Goal: Transaction & Acquisition: Purchase product/service

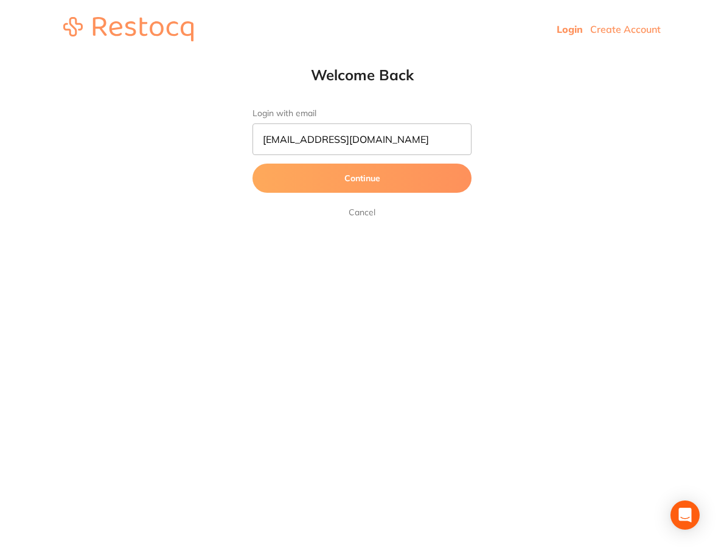
type input "[EMAIL_ADDRESS][DOMAIN_NAME]"
click at [252, 164] on button "Continue" at bounding box center [361, 178] width 219 height 29
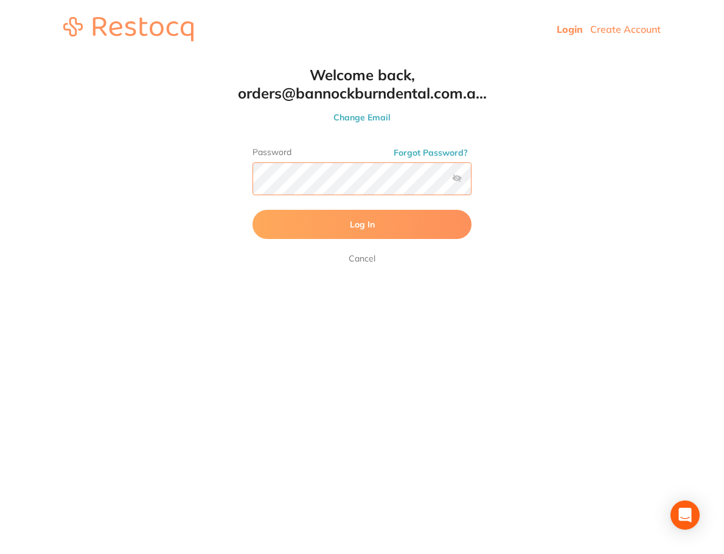
click at [252, 210] on button "Log In" at bounding box center [361, 224] width 219 height 29
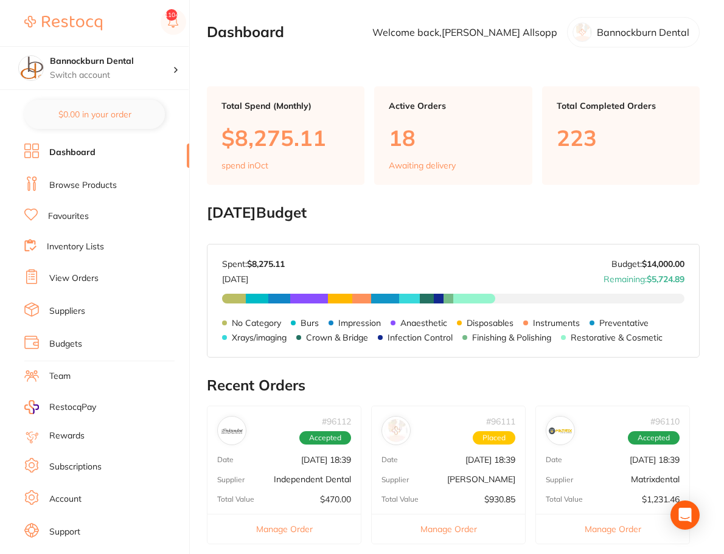
click at [82, 246] on link "Inventory Lists" at bounding box center [75, 247] width 57 height 12
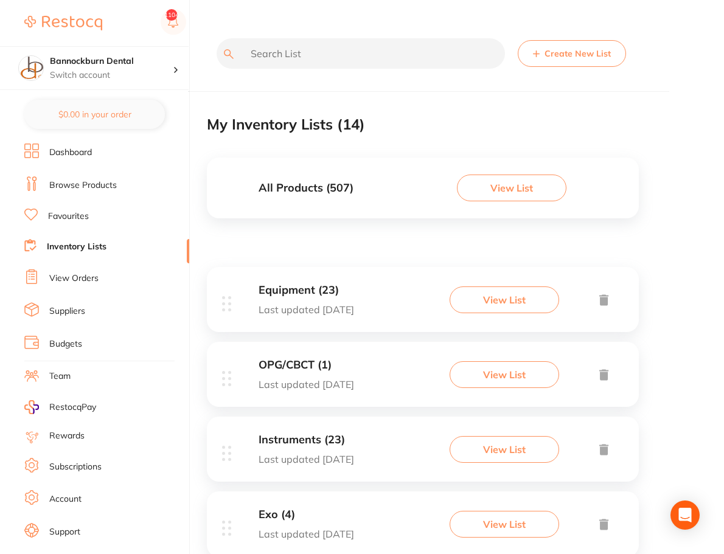
click at [381, 188] on div "All Products ( 507 ) View List" at bounding box center [423, 188] width 432 height 61
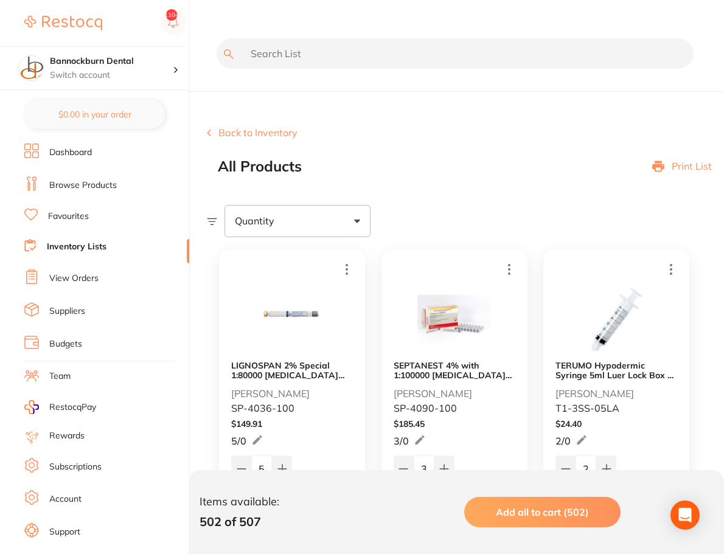
click at [401, 61] on input "text" at bounding box center [455, 53] width 477 height 30
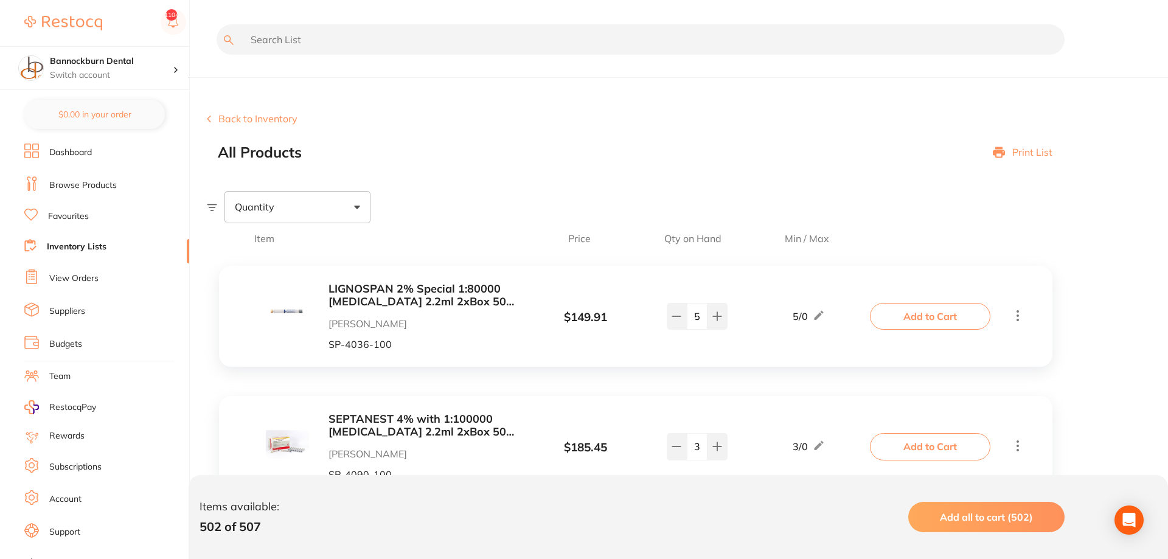
click at [318, 45] on input "text" at bounding box center [641, 39] width 848 height 30
type input "proph"
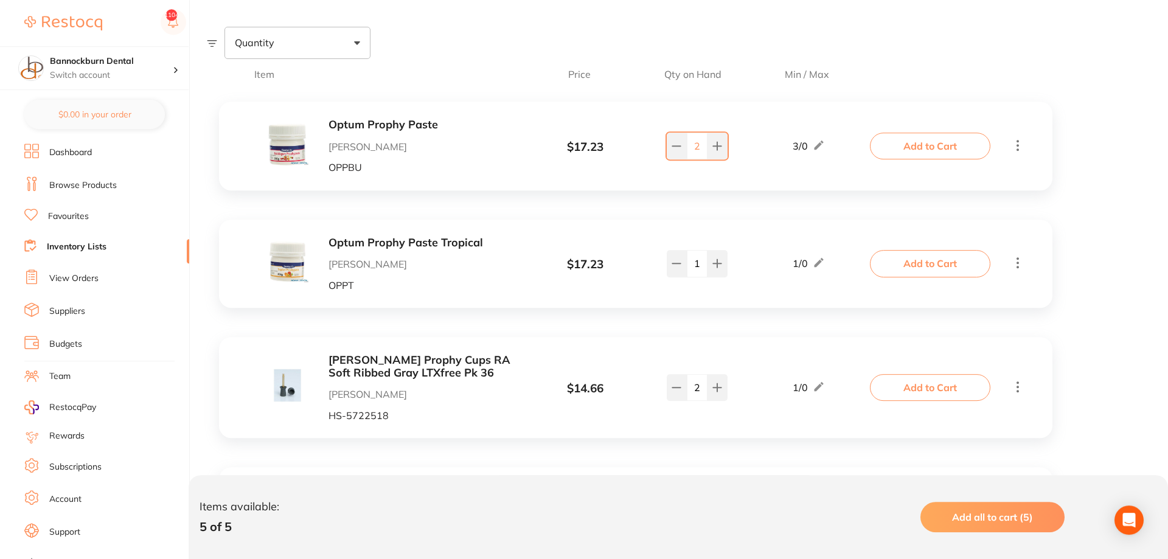
scroll to position [186, 0]
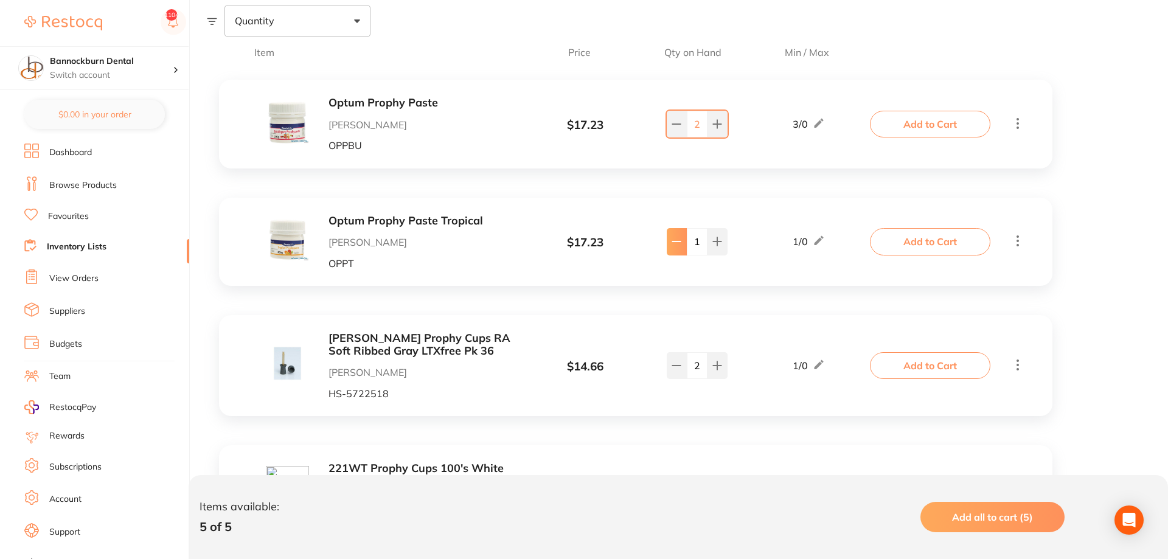
click at [681, 252] on button at bounding box center [677, 241] width 20 height 27
type input "0"
click at [723, 246] on button "Add to Cart" at bounding box center [930, 241] width 120 height 27
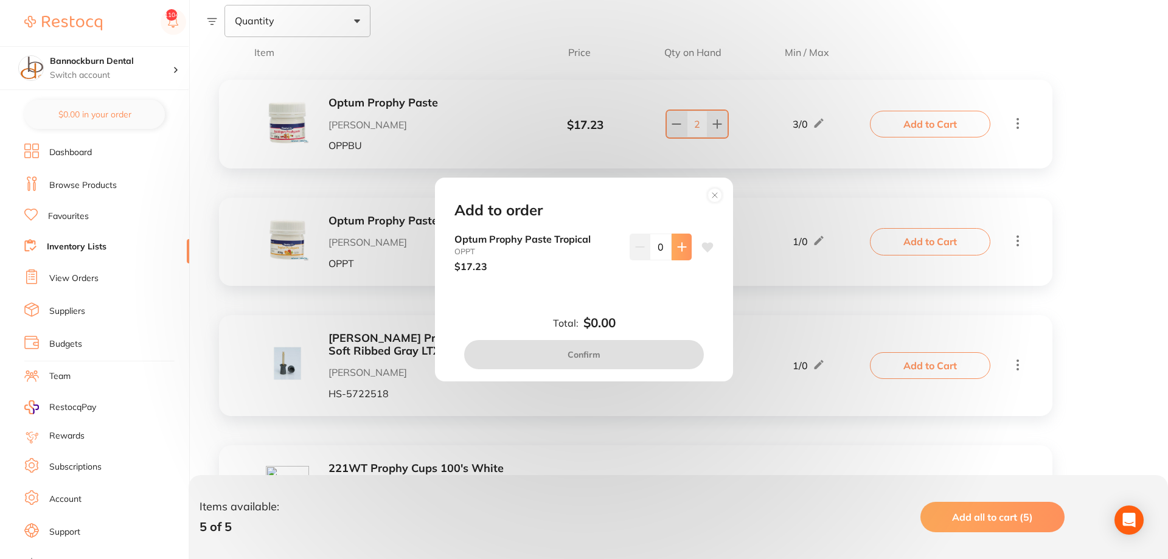
click at [686, 253] on button at bounding box center [682, 247] width 20 height 27
type input "1"
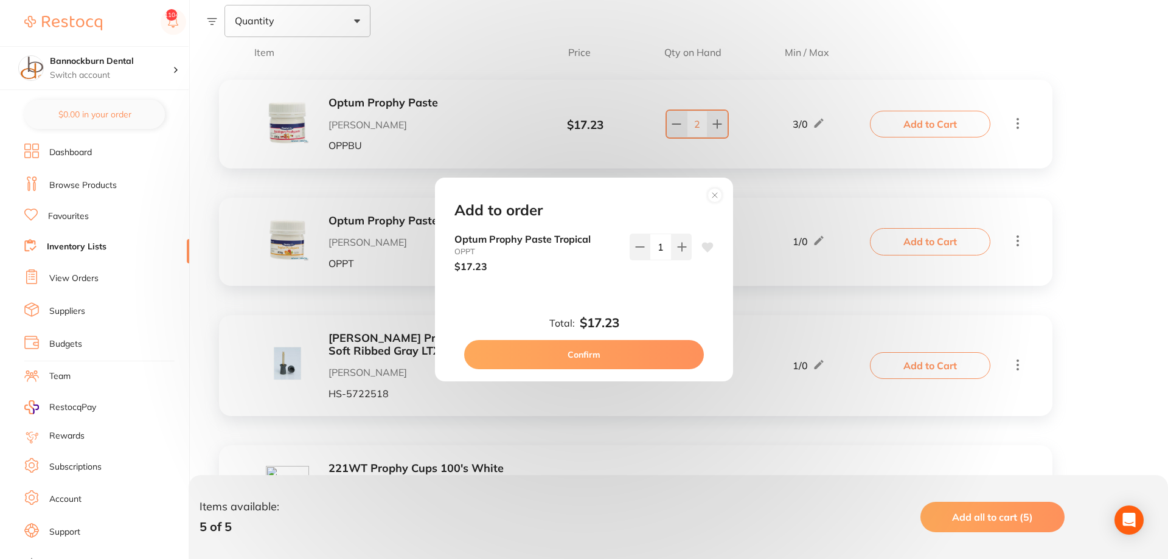
click at [669, 365] on button "Confirm" at bounding box center [584, 354] width 240 height 29
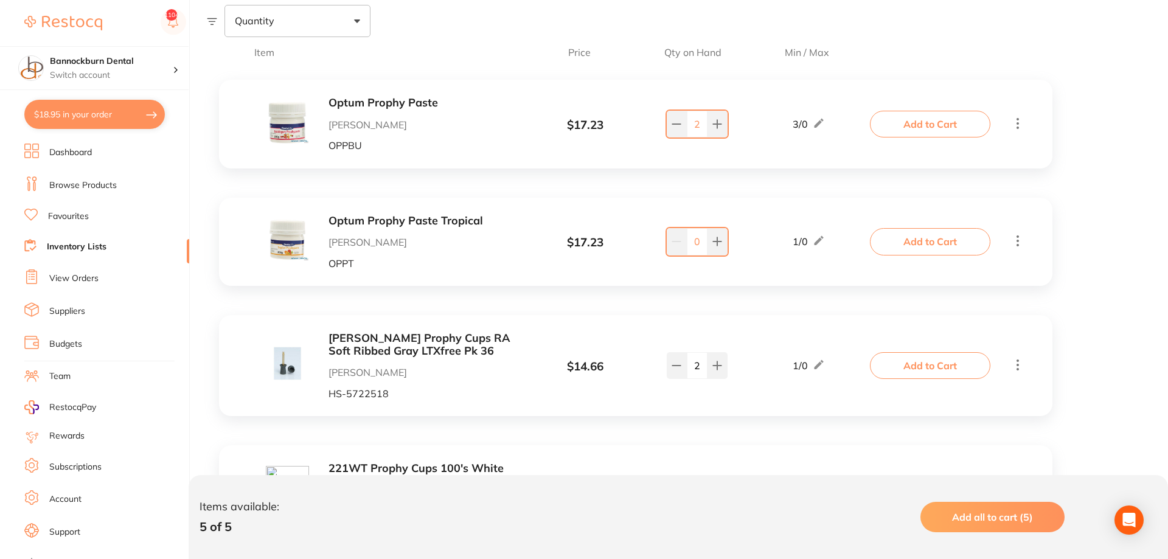
checkbox input "false"
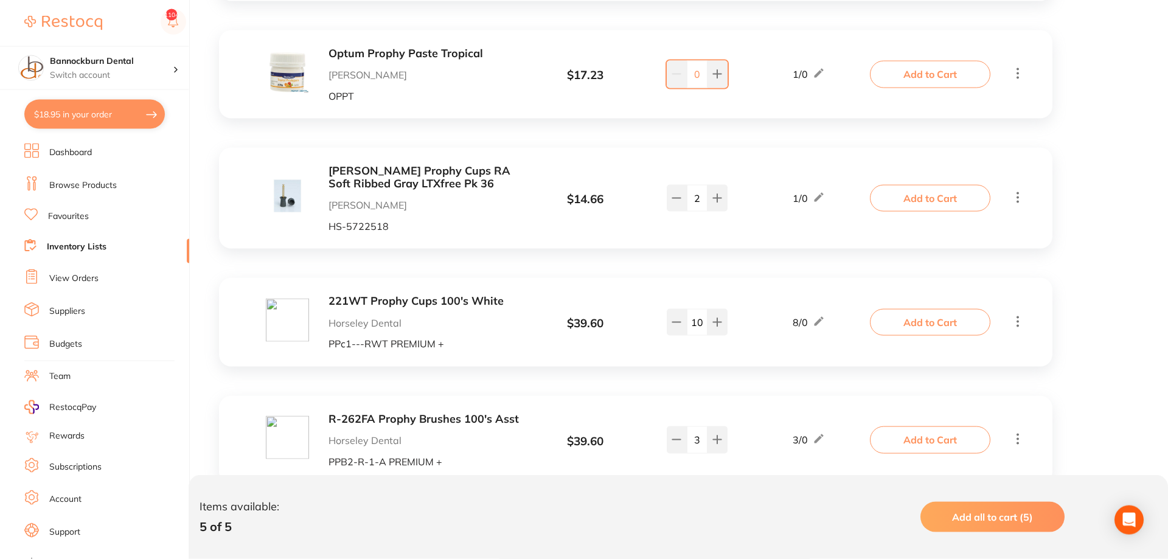
scroll to position [372, 0]
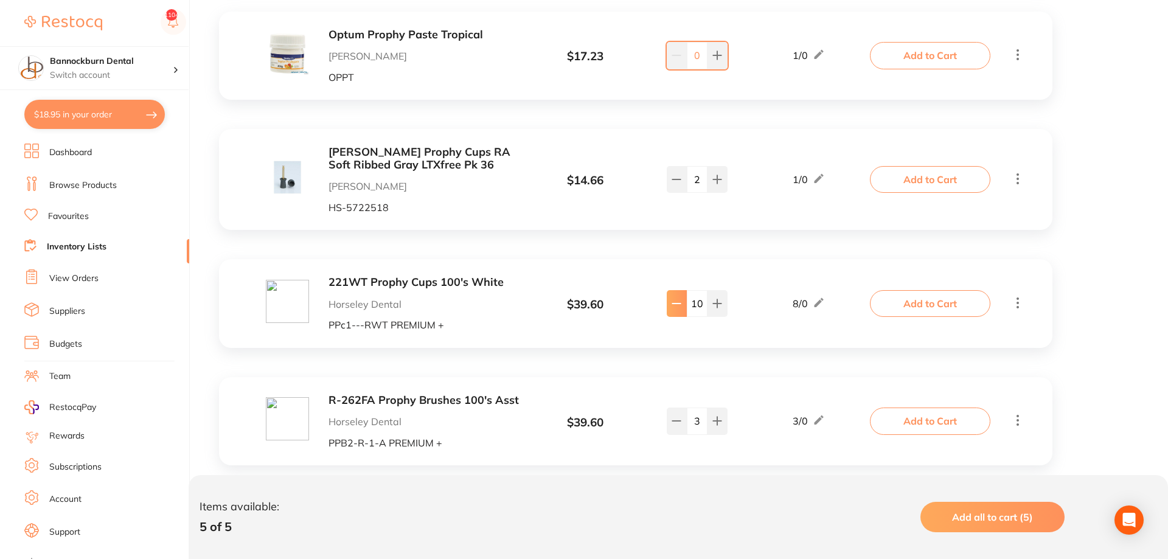
click at [672, 314] on button at bounding box center [677, 303] width 20 height 27
type input "7"
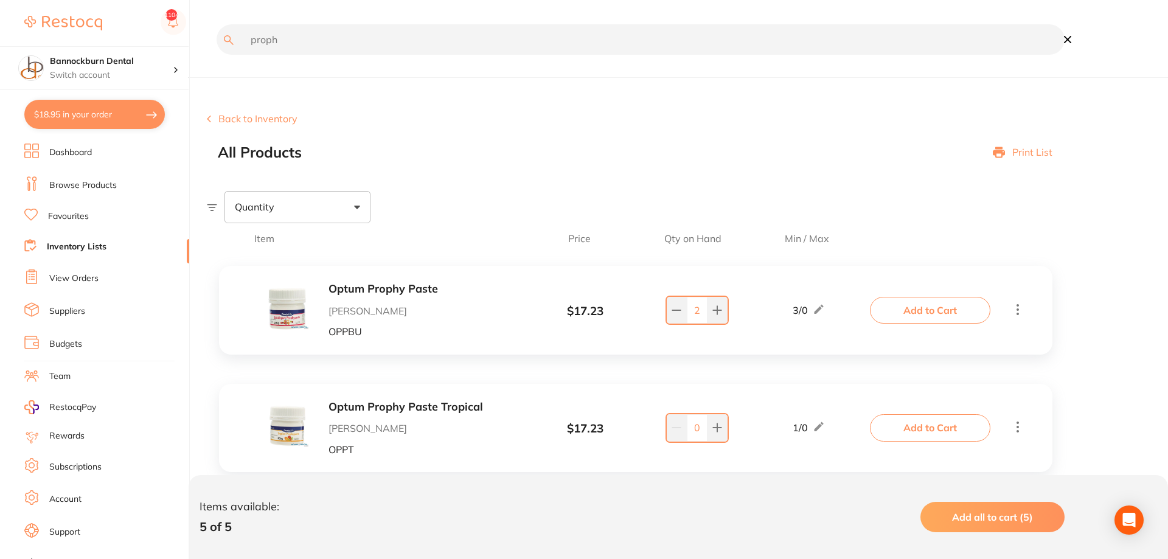
drag, startPoint x: 0, startPoint y: 63, endPoint x: 0, endPoint y: 52, distance: 10.9
click at [217, 52] on input "proph" at bounding box center [641, 39] width 848 height 30
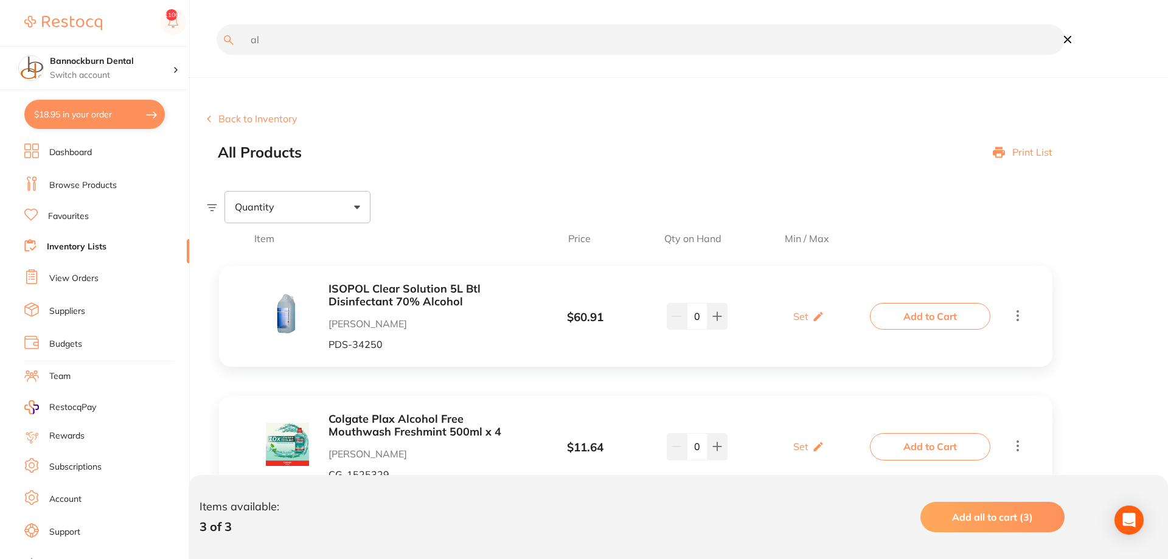
type input "a"
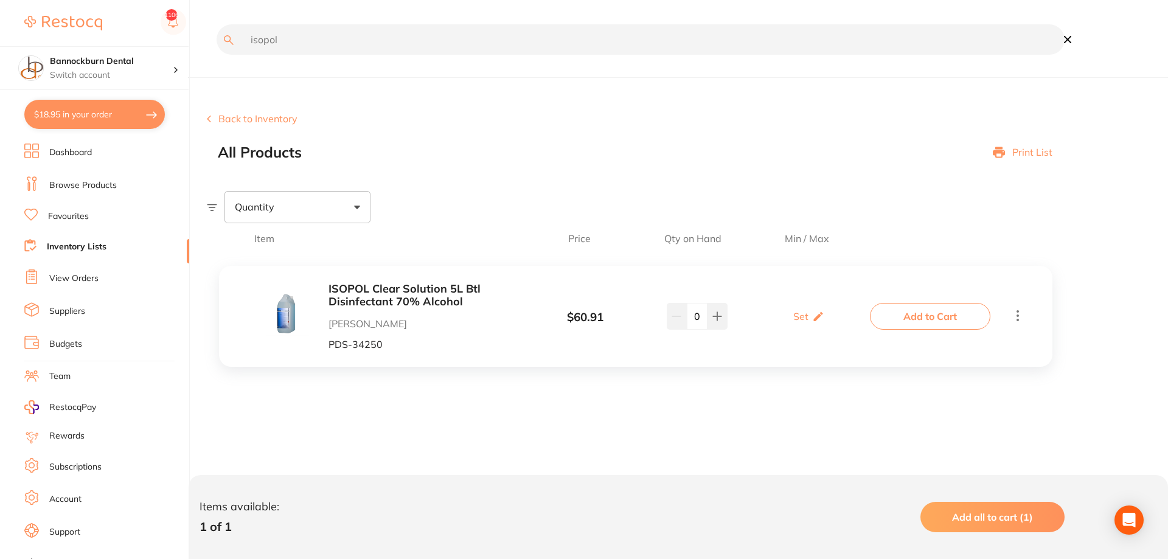
drag, startPoint x: 322, startPoint y: 291, endPoint x: 434, endPoint y: 299, distance: 112.2
click at [434, 299] on div "ISOPOL Clear Solution 5L Btl Disinfectant 70% Alcohol [PERSON_NAME] PDS-34250" at bounding box center [393, 316] width 255 height 67
click at [434, 299] on b "ISOPOL Clear Solution 5L Btl Disinfectant 70% Alcohol" at bounding box center [424, 295] width 193 height 25
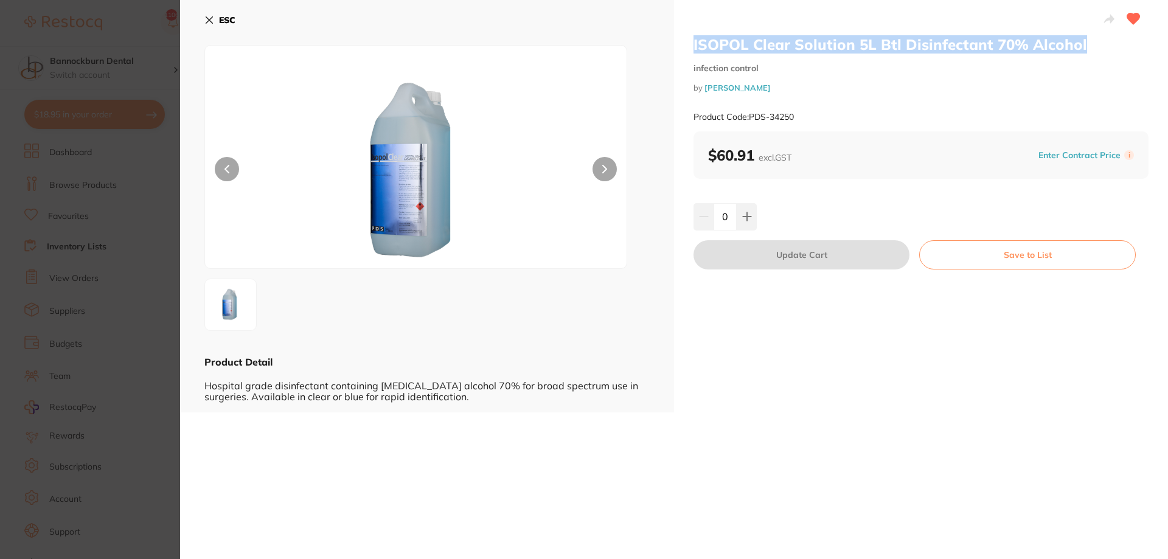
drag, startPoint x: 692, startPoint y: 48, endPoint x: 1082, endPoint y: 45, distance: 389.9
click at [723, 45] on div "ISOPOL Clear Solution 5L Btl Disinfectant 70% Alcohol infection control by [PER…" at bounding box center [921, 206] width 494 height 412
copy h2 "ISOPOL Clear Solution 5L Btl Disinfectant 70% Alcohol"
click at [232, 19] on b "ESC" at bounding box center [227, 20] width 16 height 11
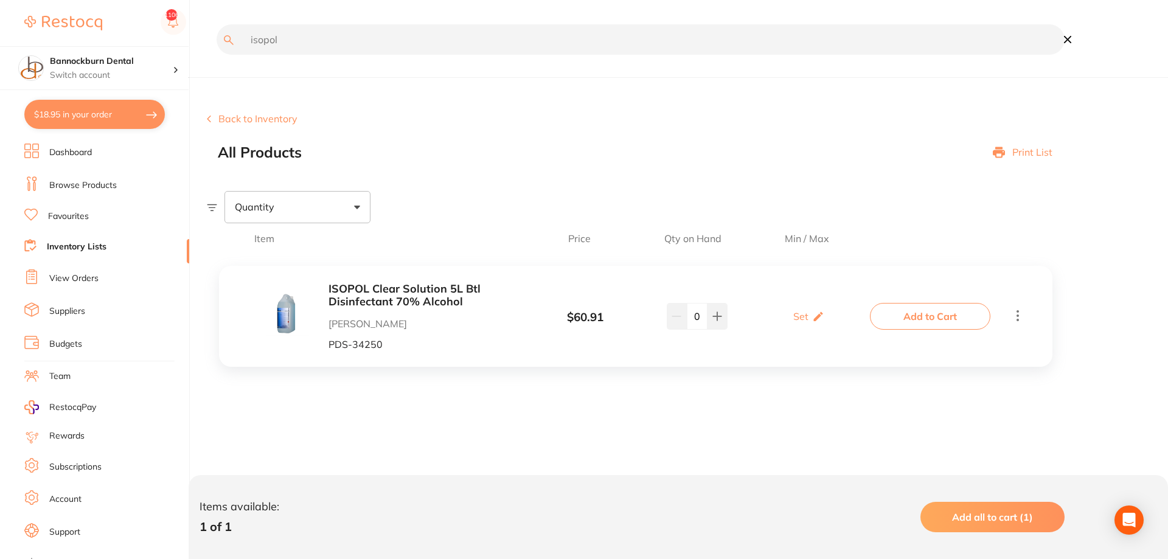
drag, startPoint x: 344, startPoint y: 32, endPoint x: 0, endPoint y: 32, distance: 344.3
click at [217, 32] on input "isopol" at bounding box center [641, 39] width 848 height 30
type input "pds"
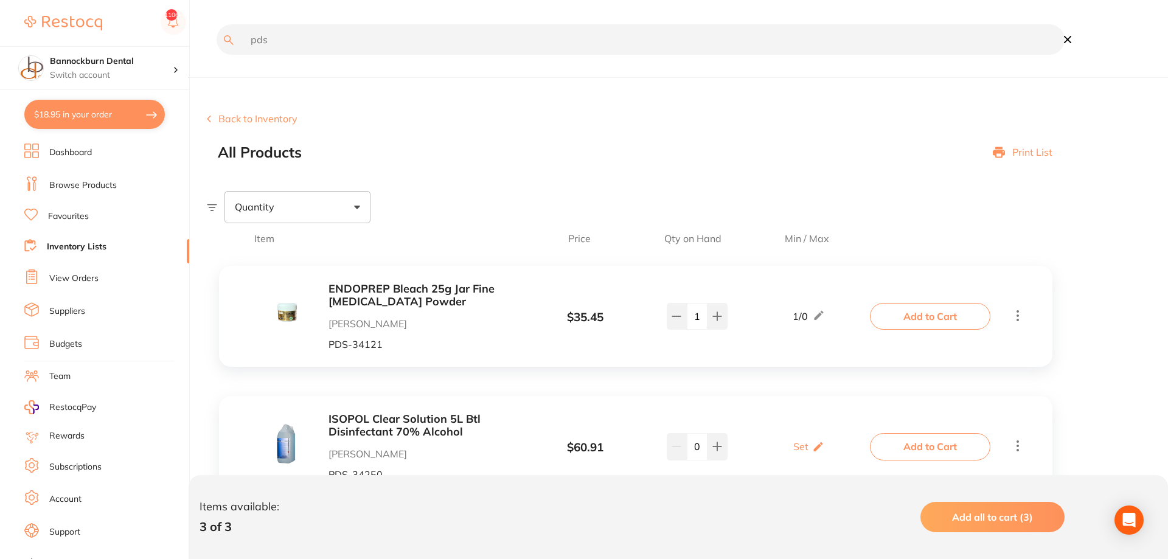
click at [81, 188] on link "Browse Products" at bounding box center [83, 185] width 68 height 12
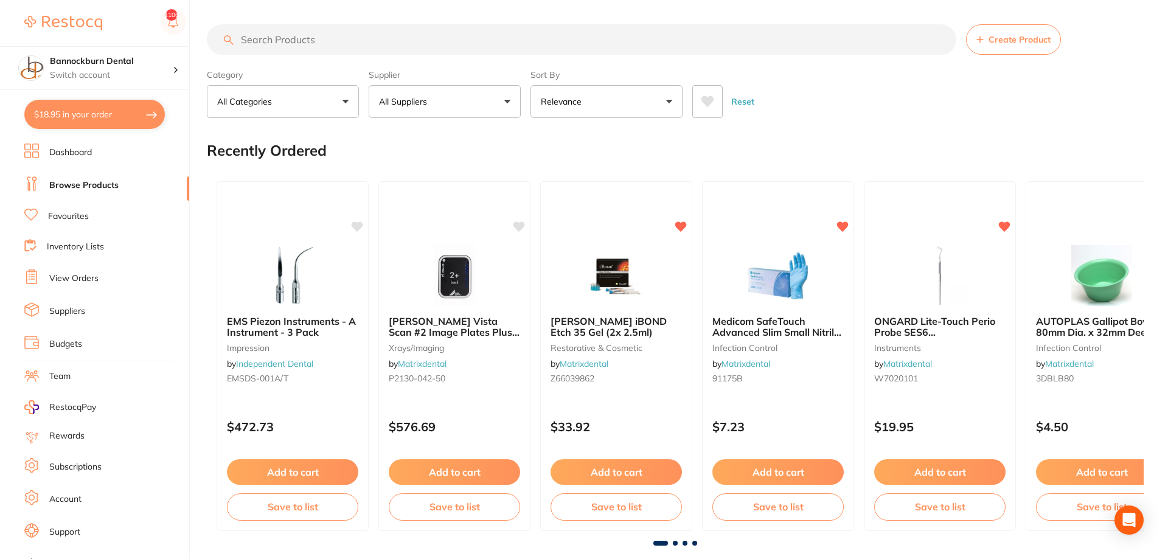
click at [432, 106] on p "All Suppliers" at bounding box center [405, 102] width 53 height 12
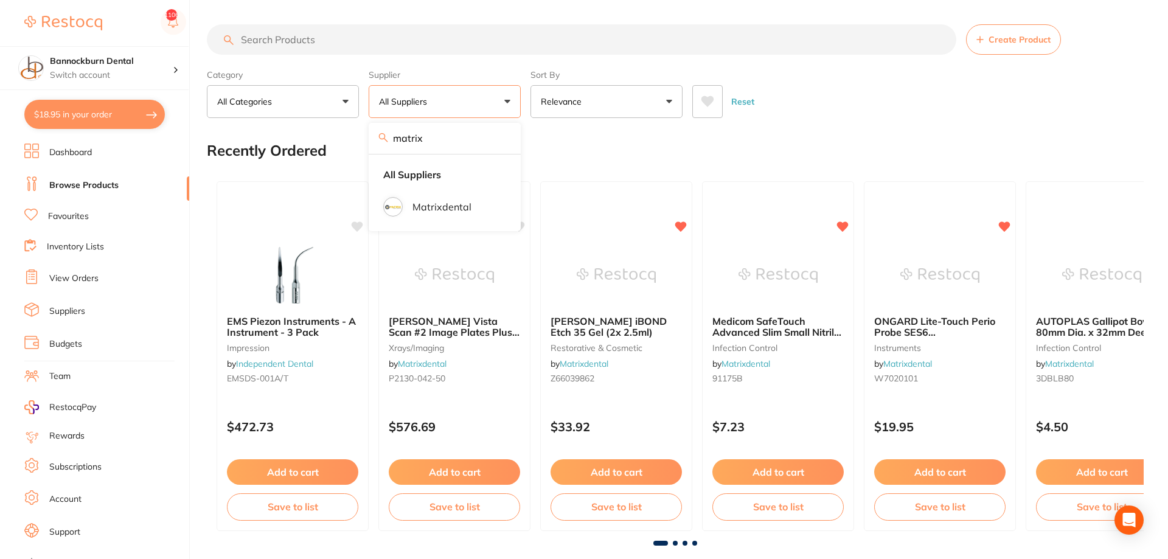
type input "matrix"
click at [443, 198] on li "Matrixdental" at bounding box center [444, 207] width 142 height 34
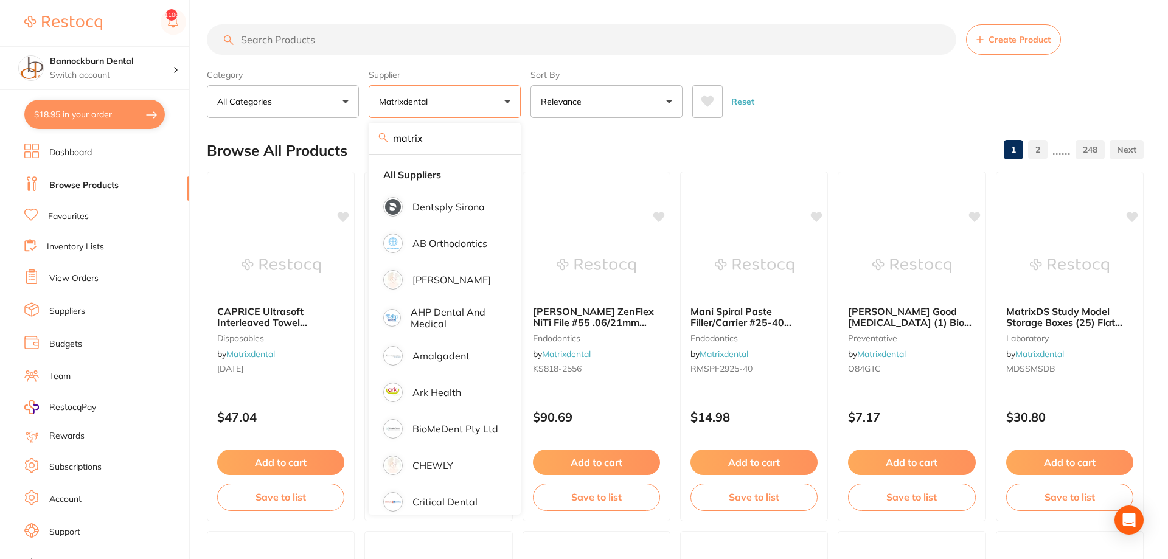
click at [366, 38] on input "search" at bounding box center [581, 39] width 749 height 30
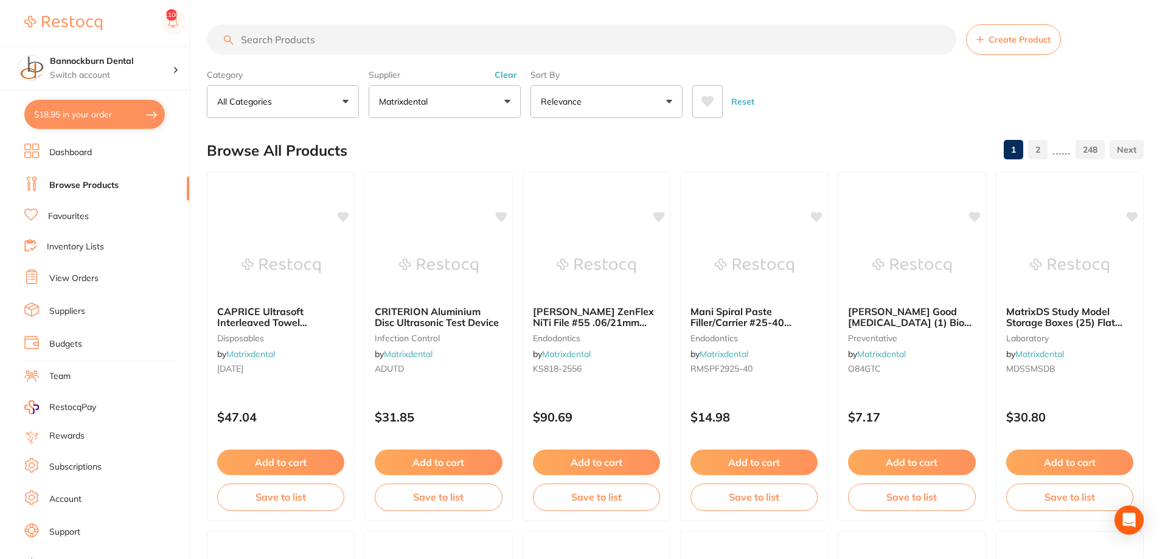
paste input "P34250"
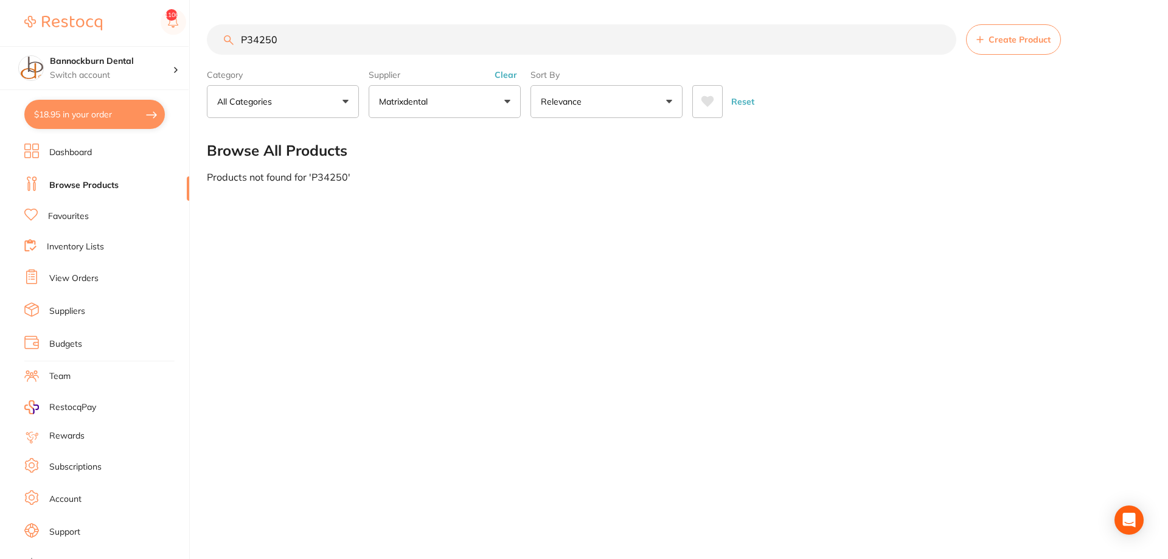
drag, startPoint x: 266, startPoint y: 48, endPoint x: 51, endPoint y: 48, distance: 214.7
click at [207, 48] on input "P34250" at bounding box center [581, 39] width 749 height 30
paste input "DS Isopol Clear 70% IPA 5-litre"
type input "PDS Isopol Clear 70% IPA 5-litre"
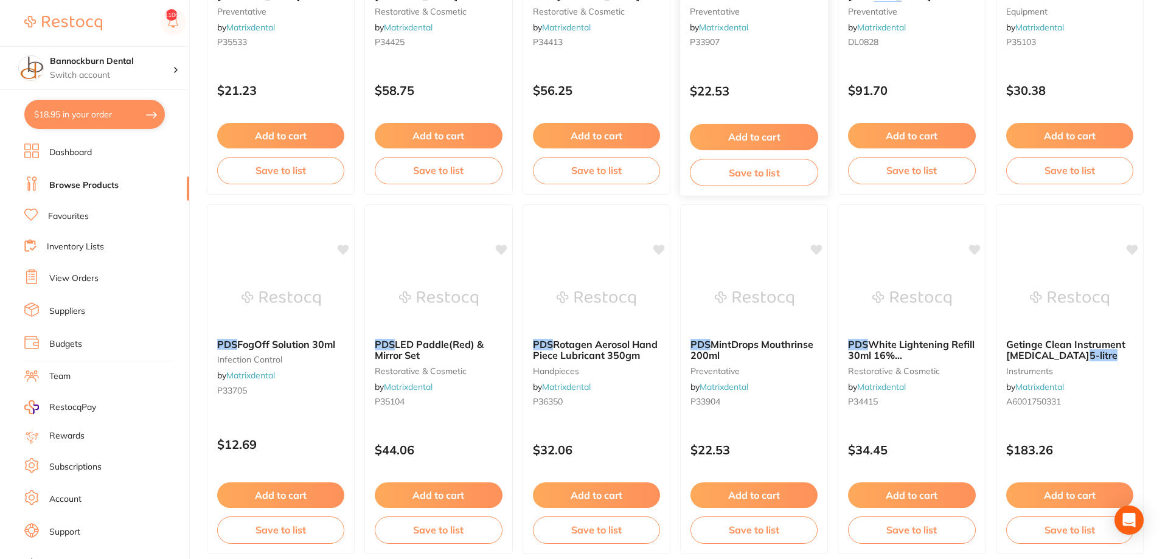
scroll to position [1117, 0]
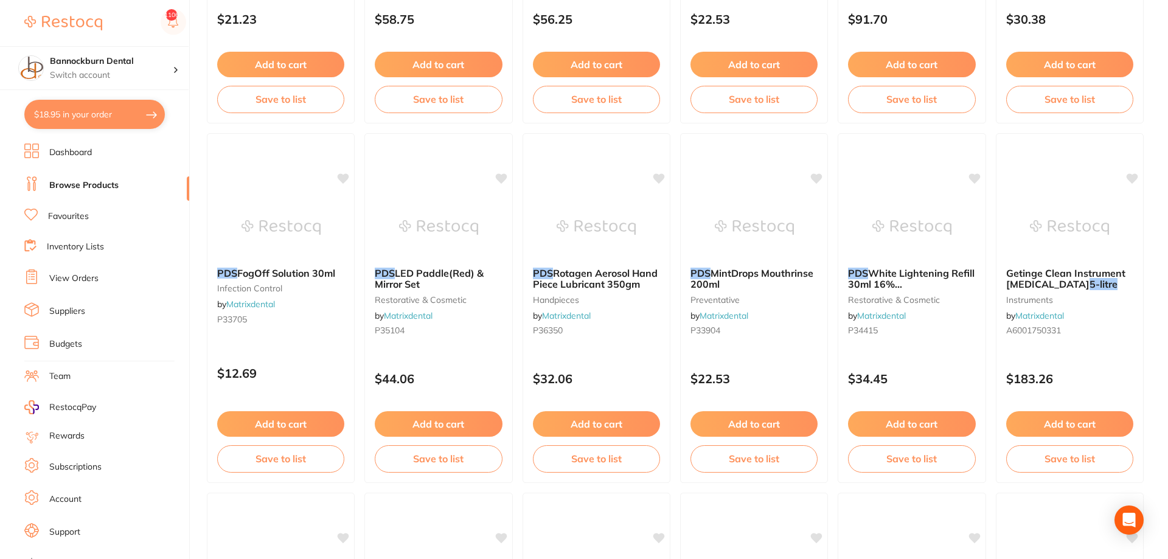
drag, startPoint x: 74, startPoint y: 246, endPoint x: 99, endPoint y: 234, distance: 27.7
click at [74, 245] on link "Inventory Lists" at bounding box center [75, 247] width 57 height 12
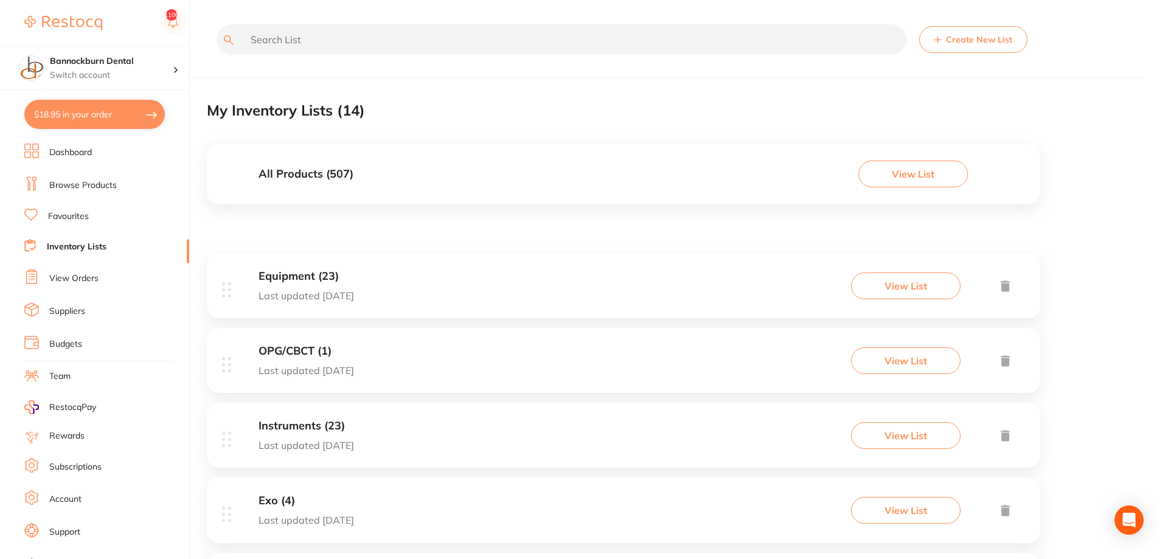
click at [387, 174] on div "All Products ( 507 ) View List" at bounding box center [623, 174] width 833 height 61
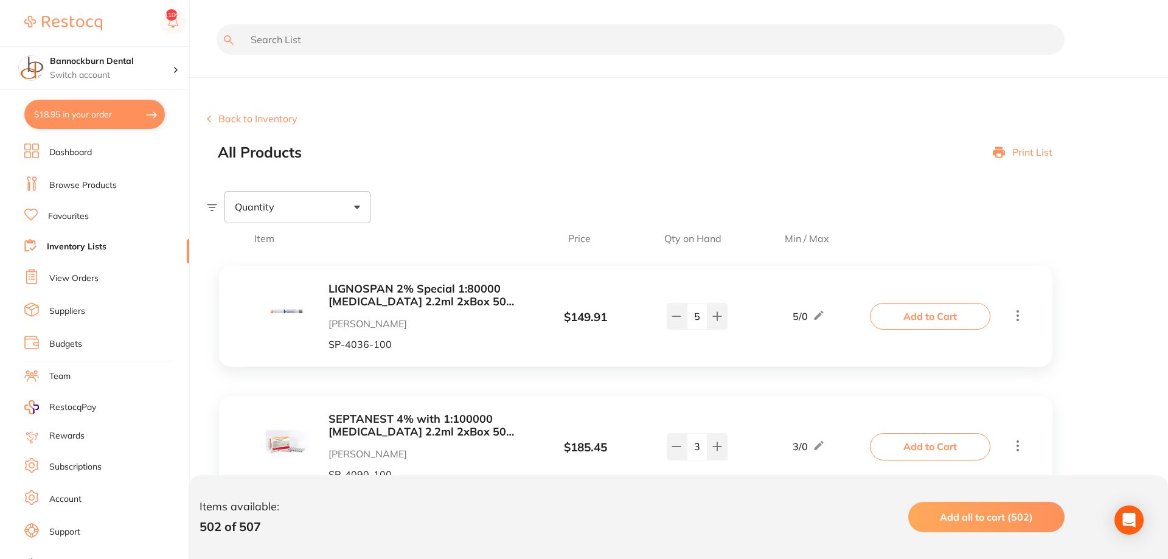
click at [306, 39] on input "text" at bounding box center [641, 39] width 848 height 30
type input "alco"
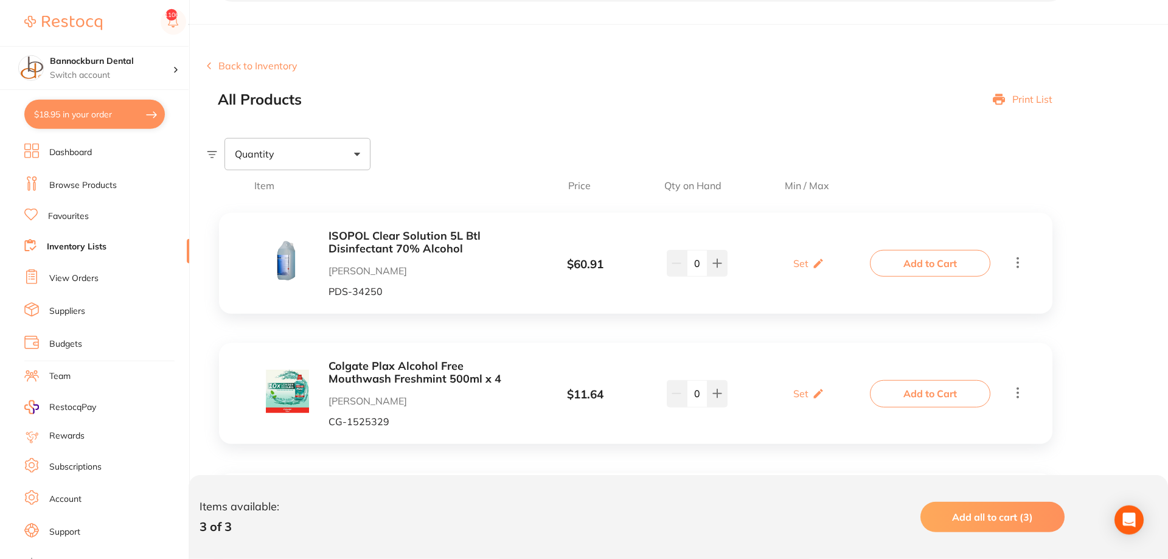
scroll to position [176, 0]
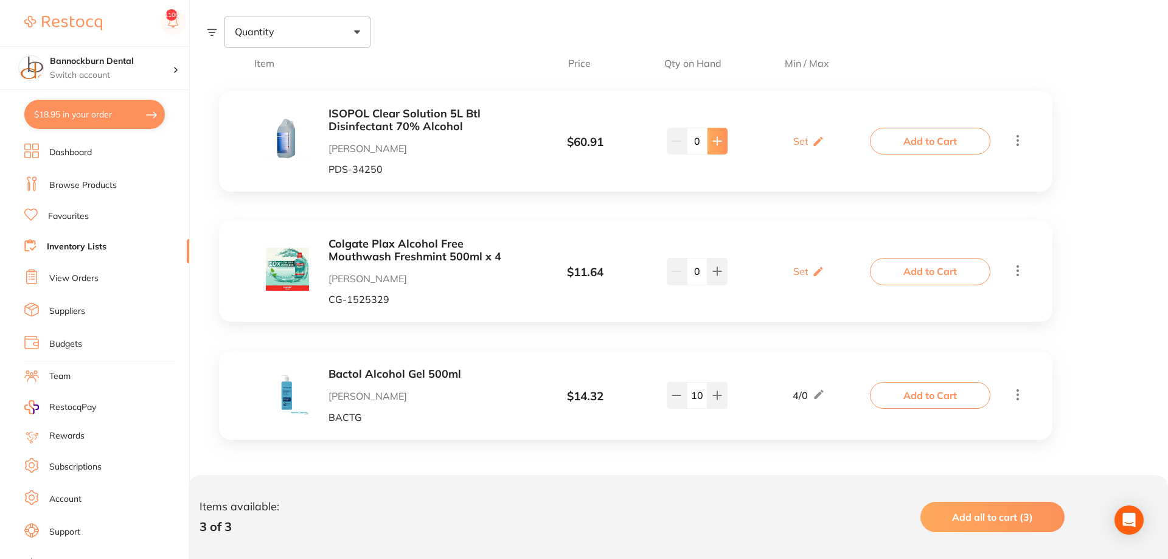
click at [717, 144] on icon at bounding box center [718, 141] width 8 height 8
type input "1"
click at [723, 147] on p "Set" at bounding box center [800, 141] width 15 height 11
drag, startPoint x: 798, startPoint y: 150, endPoint x: 728, endPoint y: 167, distance: 72.7
click at [723, 157] on input "0" at bounding box center [791, 146] width 24 height 19
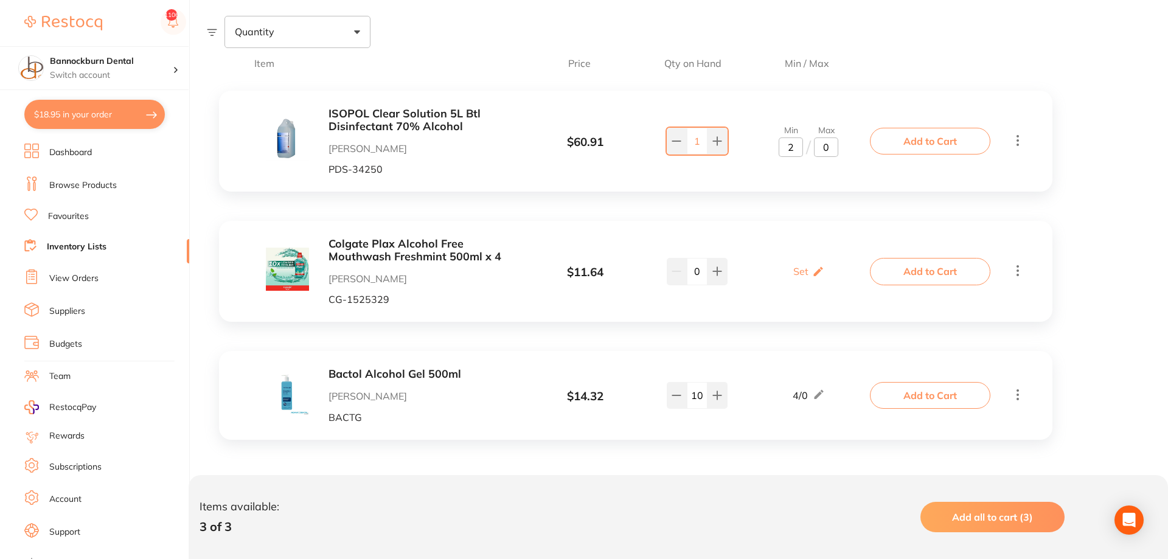
type input "2"
click at [723, 142] on button "Add to Cart" at bounding box center [930, 141] width 120 height 27
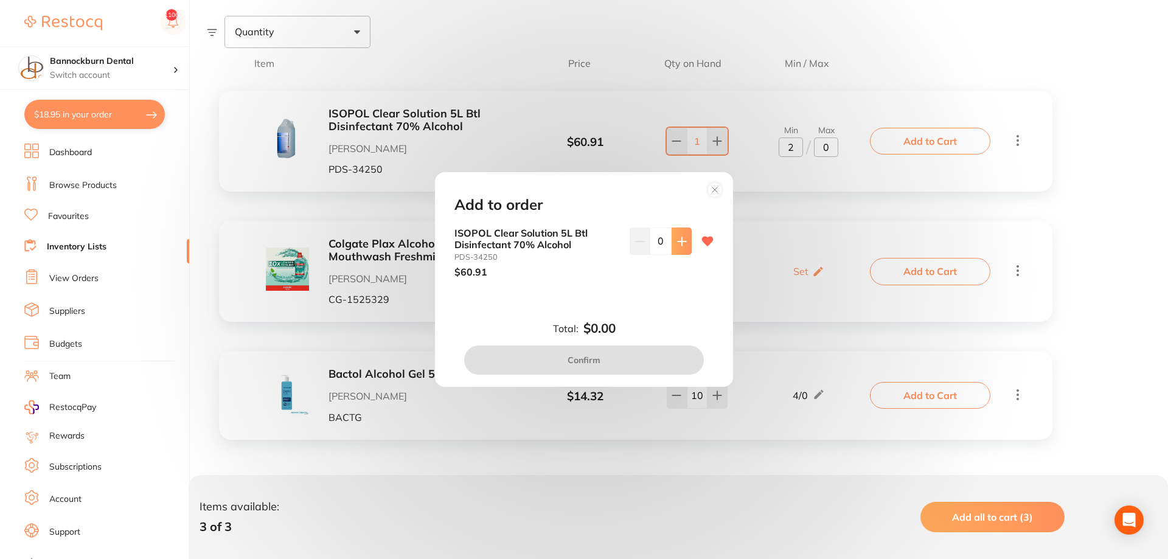
click at [678, 246] on icon at bounding box center [682, 242] width 10 height 10
type input "1"
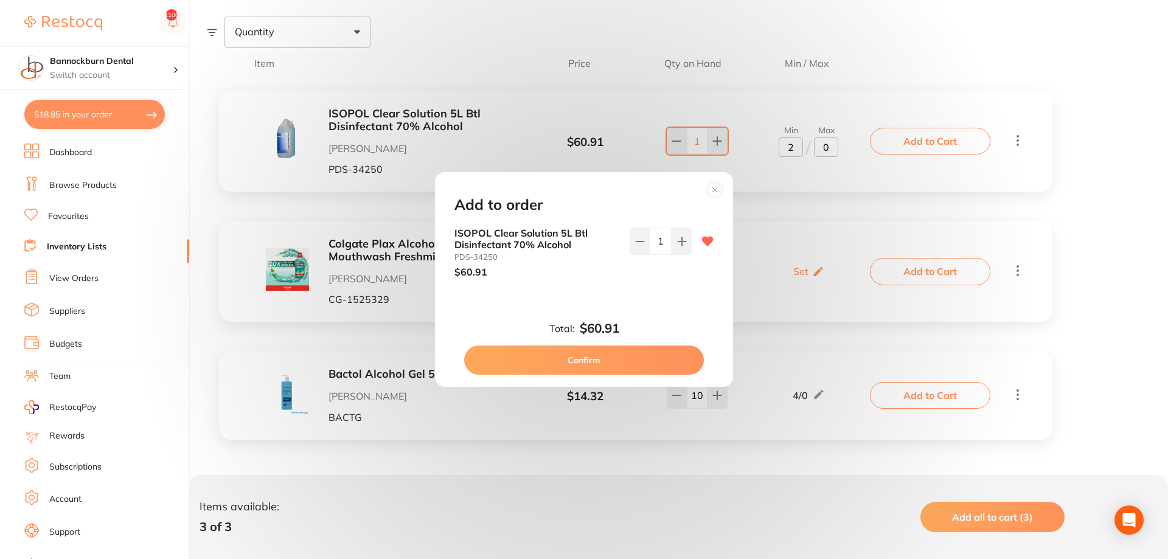
click at [639, 360] on button "Confirm" at bounding box center [584, 360] width 240 height 29
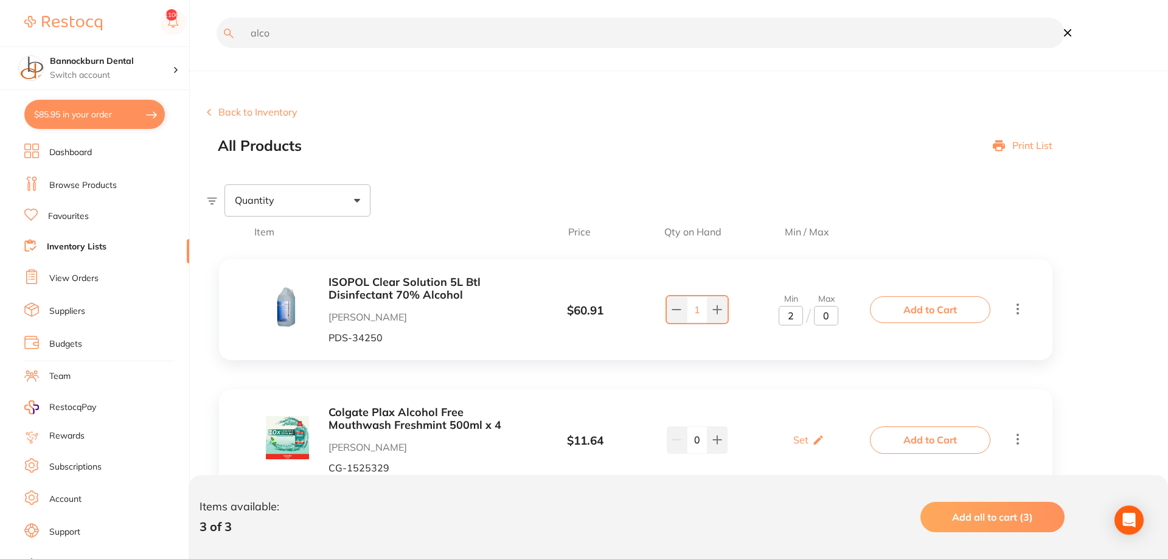
scroll to position [0, 0]
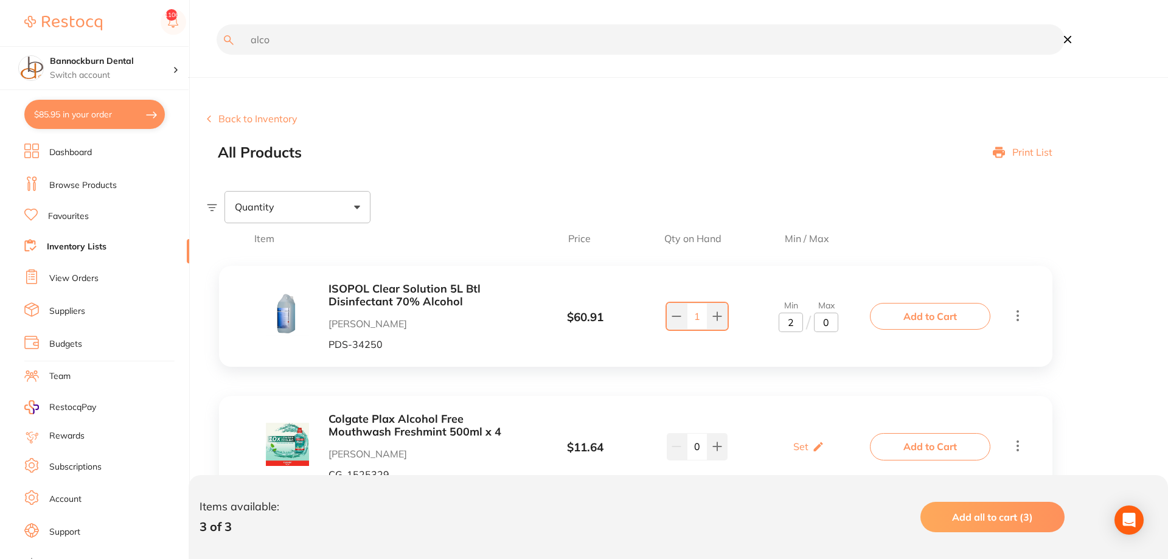
drag, startPoint x: 350, startPoint y: 38, endPoint x: 35, endPoint y: 66, distance: 316.9
click at [217, 55] on input "alco" at bounding box center [641, 39] width 848 height 30
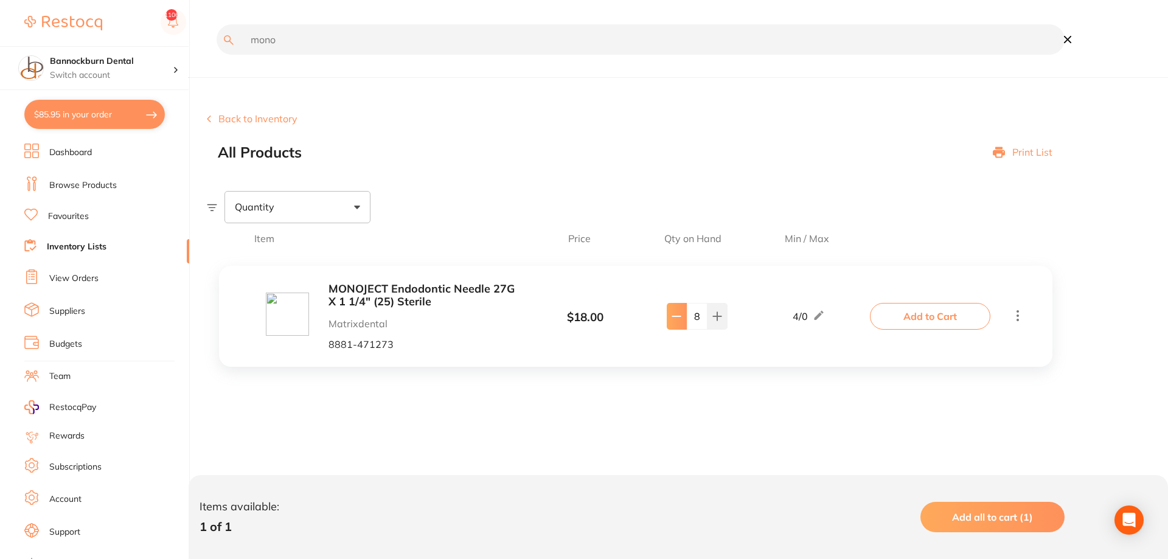
type input "mono"
click at [682, 327] on button at bounding box center [677, 316] width 20 height 27
type input "7"
drag, startPoint x: 321, startPoint y: 44, endPoint x: 173, endPoint y: 60, distance: 148.7
click at [217, 55] on input "mono" at bounding box center [641, 39] width 848 height 30
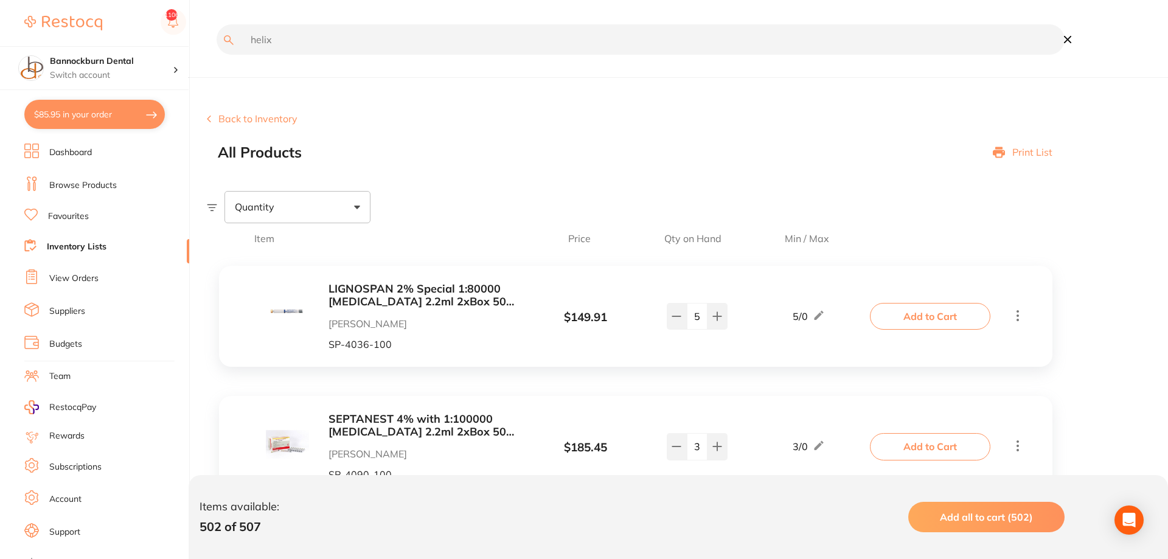
type input "helix"
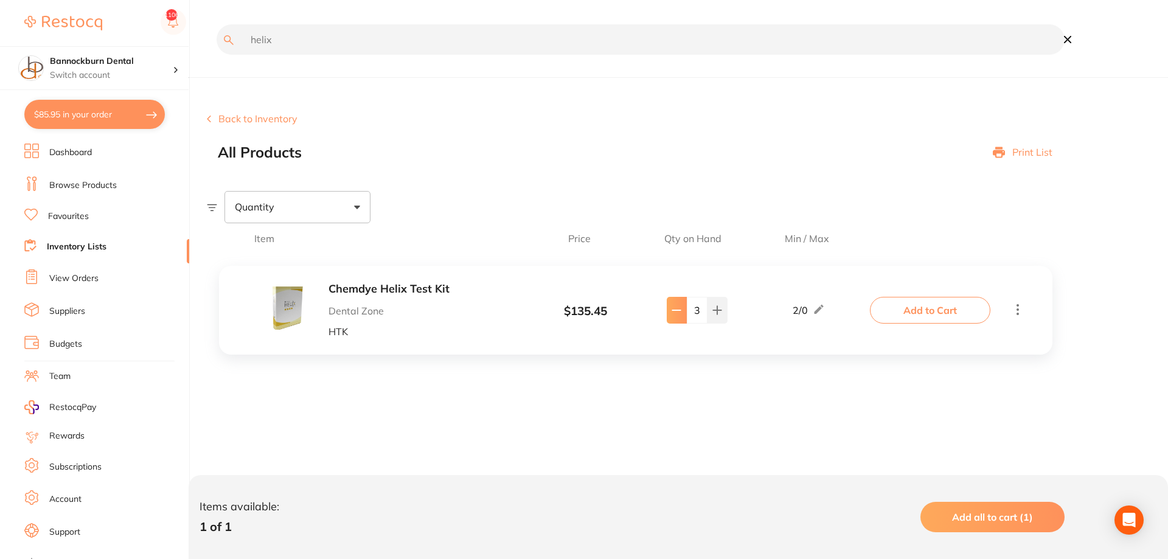
click at [678, 318] on button at bounding box center [677, 310] width 20 height 27
type input "2"
drag, startPoint x: 309, startPoint y: 34, endPoint x: 30, endPoint y: 71, distance: 281.0
click at [217, 55] on input "helix" at bounding box center [641, 39] width 848 height 30
type input "dry tip"
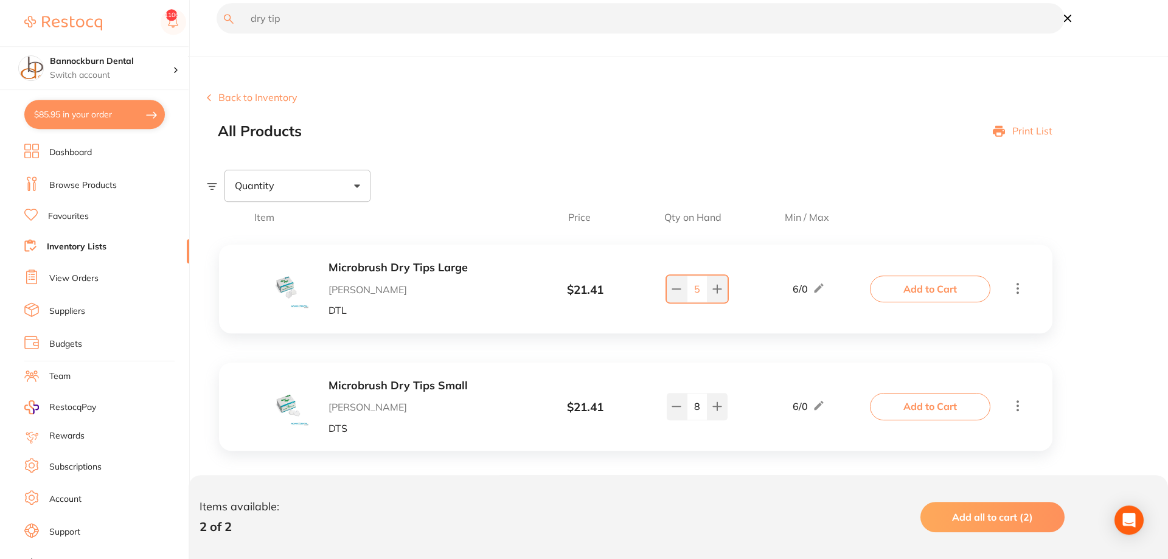
scroll to position [33, 0]
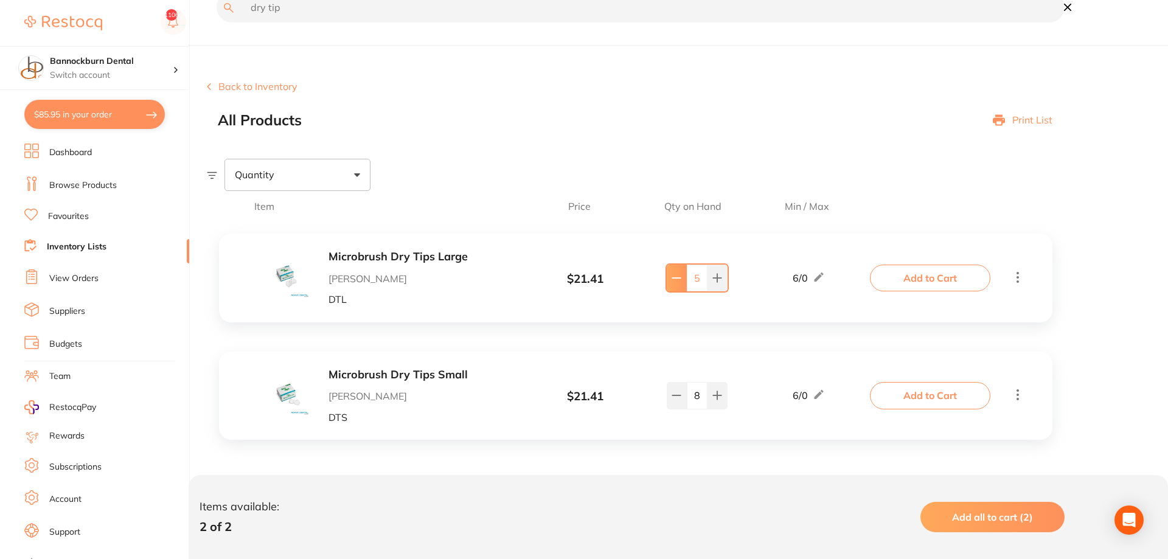
click at [675, 287] on button at bounding box center [677, 278] width 20 height 27
type input "4"
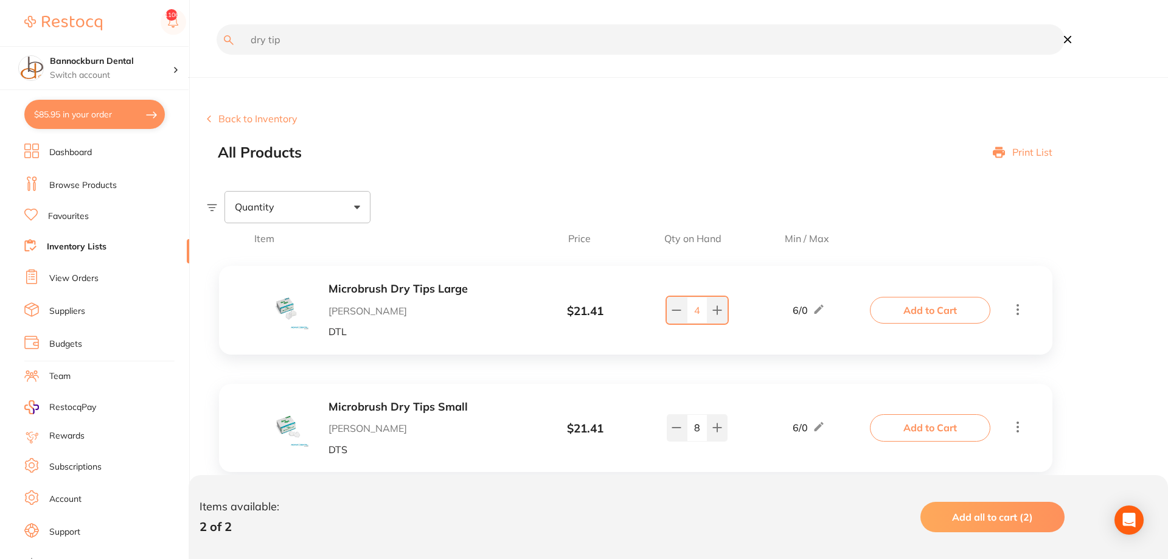
drag, startPoint x: 308, startPoint y: 38, endPoint x: 0, endPoint y: 47, distance: 308.6
click at [217, 47] on input "dry tip" at bounding box center [641, 39] width 848 height 30
type input "endo fros"
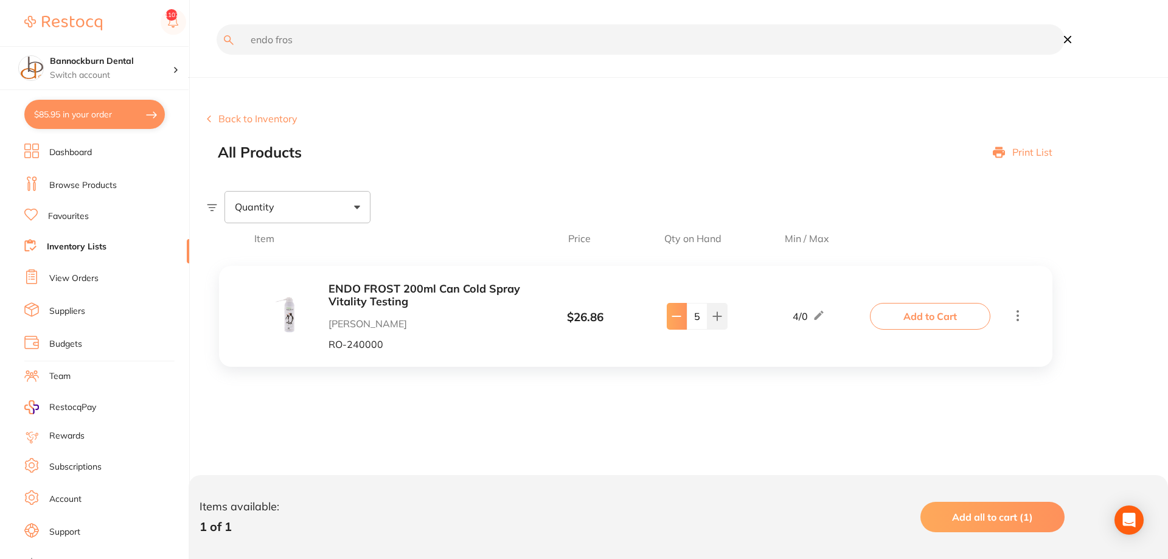
click at [676, 319] on icon at bounding box center [677, 316] width 10 height 10
type input "4"
drag, startPoint x: 337, startPoint y: 36, endPoint x: 0, endPoint y: 57, distance: 337.6
click at [217, 55] on input "endo fros" at bounding box center [641, 39] width 848 height 30
type input "sali"
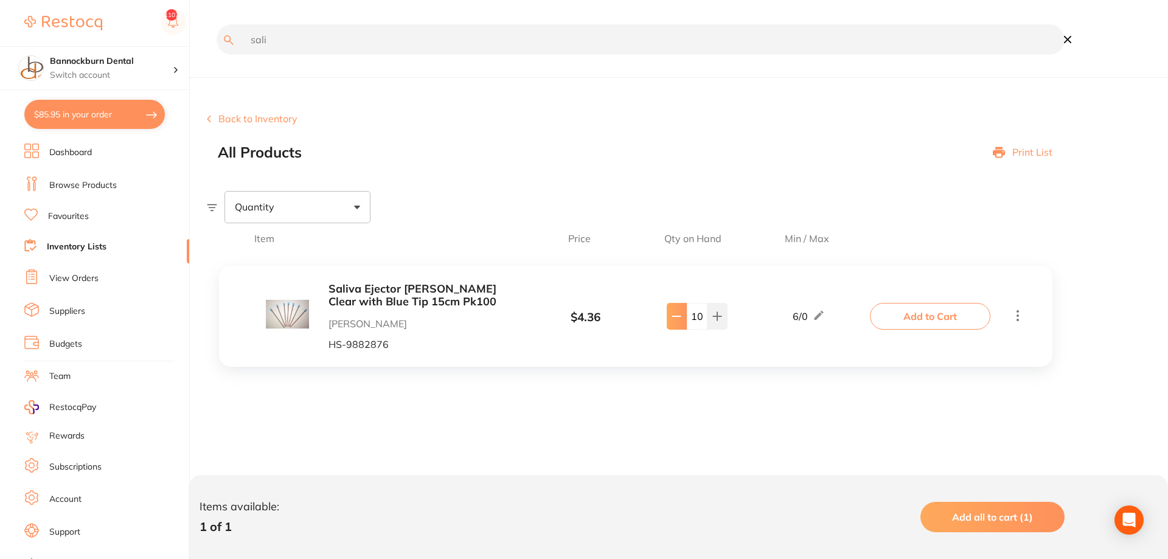
click at [676, 325] on button at bounding box center [677, 316] width 20 height 27
type input "9"
drag, startPoint x: 482, startPoint y: 210, endPoint x: 512, endPoint y: 187, distance: 37.2
click at [479, 210] on div "Quantity" at bounding box center [687, 207] width 961 height 32
click at [525, 172] on section "Back to Inventory All Products Print List Quantity Item Price Qty on Hand Min /…" at bounding box center [687, 272] width 961 height 379
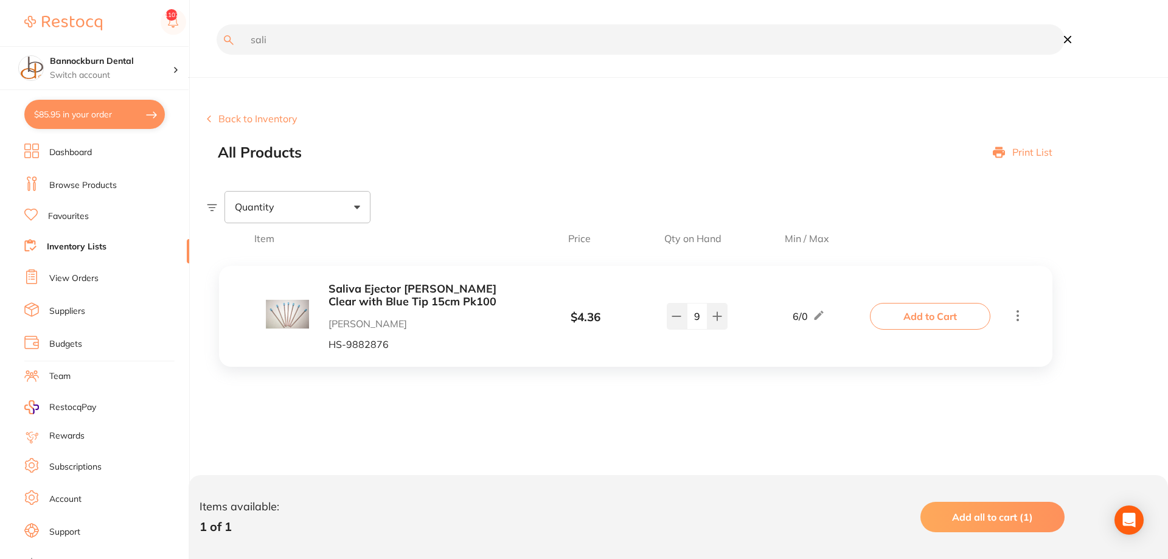
click at [316, 35] on input "sali" at bounding box center [641, 39] width 848 height 30
click at [723, 316] on button "Add to Cart" at bounding box center [930, 316] width 120 height 27
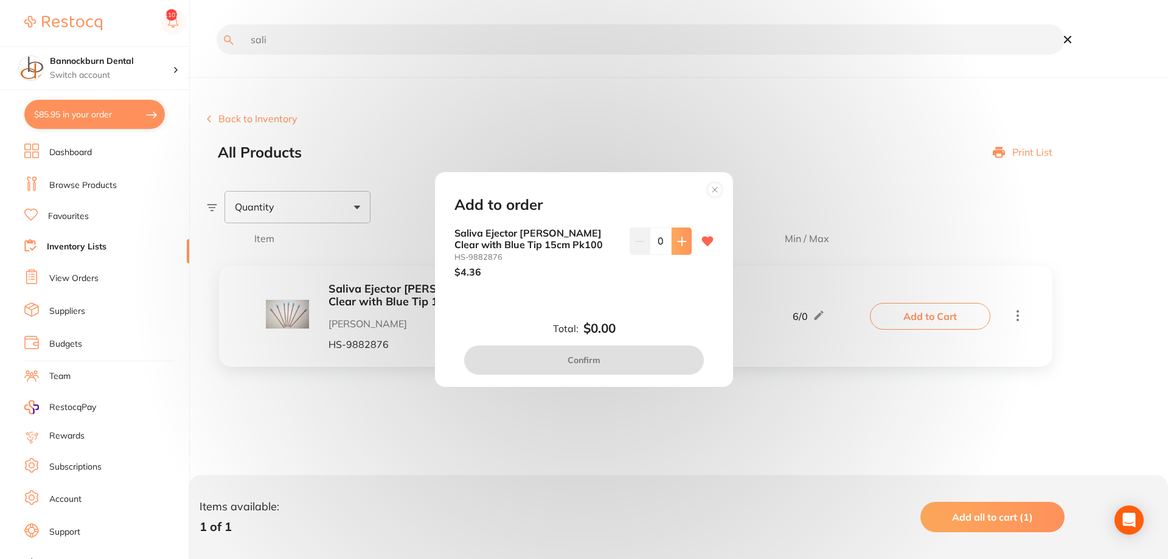
click at [681, 251] on button at bounding box center [682, 241] width 20 height 27
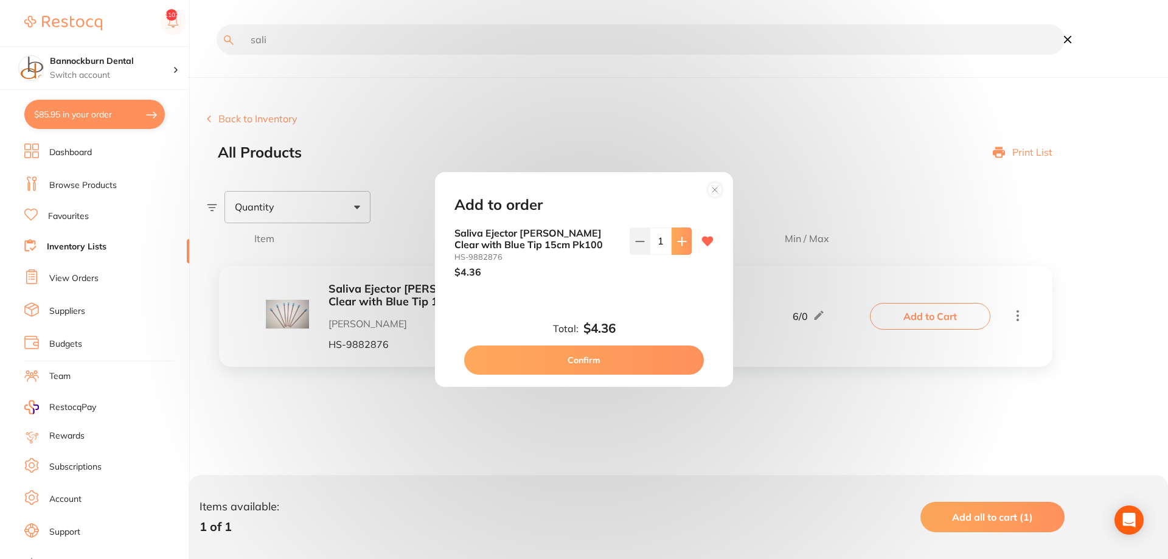
click at [681, 251] on button at bounding box center [682, 241] width 20 height 27
type input "4"
click at [640, 361] on button "Confirm" at bounding box center [584, 360] width 240 height 29
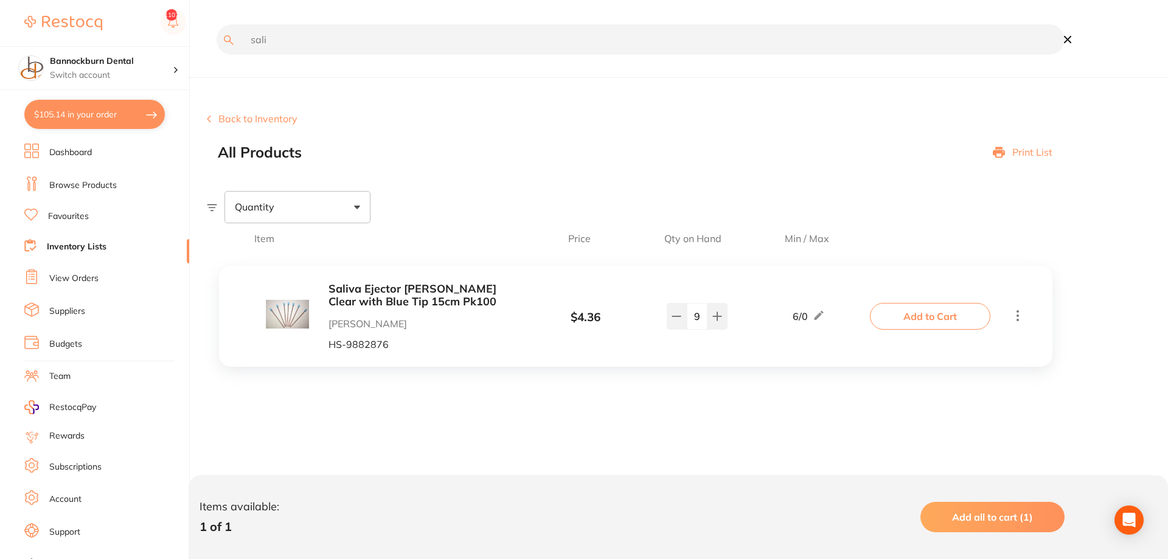
drag, startPoint x: 311, startPoint y: 44, endPoint x: 72, endPoint y: 62, distance: 240.4
click at [217, 55] on input "sali" at bounding box center [641, 39] width 848 height 30
drag, startPoint x: 322, startPoint y: 50, endPoint x: 144, endPoint y: 63, distance: 178.7
click at [217, 55] on input "endo fro" at bounding box center [641, 39] width 848 height 30
type input "a"
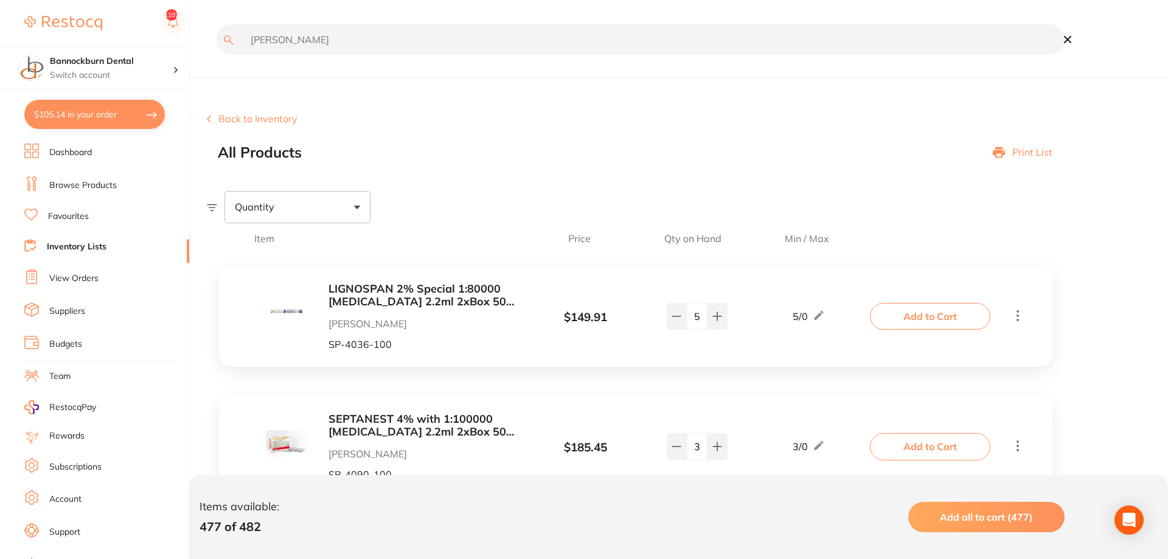
type input "sali"
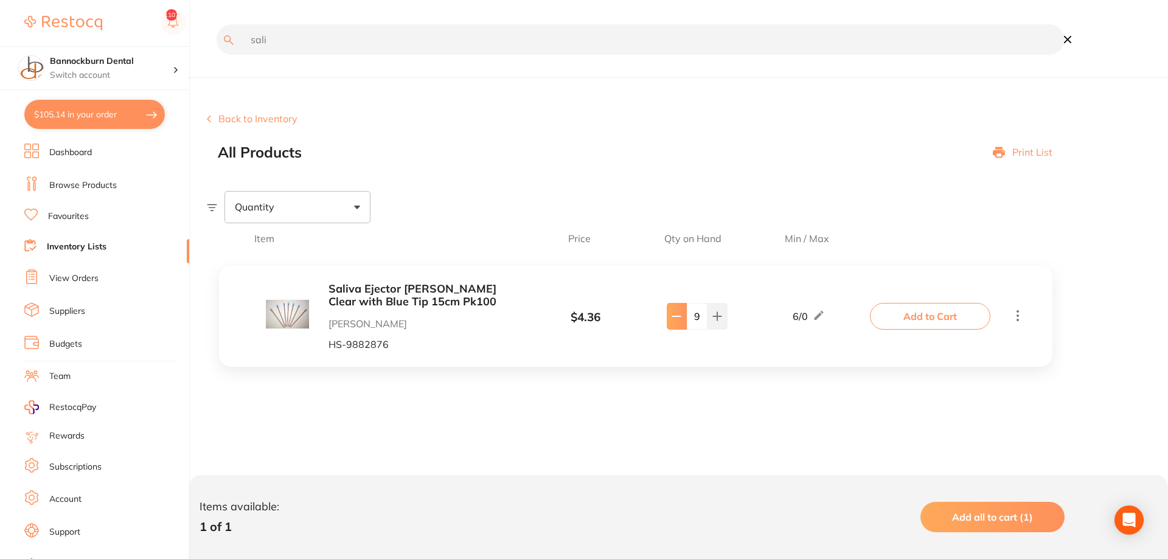
click at [678, 325] on button at bounding box center [677, 316] width 20 height 27
type input "8"
drag, startPoint x: 302, startPoint y: 50, endPoint x: 27, endPoint y: 58, distance: 274.4
click at [217, 55] on input "sali" at bounding box center [641, 39] width 848 height 30
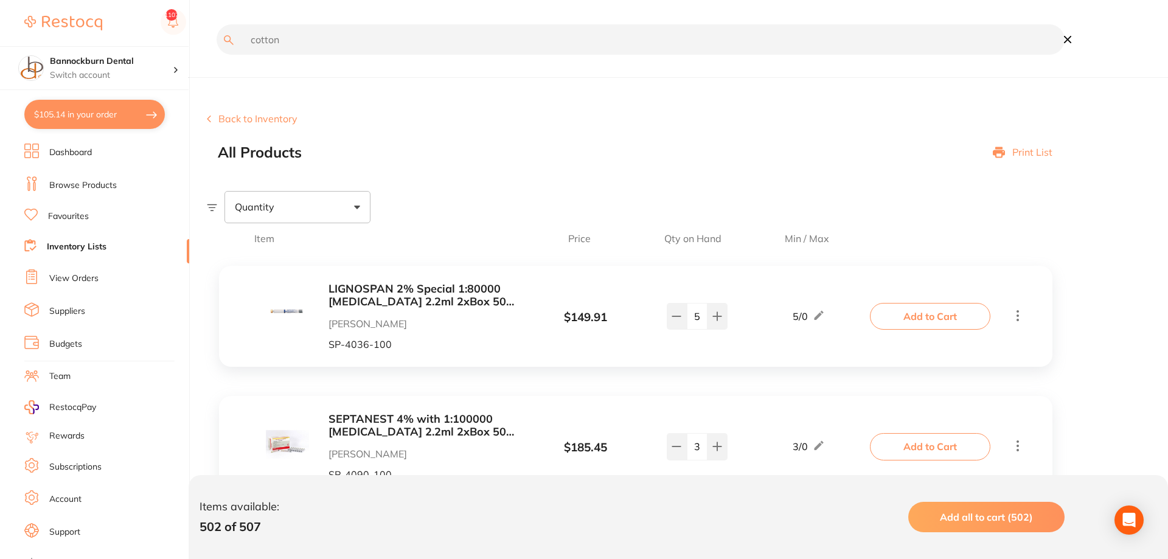
type input "cotton"
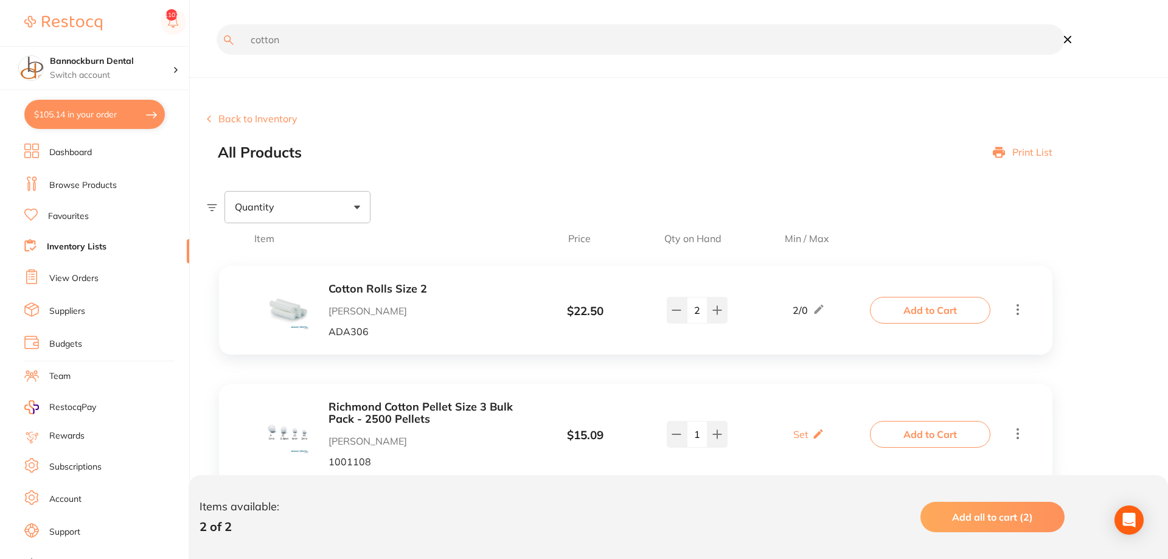
scroll to position [46, 0]
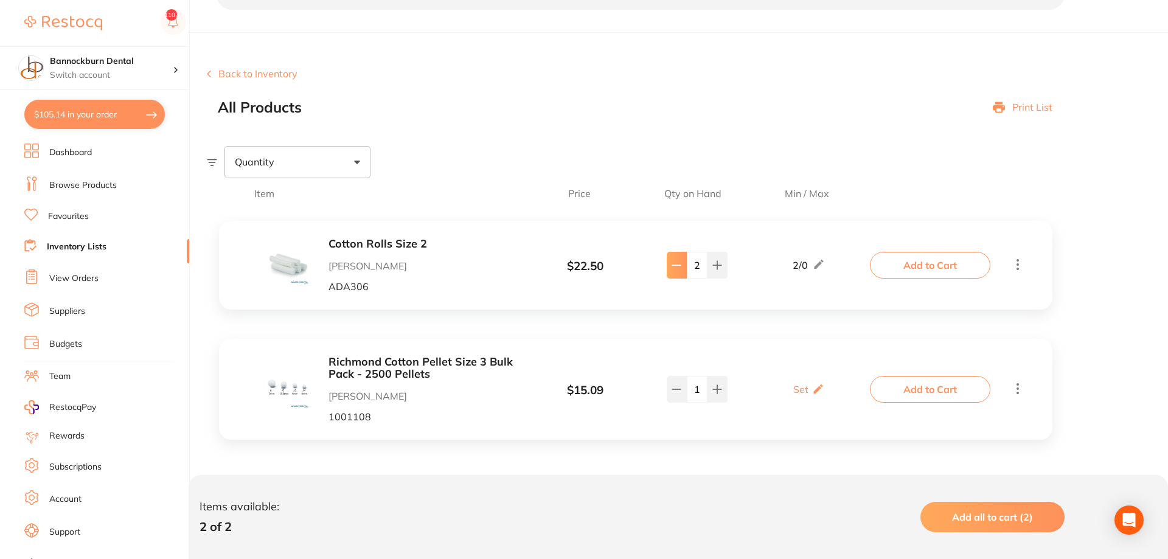
click at [678, 273] on button at bounding box center [677, 265] width 20 height 27
type input "1"
click at [723, 269] on button "Add to Cart" at bounding box center [930, 265] width 120 height 27
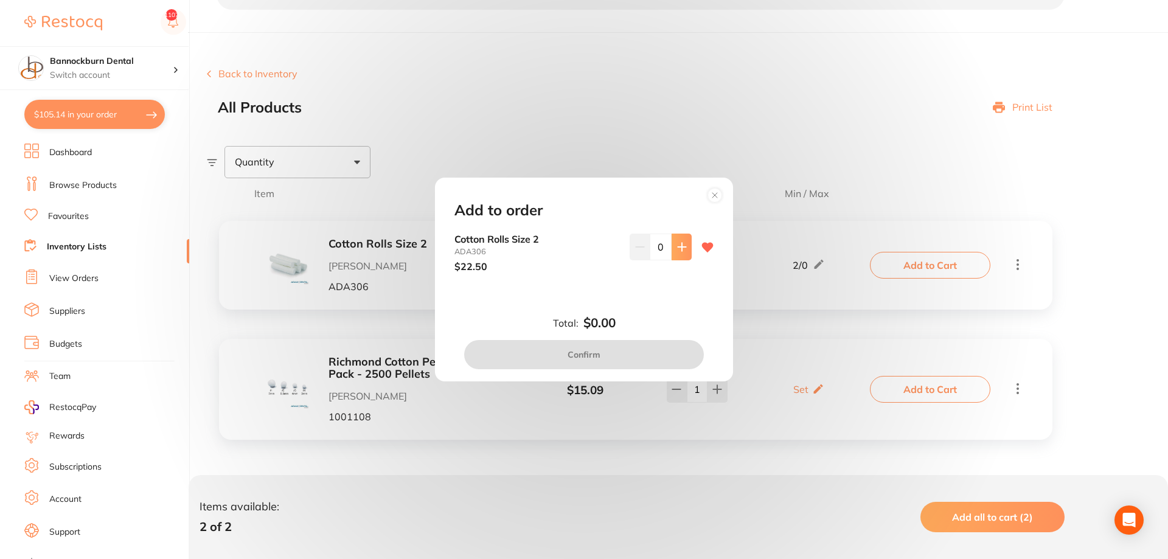
click at [689, 250] on button at bounding box center [682, 247] width 20 height 27
type input "1"
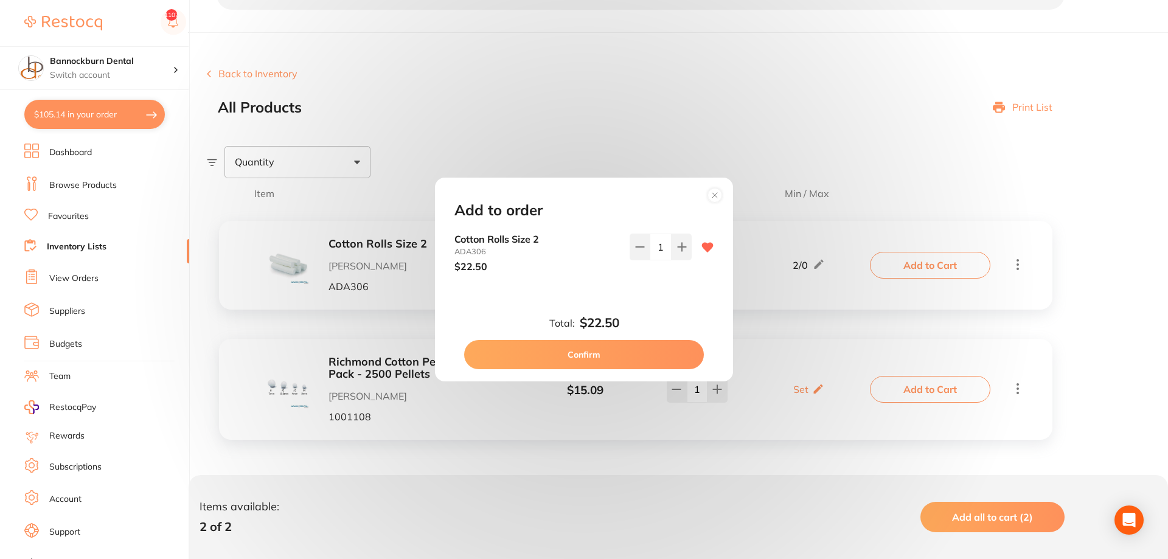
click at [641, 355] on button "Confirm" at bounding box center [584, 354] width 240 height 29
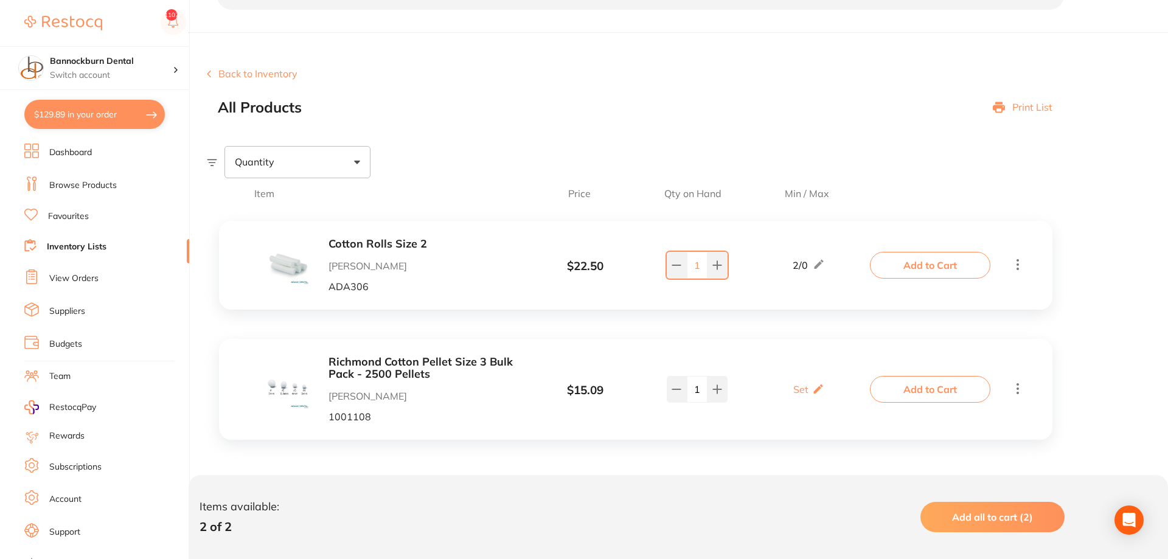
scroll to position [0, 0]
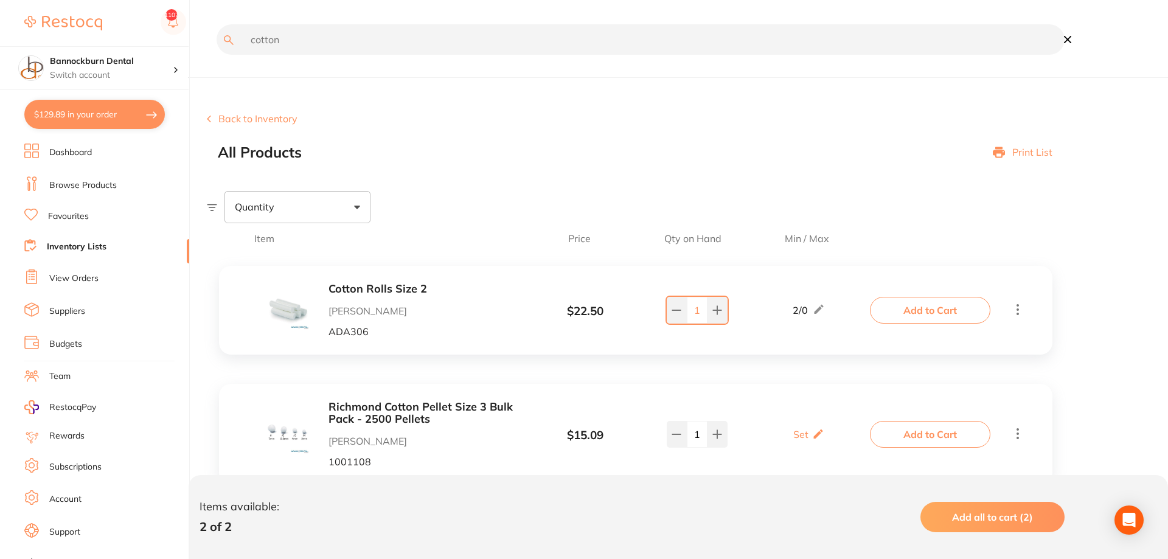
drag, startPoint x: 100, startPoint y: 46, endPoint x: 94, endPoint y: 48, distance: 6.6
click at [217, 48] on input "cotton" at bounding box center [641, 39] width 848 height 30
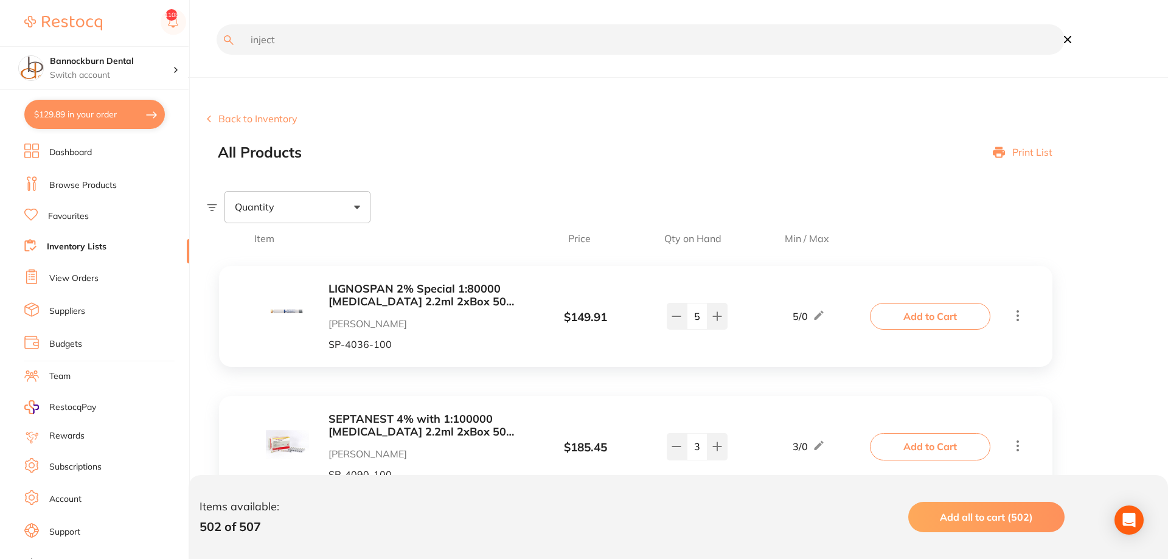
type input "inject"
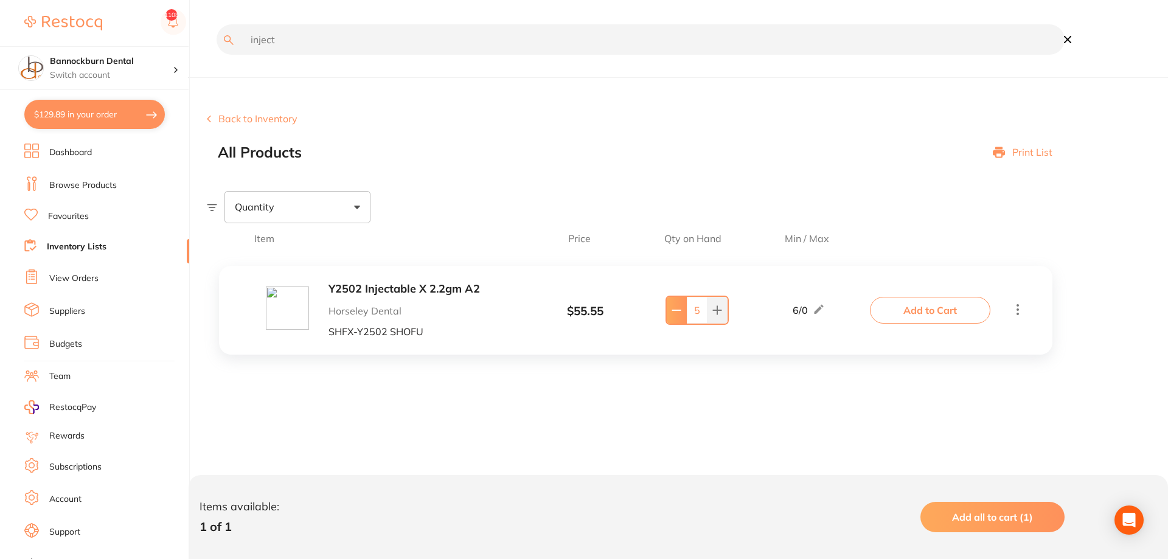
click at [675, 314] on icon at bounding box center [677, 310] width 10 height 10
type input "1"
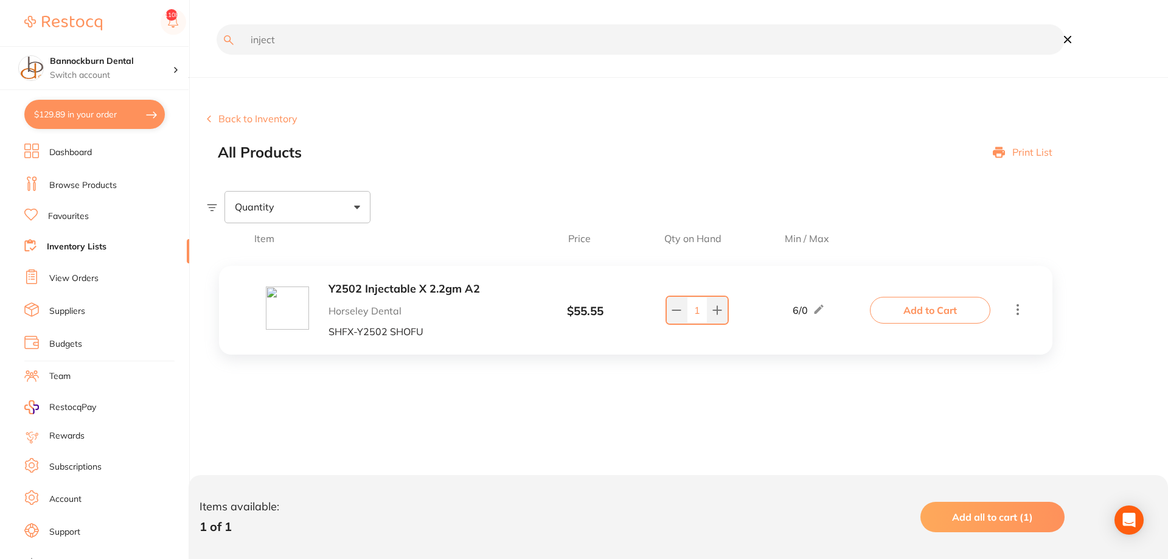
click at [723, 314] on button "Add to Cart" at bounding box center [930, 310] width 120 height 27
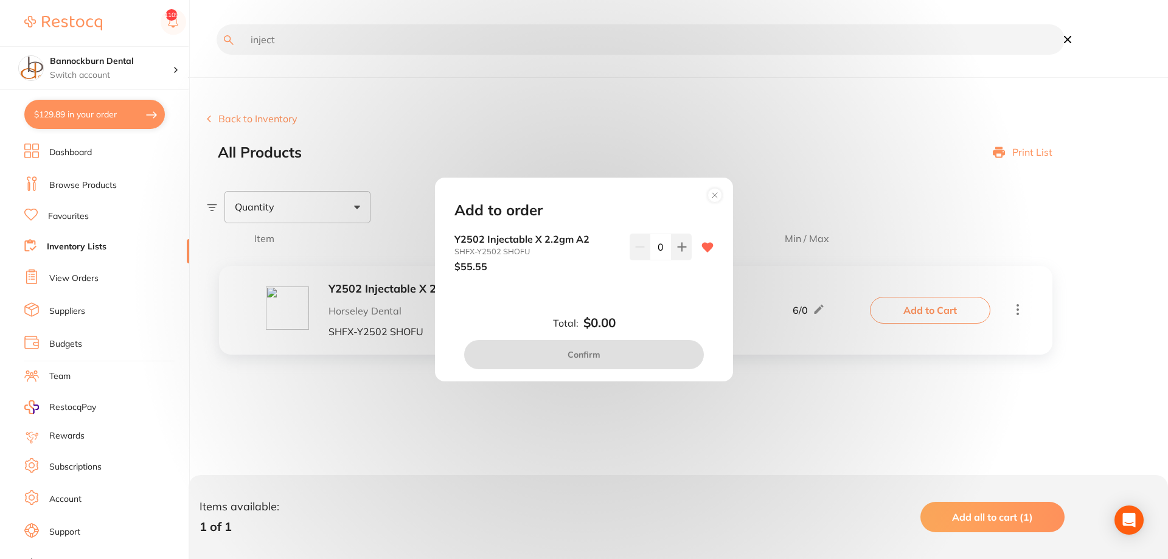
drag, startPoint x: 664, startPoint y: 250, endPoint x: 585, endPoint y: 269, distance: 80.7
click at [650, 260] on input "0" at bounding box center [661, 247] width 22 height 27
type input "6"
click at [560, 282] on div "Y2502 Injectable X 2.2gm A2 SHFX-Y2502 SHOFU $55.55 6" at bounding box center [584, 263] width 288 height 58
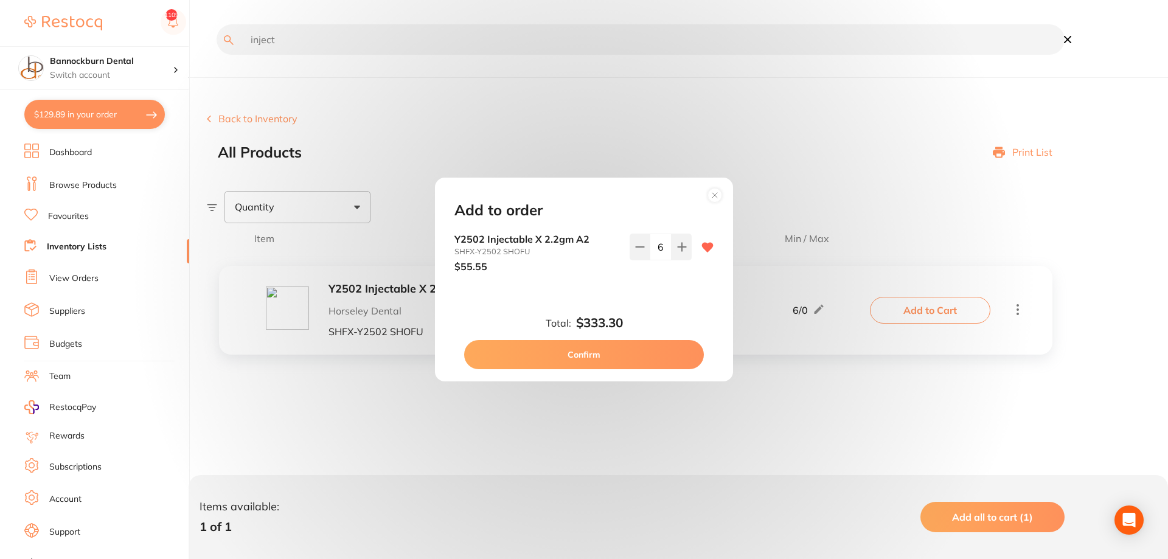
click at [622, 352] on button "Confirm" at bounding box center [584, 354] width 240 height 29
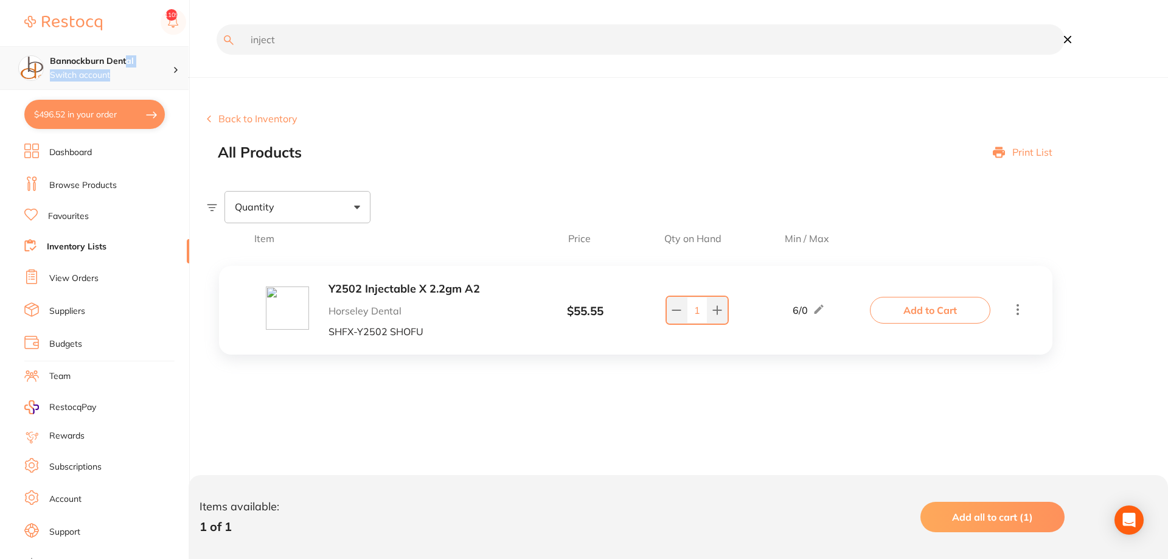
drag, startPoint x: 316, startPoint y: 22, endPoint x: 125, endPoint y: 58, distance: 194.3
click at [125, 58] on div "$496.52 Bannockburn Dental Switch account Bannockburn Dental $496.52 in your or…" at bounding box center [584, 279] width 1168 height 559
drag, startPoint x: 339, startPoint y: 45, endPoint x: 21, endPoint y: 57, distance: 318.3
click at [217, 55] on input "inject" at bounding box center [641, 39] width 848 height 30
type input "bib"
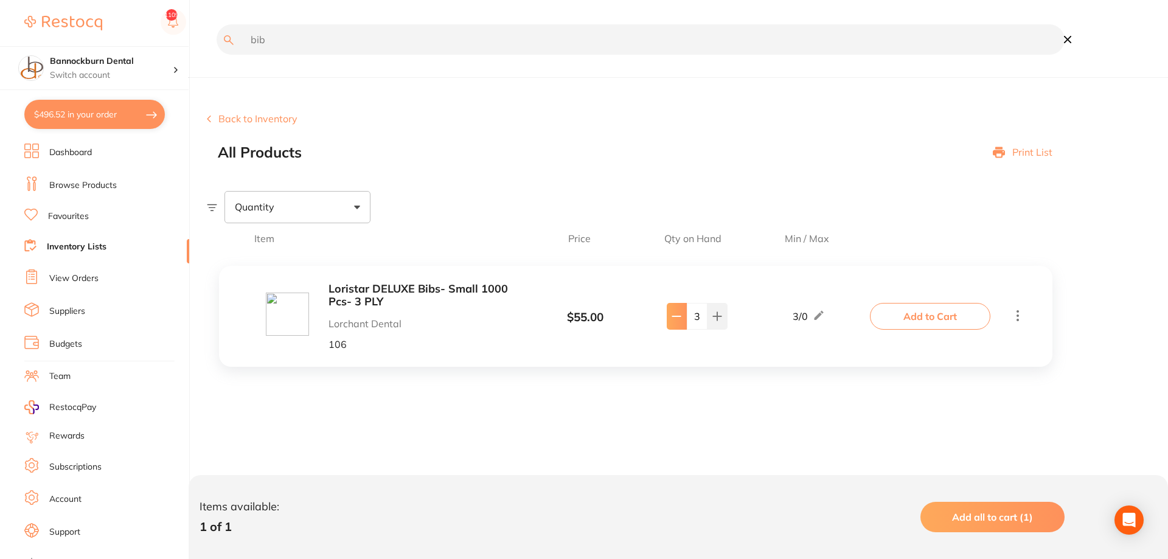
click at [676, 328] on button at bounding box center [677, 316] width 20 height 27
type input "2"
click at [723, 319] on button "Add to Cart" at bounding box center [930, 316] width 120 height 27
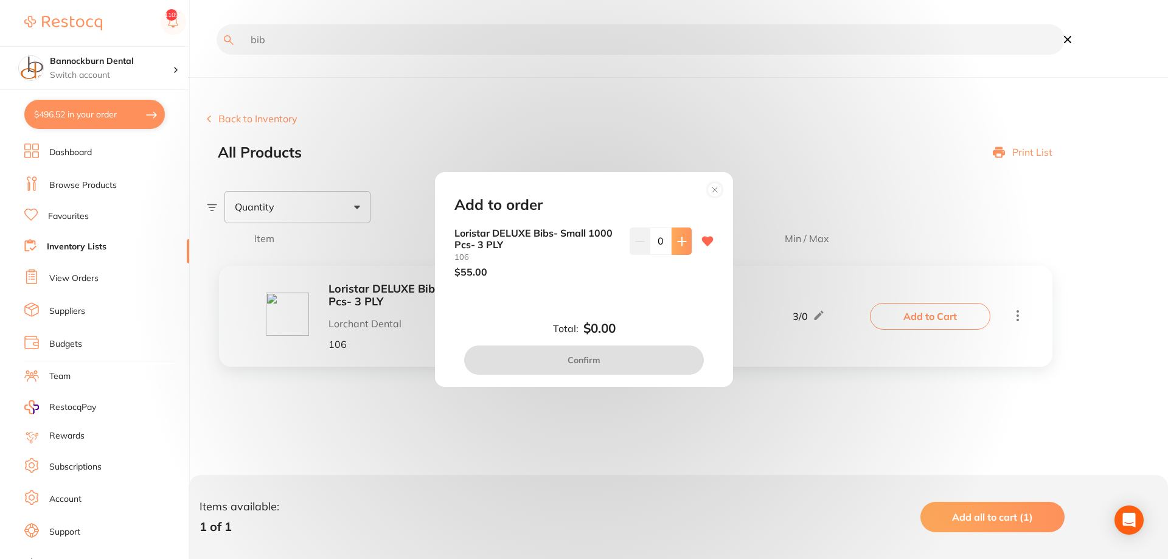
click at [683, 246] on icon at bounding box center [682, 242] width 10 height 10
type input "2"
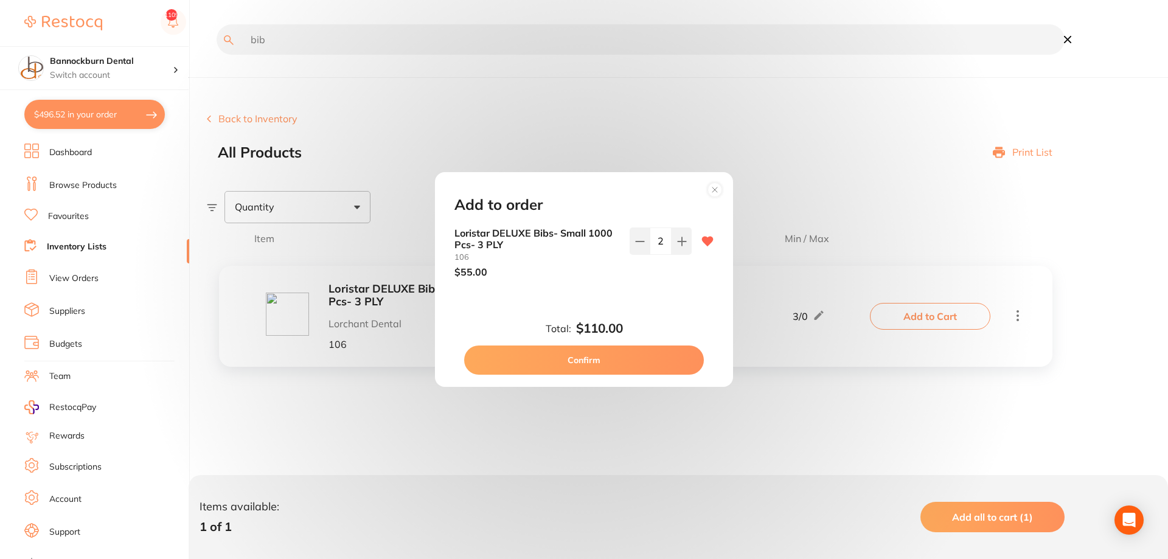
click at [669, 361] on button "Confirm" at bounding box center [584, 360] width 240 height 29
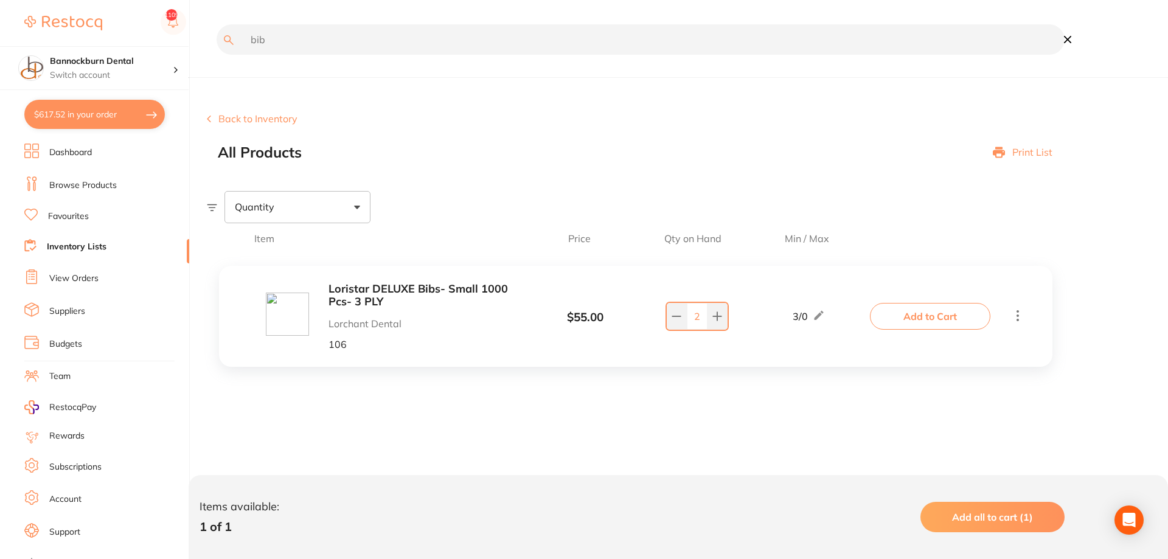
drag, startPoint x: 237, startPoint y: 59, endPoint x: 159, endPoint y: 64, distance: 78.0
click at [217, 55] on input "bib" at bounding box center [641, 39] width 848 height 30
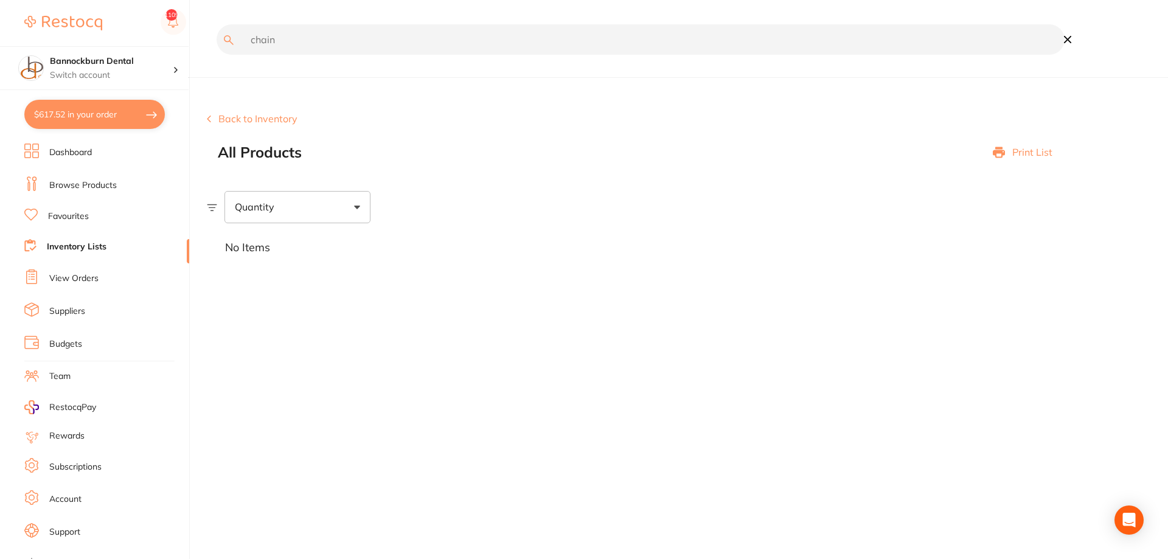
drag, startPoint x: 335, startPoint y: 57, endPoint x: 158, endPoint y: 43, distance: 177.5
click at [158, 43] on div "$617.52 Bannockburn Dental Switch account Bannockburn Dental $617.52 in your or…" at bounding box center [584, 279] width 1168 height 559
click at [277, 33] on input "chain" at bounding box center [641, 39] width 848 height 30
drag, startPoint x: 287, startPoint y: 36, endPoint x: 158, endPoint y: 43, distance: 128.5
click at [217, 43] on input "chain" at bounding box center [641, 39] width 848 height 30
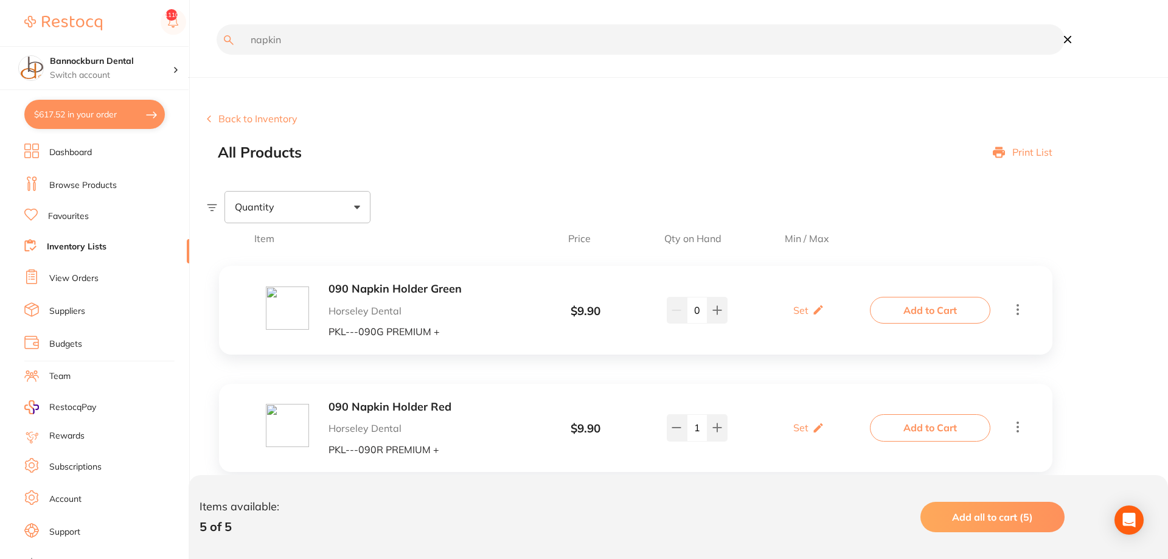
drag, startPoint x: 316, startPoint y: 43, endPoint x: 113, endPoint y: 84, distance: 206.6
click at [217, 55] on input "napkin" at bounding box center [641, 39] width 848 height 30
type input "needle"
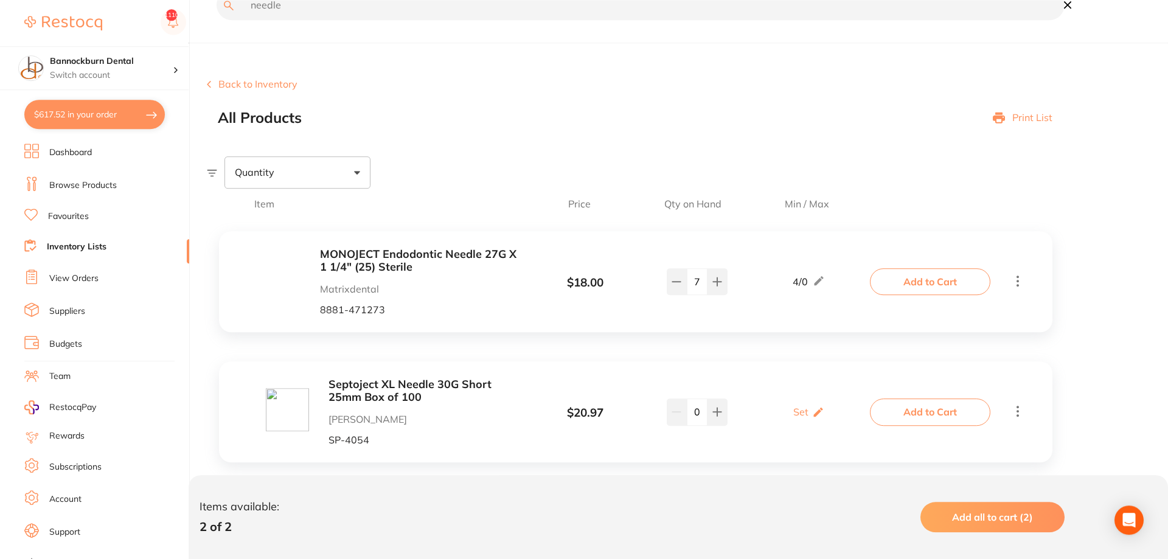
scroll to position [58, 0]
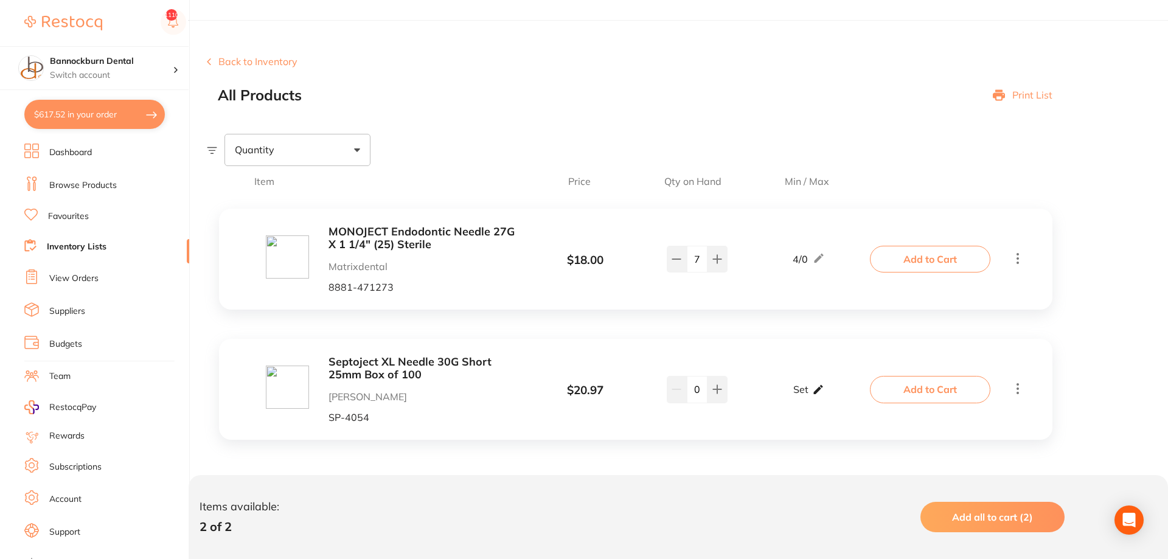
click at [723, 391] on p "Set" at bounding box center [800, 389] width 15 height 11
drag, startPoint x: 795, startPoint y: 394, endPoint x: 738, endPoint y: 407, distance: 58.1
click at [723, 405] on input "0" at bounding box center [791, 395] width 24 height 19
type input "8"
click at [697, 389] on input "0" at bounding box center [697, 389] width 21 height 27
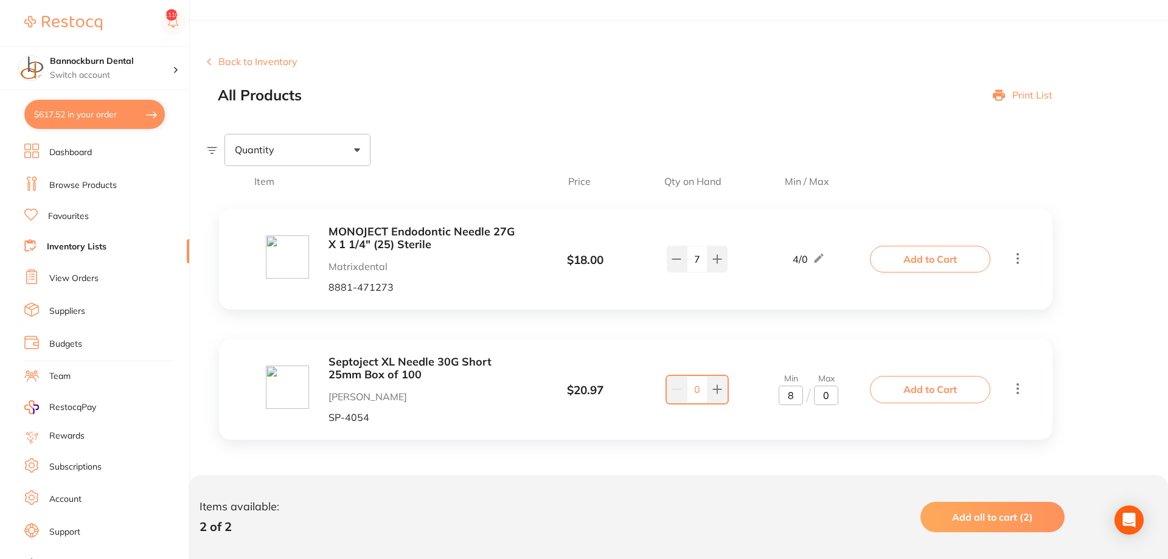
drag, startPoint x: 696, startPoint y: 392, endPoint x: 625, endPoint y: 427, distance: 78.6
click at [687, 403] on input "0" at bounding box center [697, 389] width 21 height 27
drag, startPoint x: 700, startPoint y: 384, endPoint x: 664, endPoint y: 394, distance: 37.2
click at [687, 394] on input "0" at bounding box center [697, 389] width 21 height 27
type input "6"
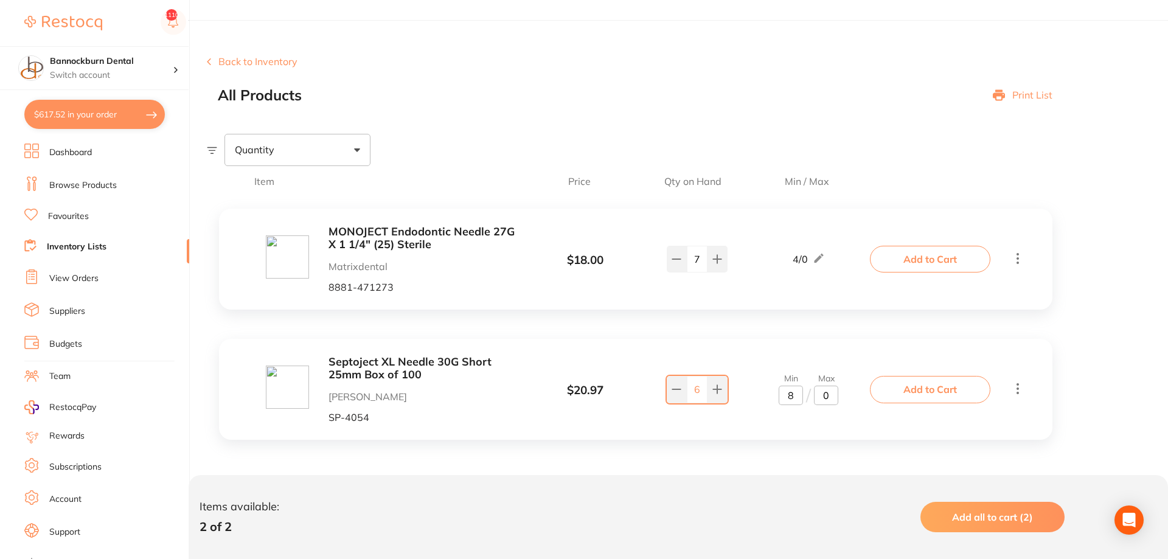
click at [723, 352] on div "Septoject XL Needle 30G Short 25mm Box of 100 [PERSON_NAME] [PERSON_NAME]-4054 …" at bounding box center [635, 389] width 833 height 101
click at [723, 387] on button "Add to Cart" at bounding box center [930, 389] width 120 height 27
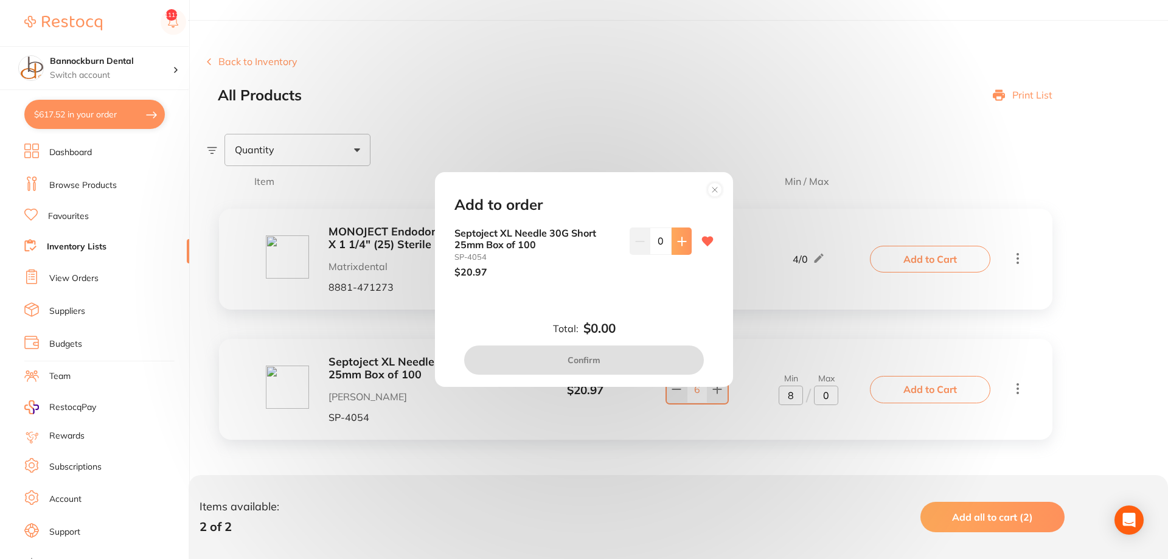
click at [689, 250] on button at bounding box center [682, 241] width 20 height 27
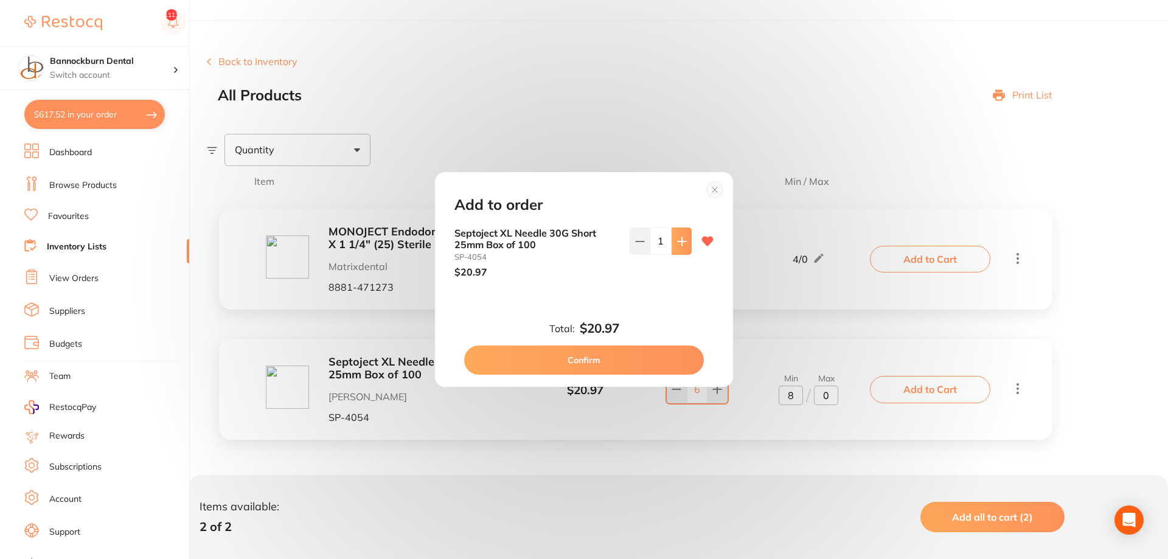
click at [689, 250] on button at bounding box center [682, 241] width 20 height 27
type input "2"
click at [624, 358] on button "Confirm" at bounding box center [584, 360] width 240 height 29
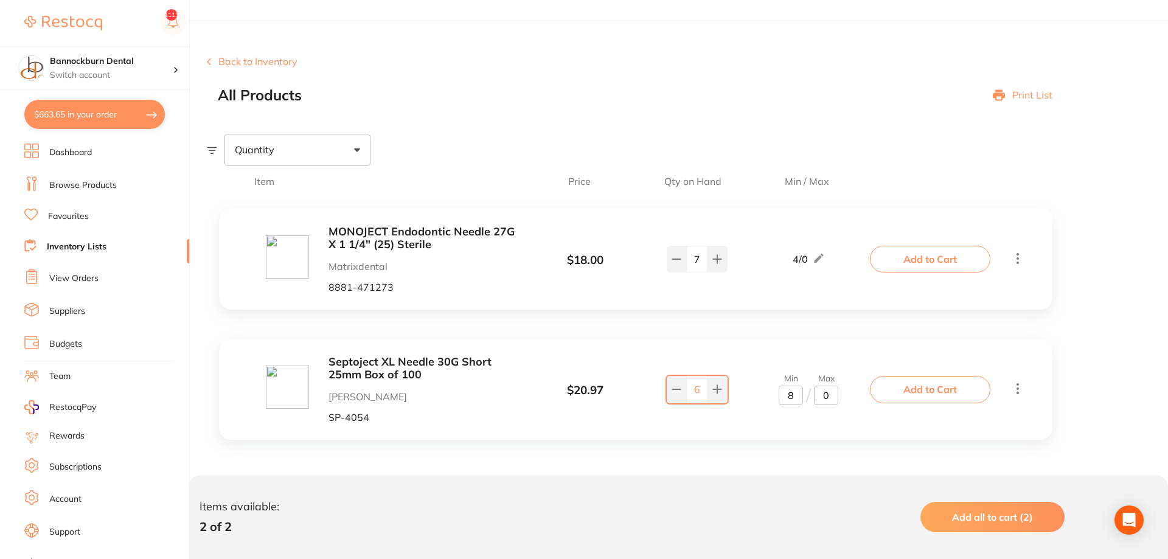
scroll to position [0, 0]
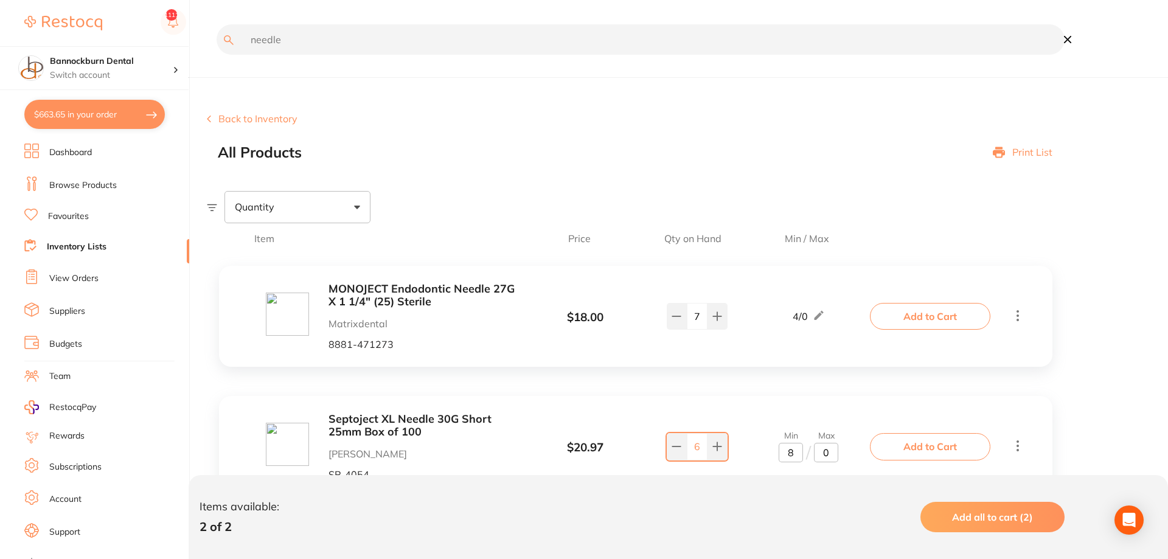
drag, startPoint x: 322, startPoint y: 38, endPoint x: 89, endPoint y: 38, distance: 232.4
click at [217, 38] on input "needle" at bounding box center [641, 39] width 848 height 30
type input "scotchbond"
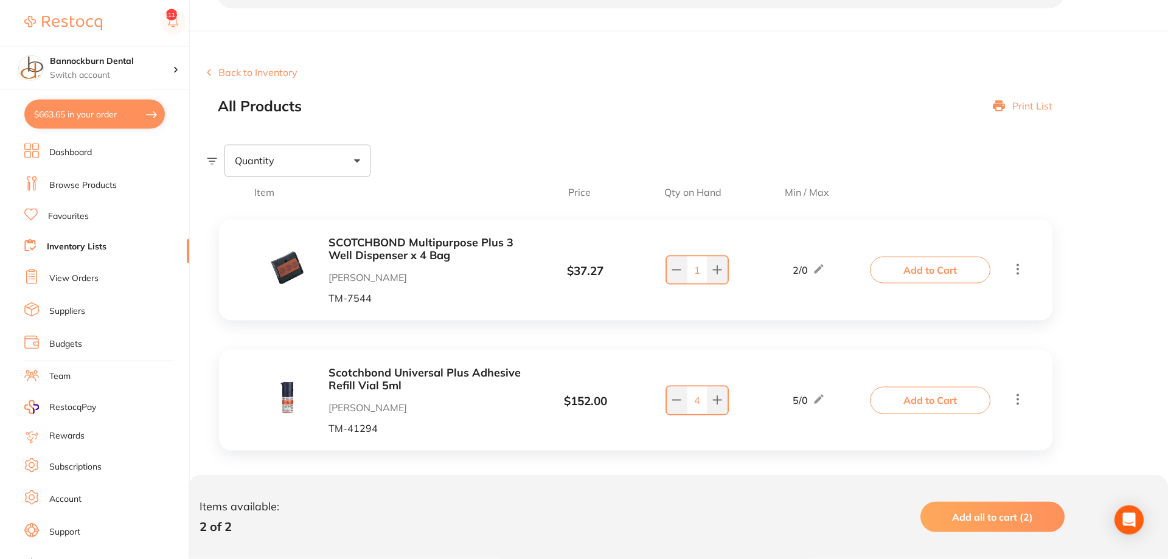
scroll to position [58, 0]
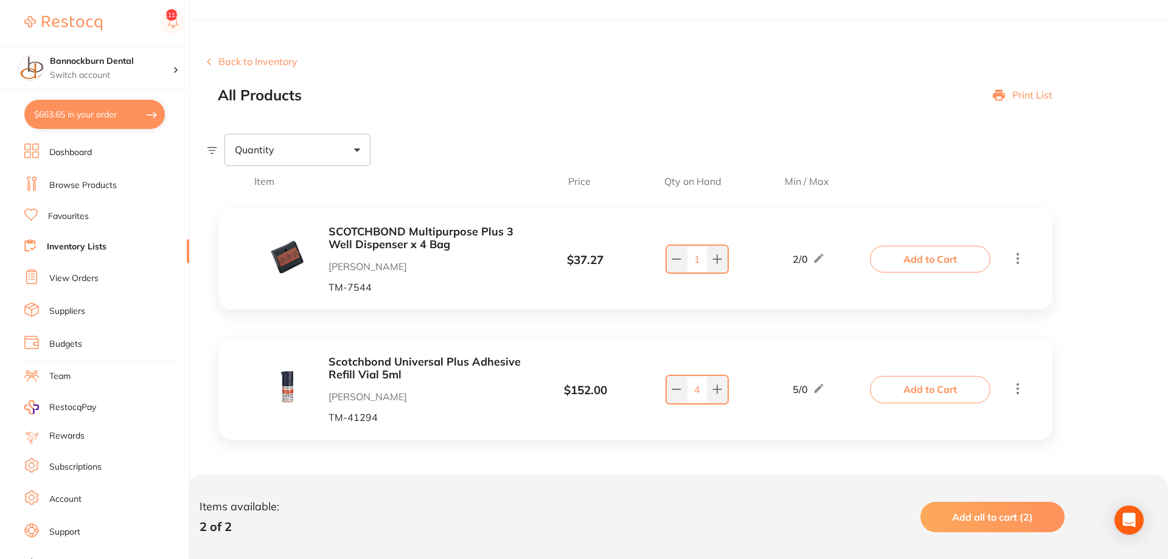
click at [723, 259] on button "Add to Cart" at bounding box center [930, 259] width 120 height 27
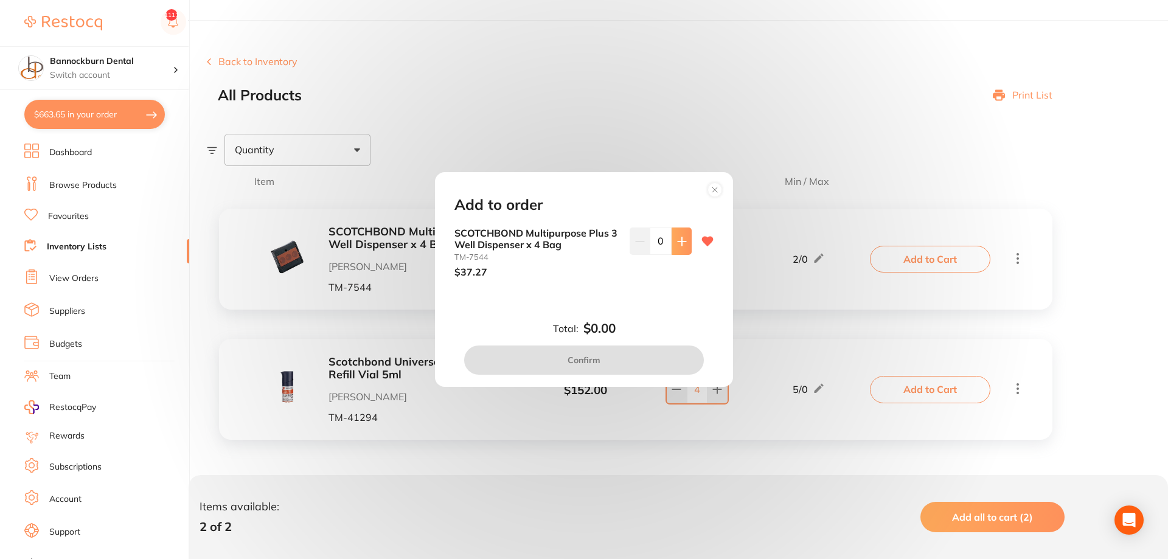
click at [681, 247] on button at bounding box center [682, 241] width 20 height 27
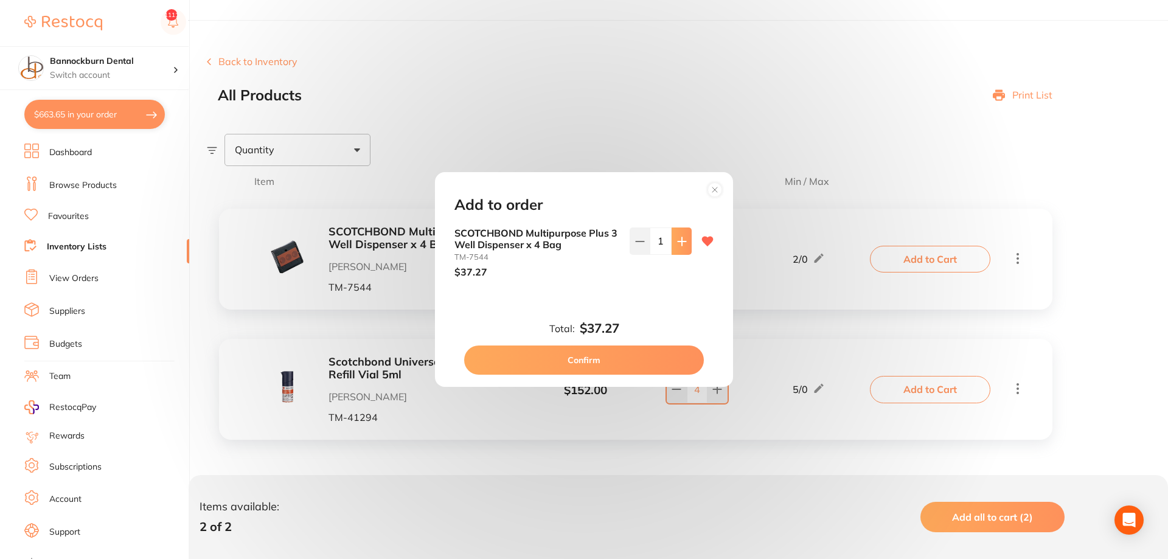
click at [681, 247] on button at bounding box center [682, 241] width 20 height 27
type input "2"
click at [631, 353] on button "Confirm" at bounding box center [584, 360] width 240 height 29
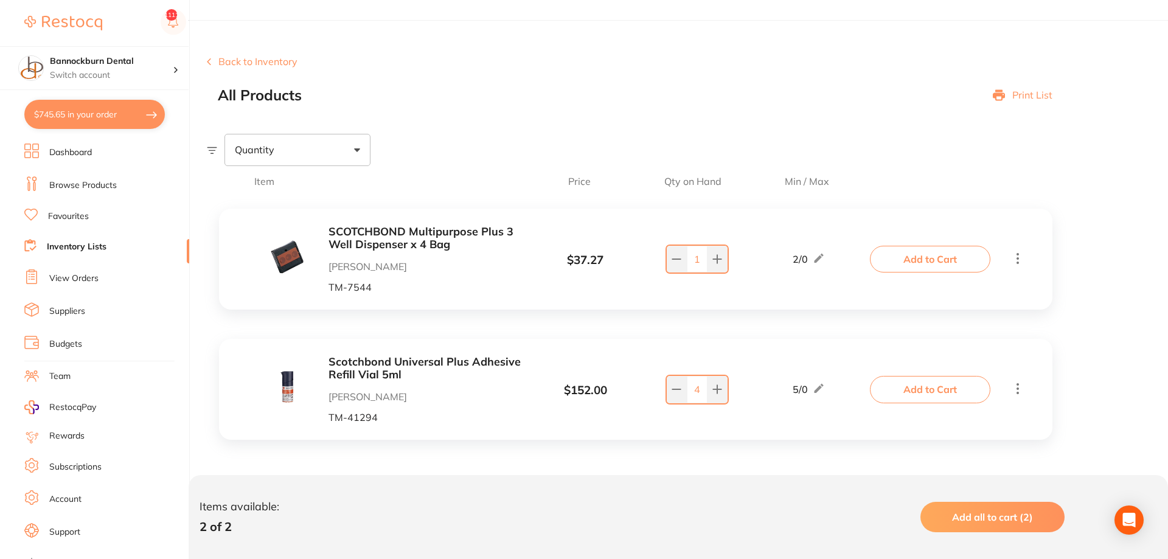
click at [723, 389] on button "Add to Cart" at bounding box center [930, 389] width 120 height 27
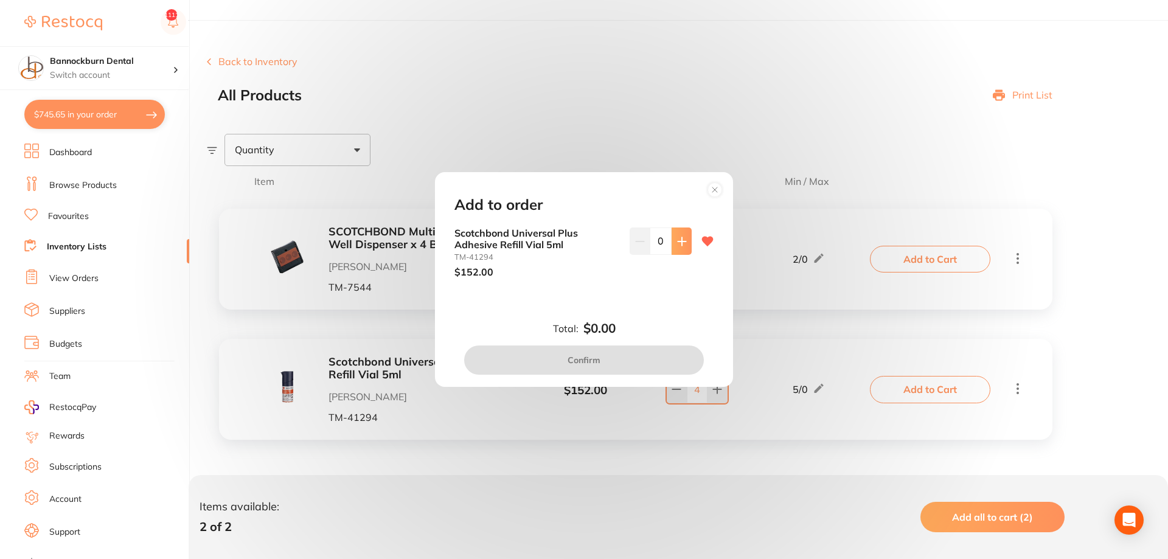
click at [678, 247] on button at bounding box center [682, 241] width 20 height 27
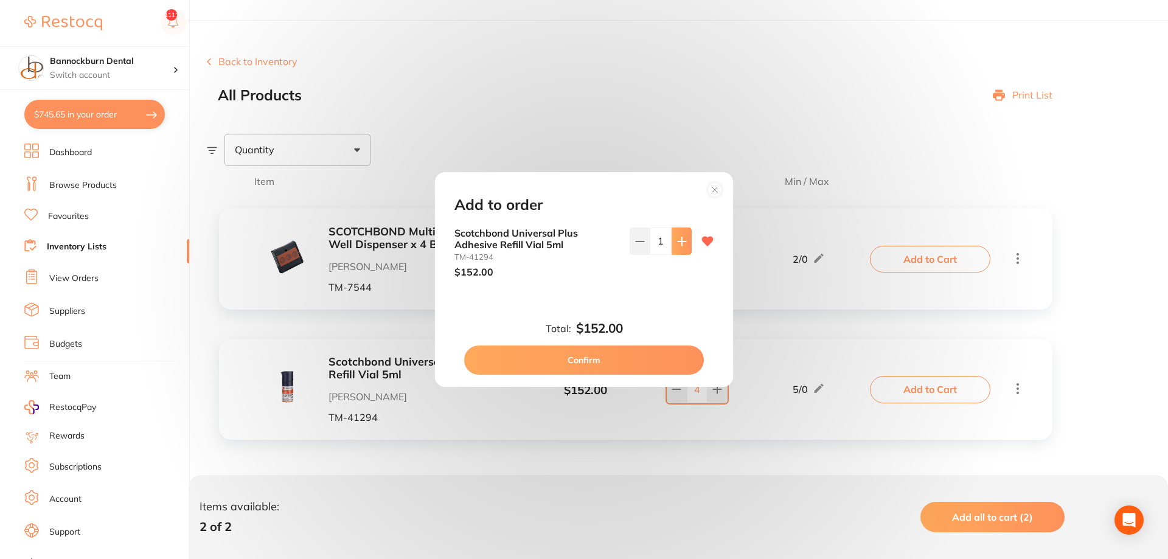
click at [678, 247] on button at bounding box center [682, 241] width 20 height 27
type input "2"
click at [634, 360] on button "Confirm" at bounding box center [584, 360] width 240 height 29
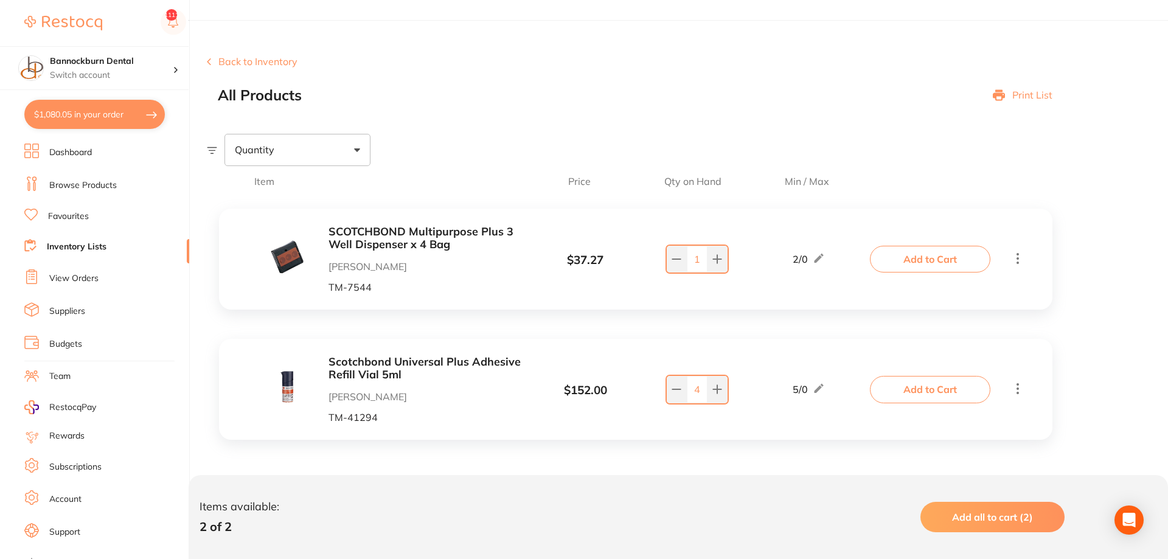
scroll to position [0, 0]
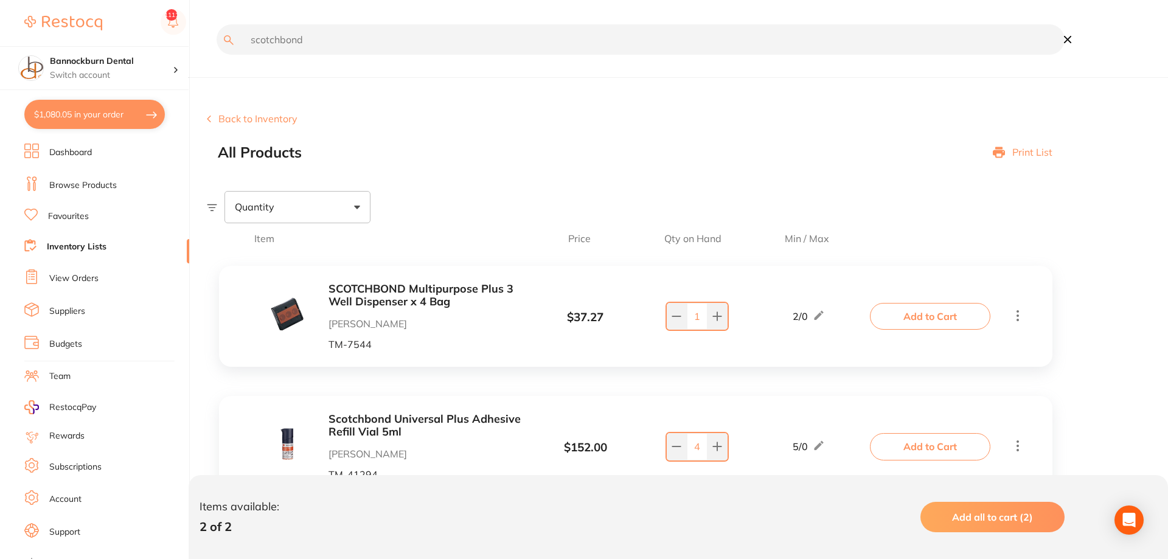
drag, startPoint x: 321, startPoint y: 41, endPoint x: 33, endPoint y: 90, distance: 292.4
click at [217, 55] on input "scotchbond" at bounding box center [641, 39] width 848 height 30
type input "dry tip"
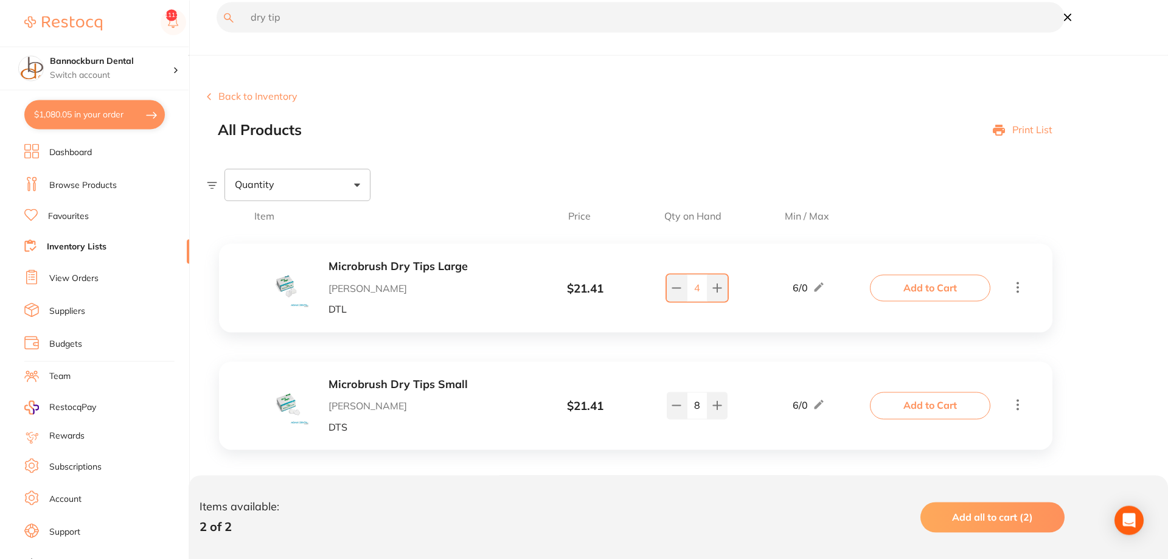
scroll to position [33, 0]
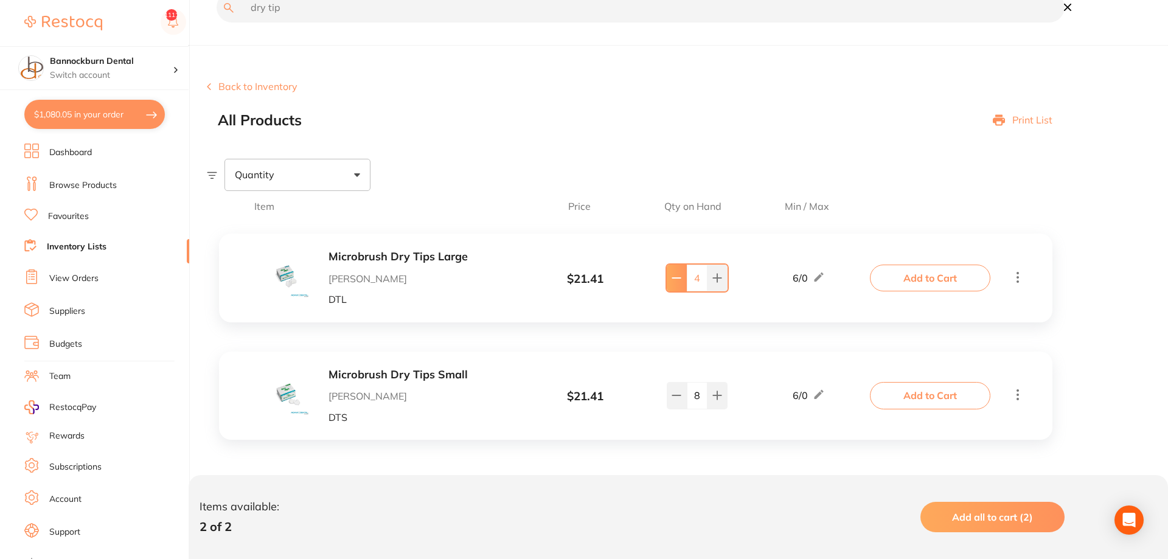
click at [681, 281] on icon at bounding box center [677, 278] width 10 height 10
type input "2"
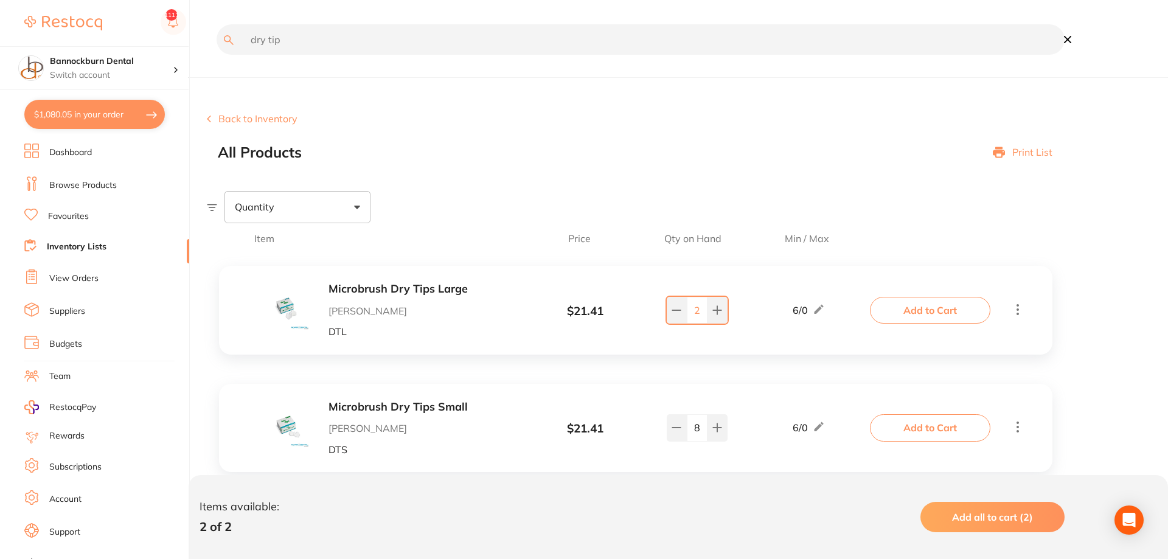
drag, startPoint x: 316, startPoint y: 42, endPoint x: 117, endPoint y: 40, distance: 199.5
click at [217, 40] on input "dry tip" at bounding box center [641, 39] width 848 height 30
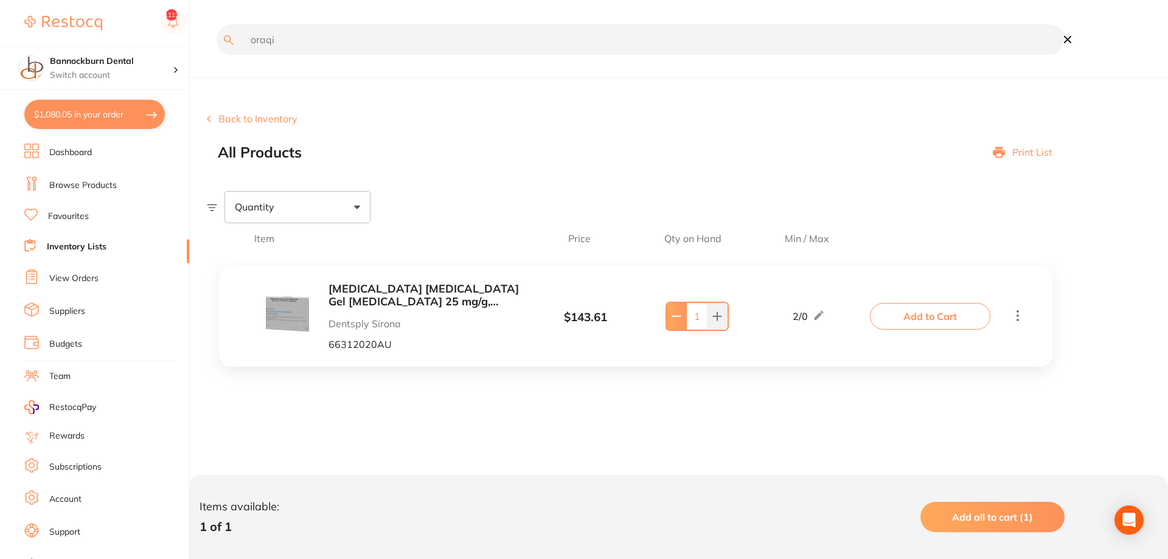
type input "oraqi"
click at [672, 322] on button at bounding box center [677, 316] width 20 height 27
type input "0"
click at [723, 323] on button "Add to Cart" at bounding box center [930, 316] width 120 height 27
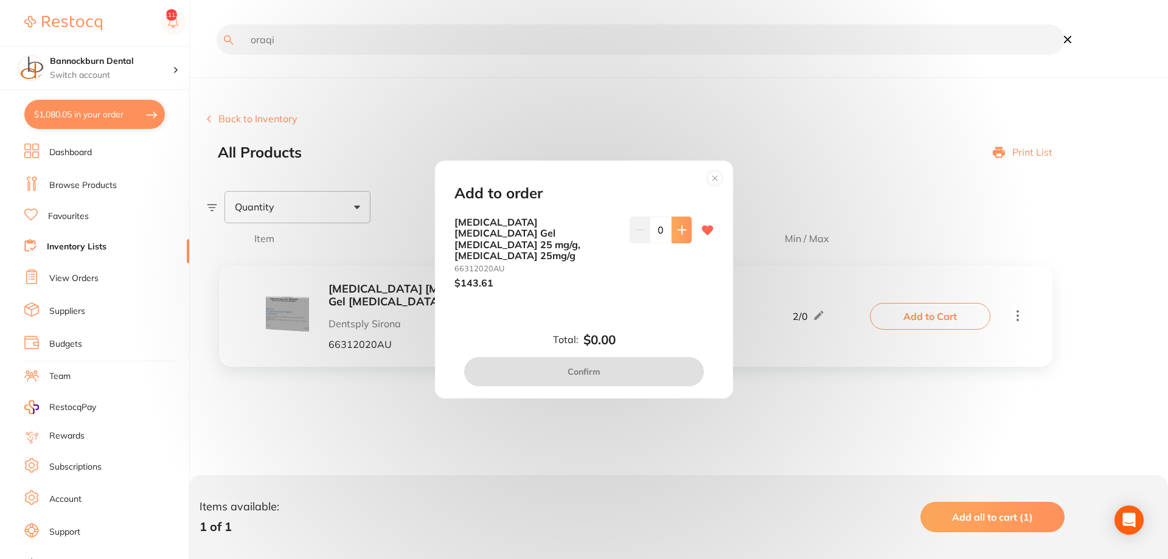
click at [681, 234] on icon at bounding box center [682, 230] width 8 height 8
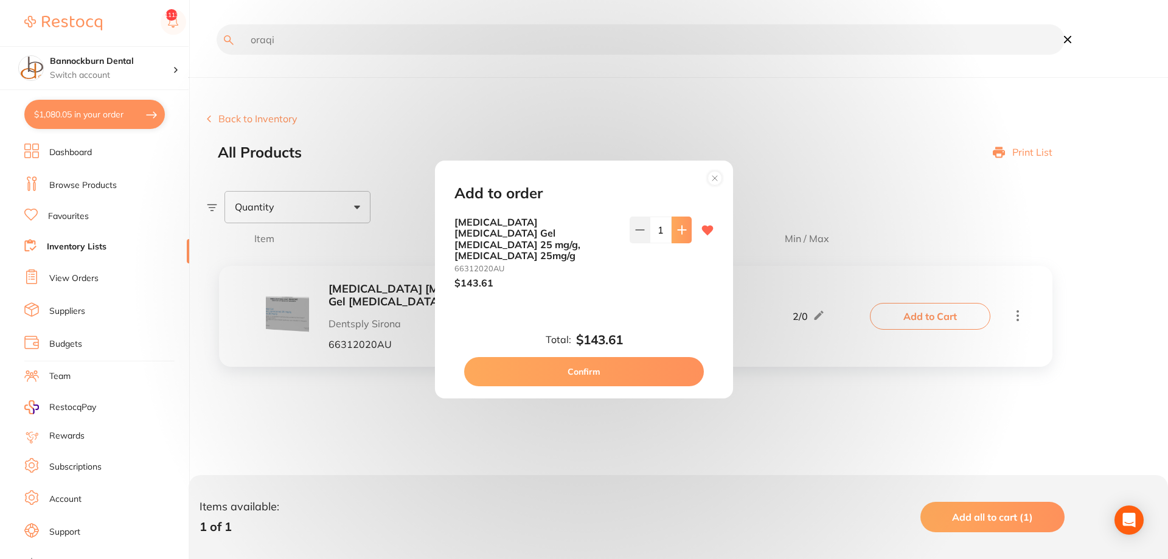
click at [681, 234] on icon at bounding box center [682, 230] width 8 height 8
type input "2"
click at [637, 367] on button "Confirm" at bounding box center [584, 371] width 240 height 29
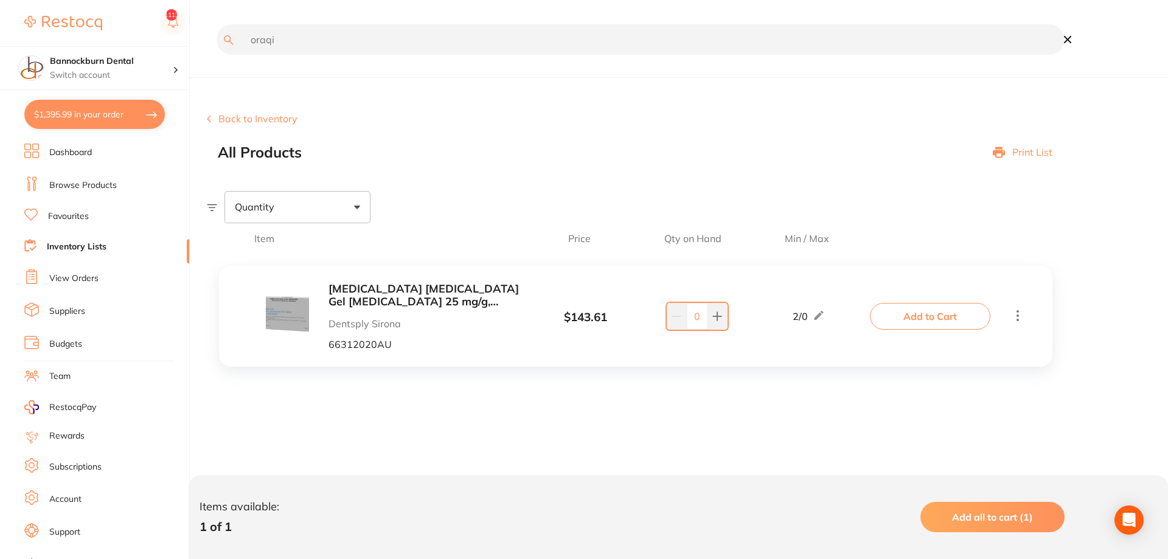
drag, startPoint x: 354, startPoint y: 54, endPoint x: 122, endPoint y: 66, distance: 232.1
click at [217, 55] on input "oraqi" at bounding box center [641, 39] width 848 height 30
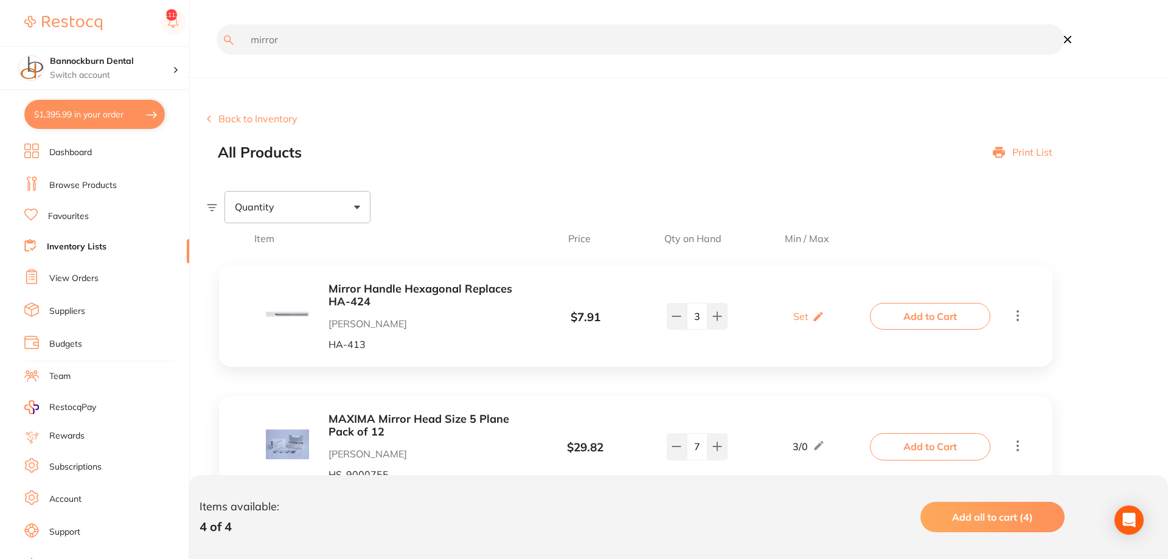
click at [217, 47] on input "mirror" at bounding box center [641, 39] width 848 height 30
type input "ligno"
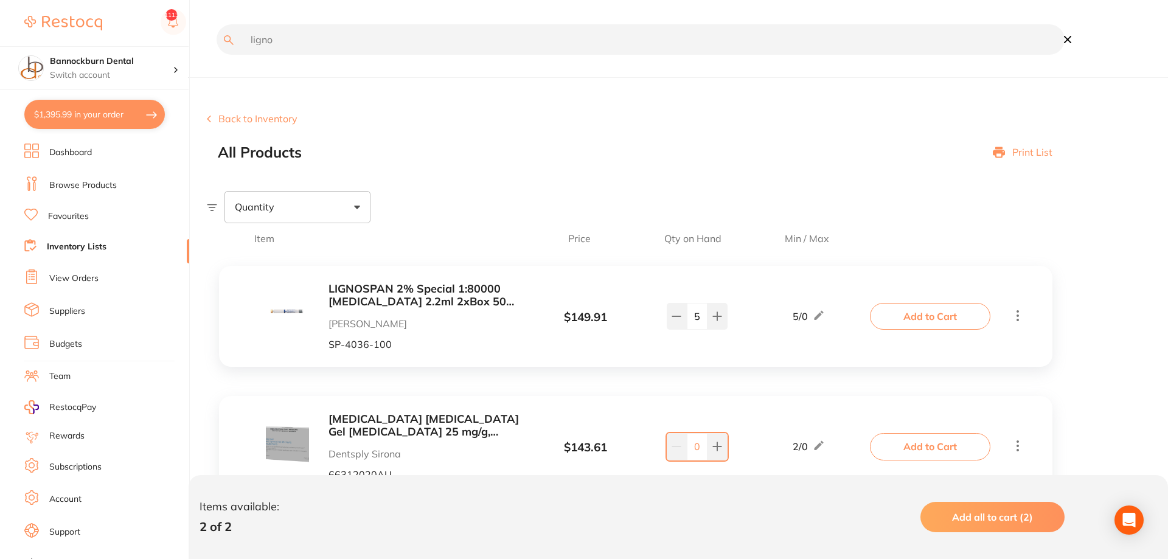
scroll to position [58, 0]
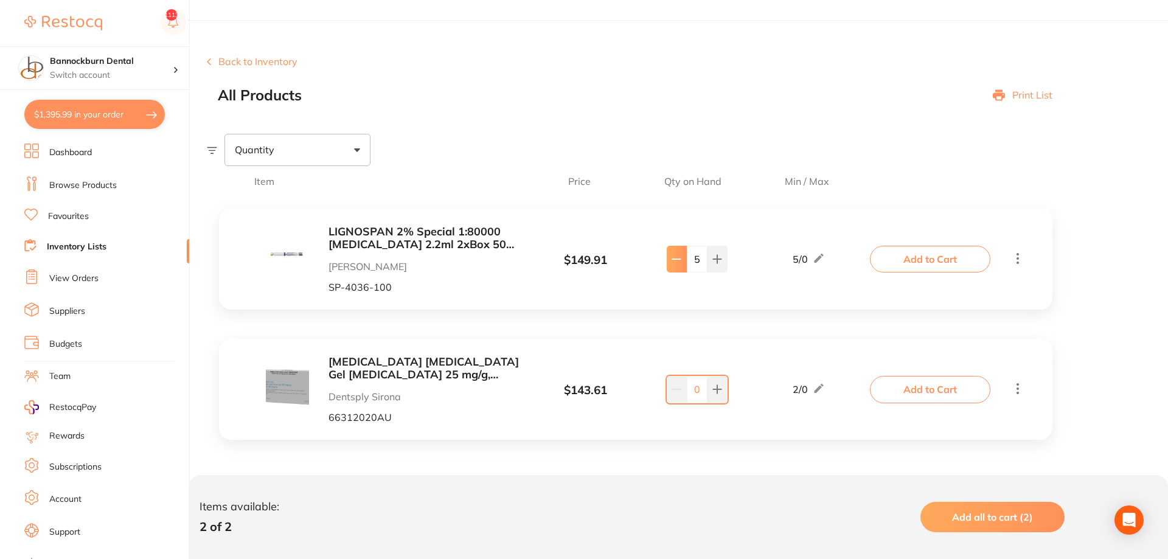
click at [675, 267] on button at bounding box center [677, 259] width 20 height 27
type input "4"
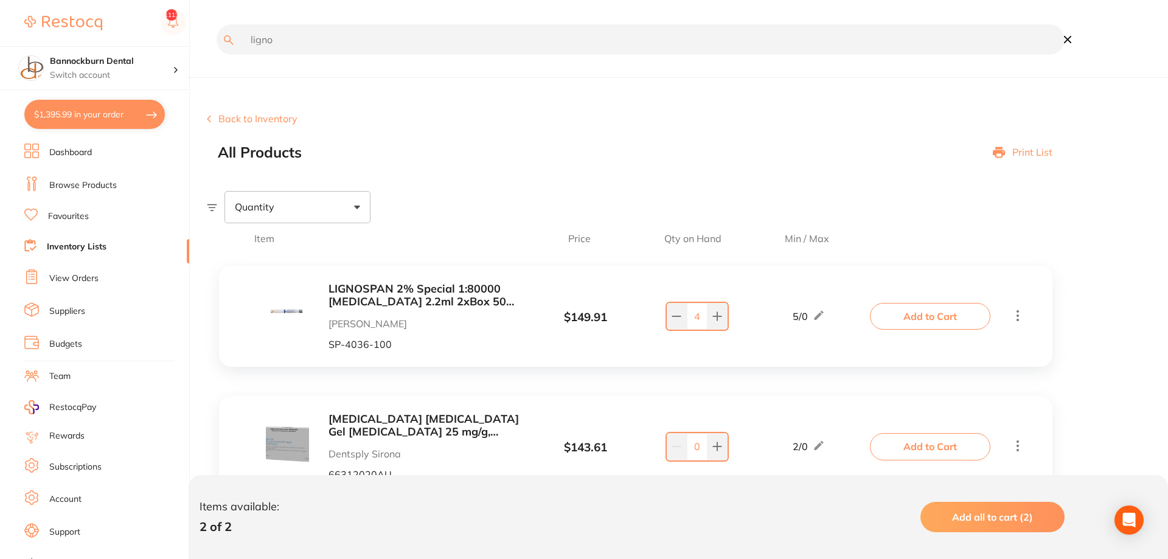
drag, startPoint x: 313, startPoint y: 35, endPoint x: 0, endPoint y: 51, distance: 313.7
click at [217, 51] on input "ligno" at bounding box center [641, 39] width 848 height 30
type input "artic"
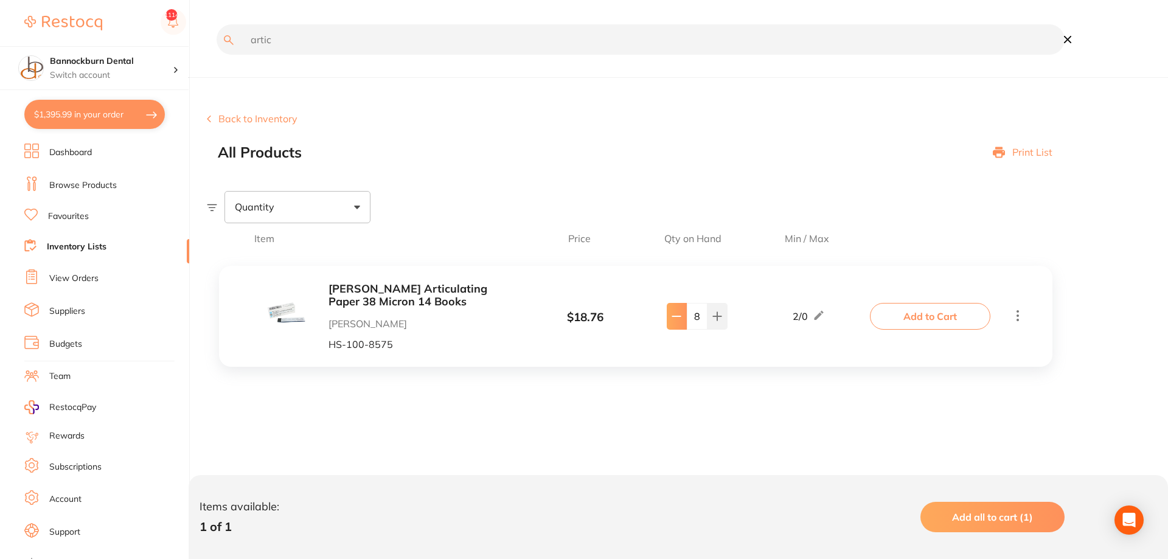
click at [673, 319] on icon at bounding box center [677, 316] width 10 height 10
type input "7"
drag, startPoint x: 76, startPoint y: 47, endPoint x: 0, endPoint y: 41, distance: 76.3
click at [217, 41] on input "artic" at bounding box center [641, 39] width 848 height 30
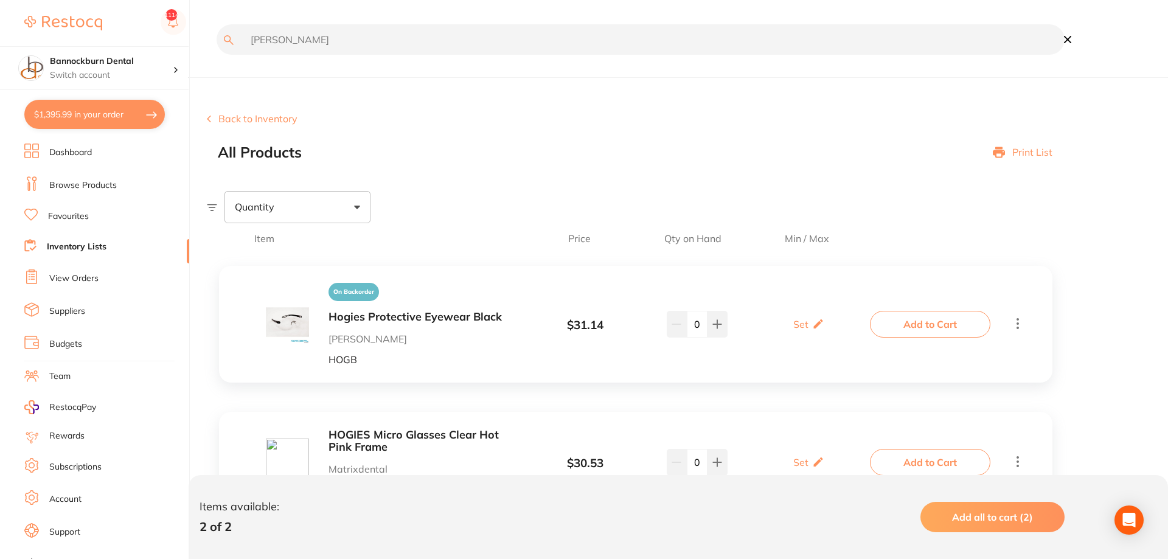
drag, startPoint x: 294, startPoint y: 43, endPoint x: 187, endPoint y: 75, distance: 111.8
click at [217, 55] on input "[PERSON_NAME]" at bounding box center [641, 39] width 848 height 30
type input "cross"
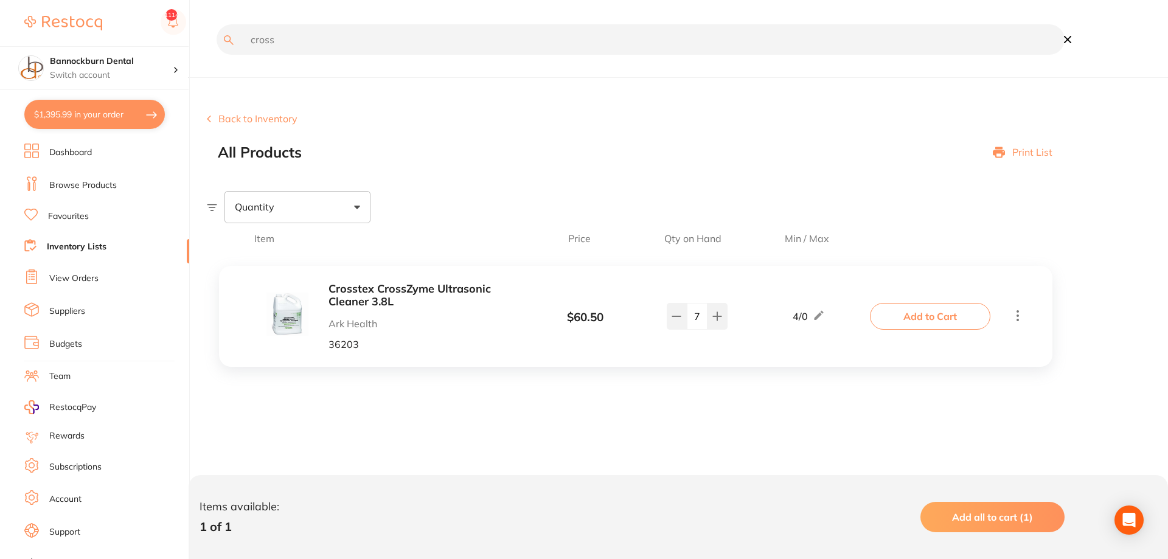
drag, startPoint x: 384, startPoint y: 45, endPoint x: 126, endPoint y: 53, distance: 258.0
click at [217, 53] on input "cross" at bounding box center [641, 39] width 848 height 30
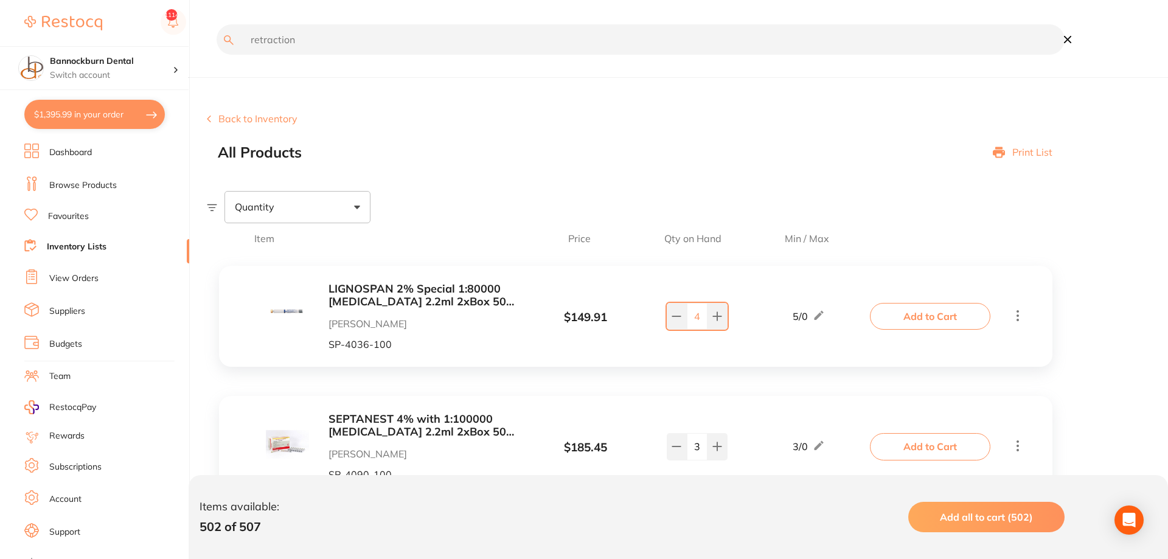
type input "retraction"
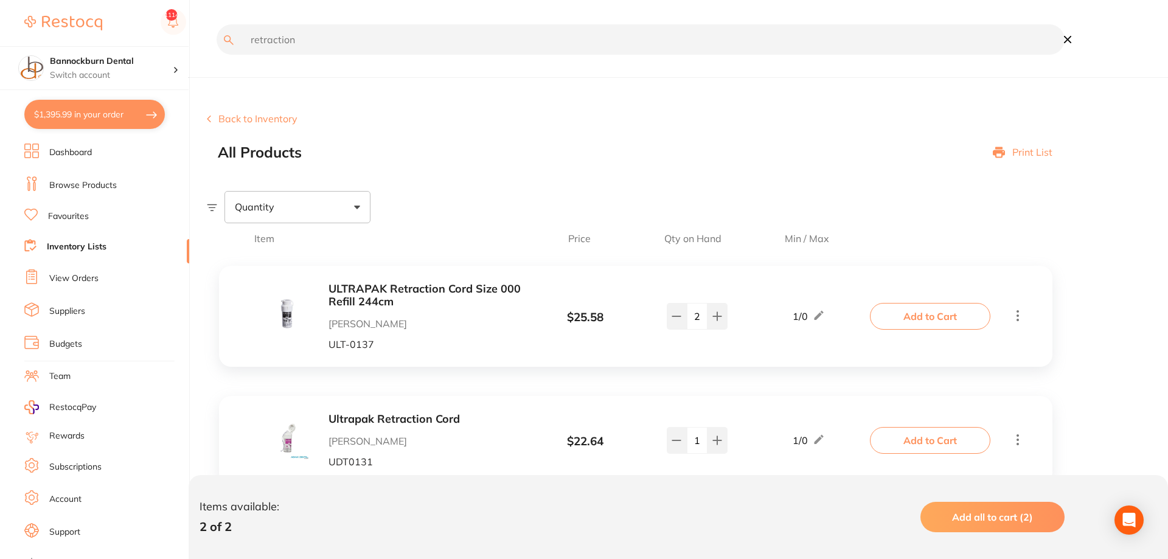
drag, startPoint x: 251, startPoint y: 51, endPoint x: 113, endPoint y: 74, distance: 140.6
click at [217, 55] on input "retraction" at bounding box center [641, 39] width 848 height 30
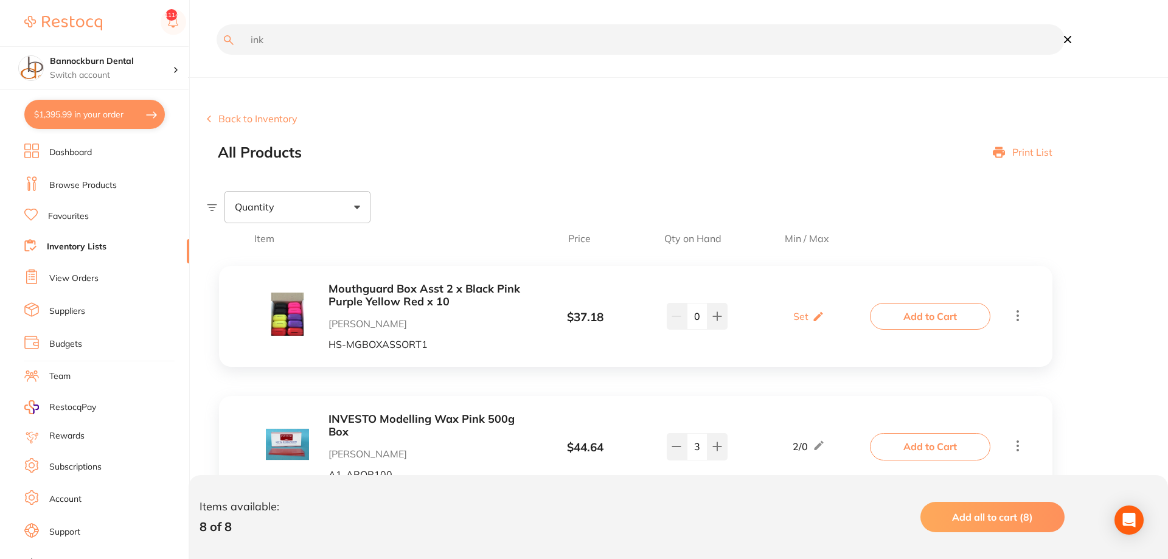
drag, startPoint x: 263, startPoint y: 57, endPoint x: 135, endPoint y: 51, distance: 128.5
click at [217, 51] on input "ink" at bounding box center [641, 39] width 848 height 30
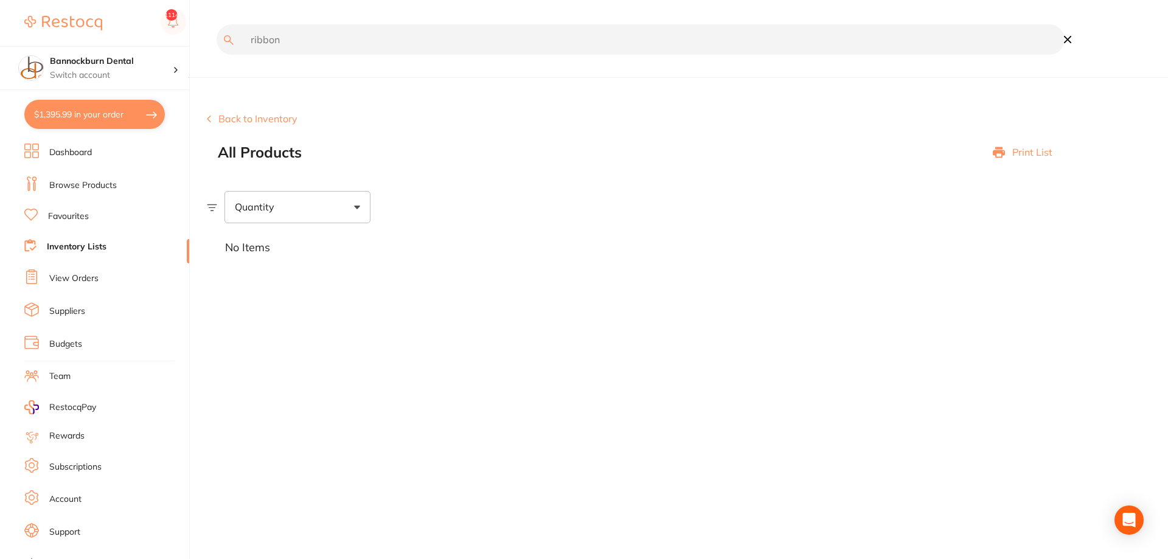
drag, startPoint x: 260, startPoint y: 51, endPoint x: 191, endPoint y: 40, distance: 69.6
click at [217, 40] on input "ribbon" at bounding box center [641, 39] width 848 height 30
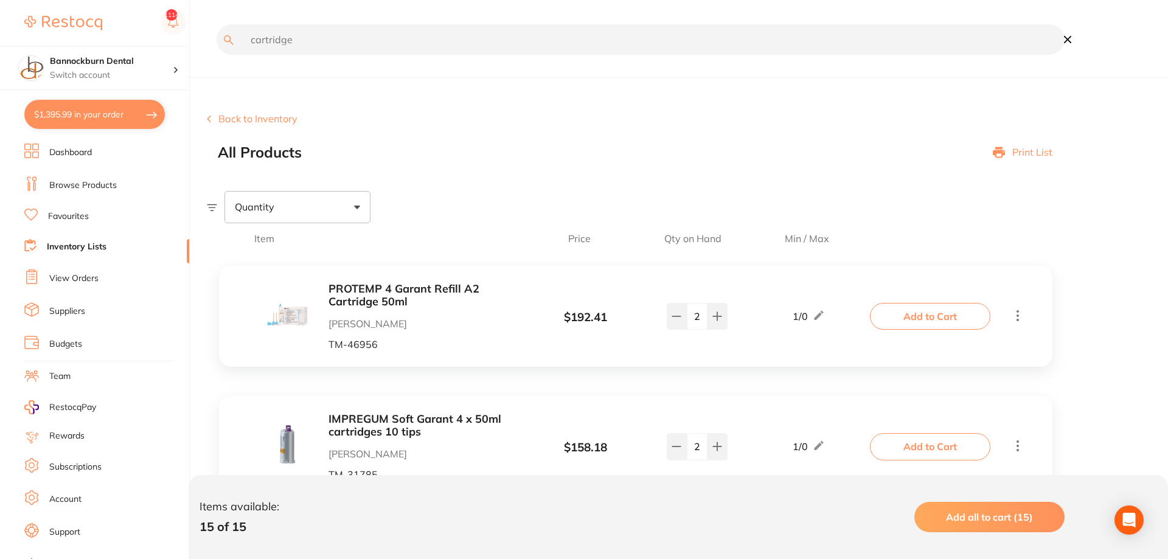
type input "cartridge"
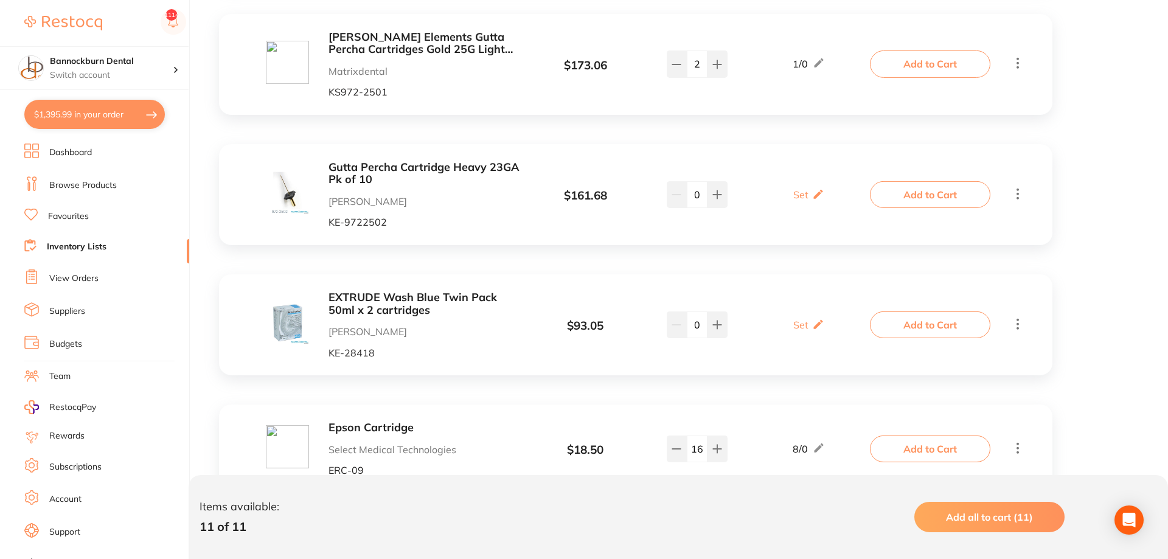
scroll to position [1206, 0]
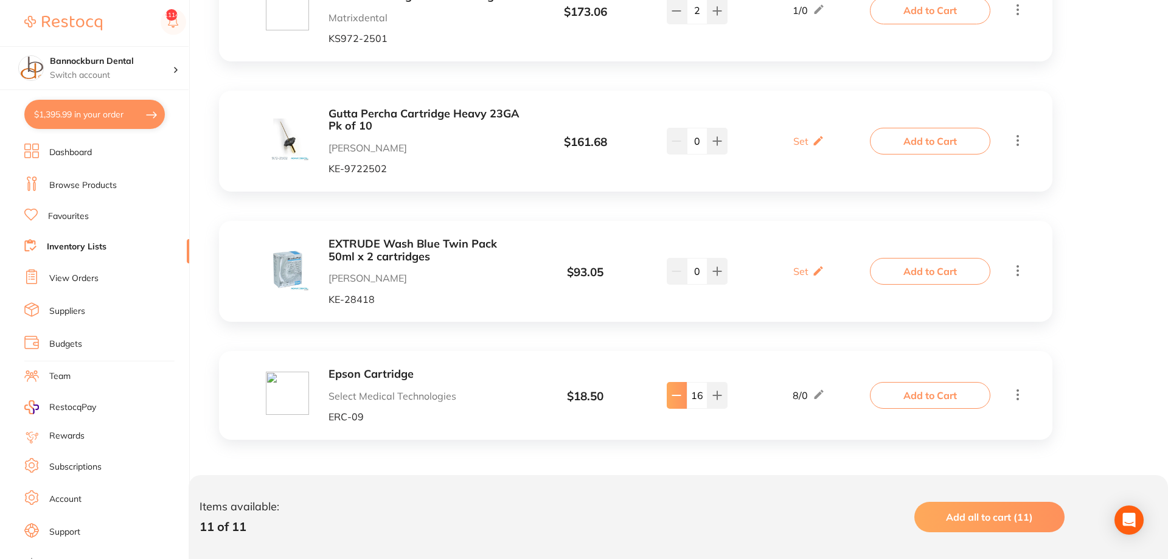
click at [678, 404] on button at bounding box center [677, 395] width 20 height 27
type input "15"
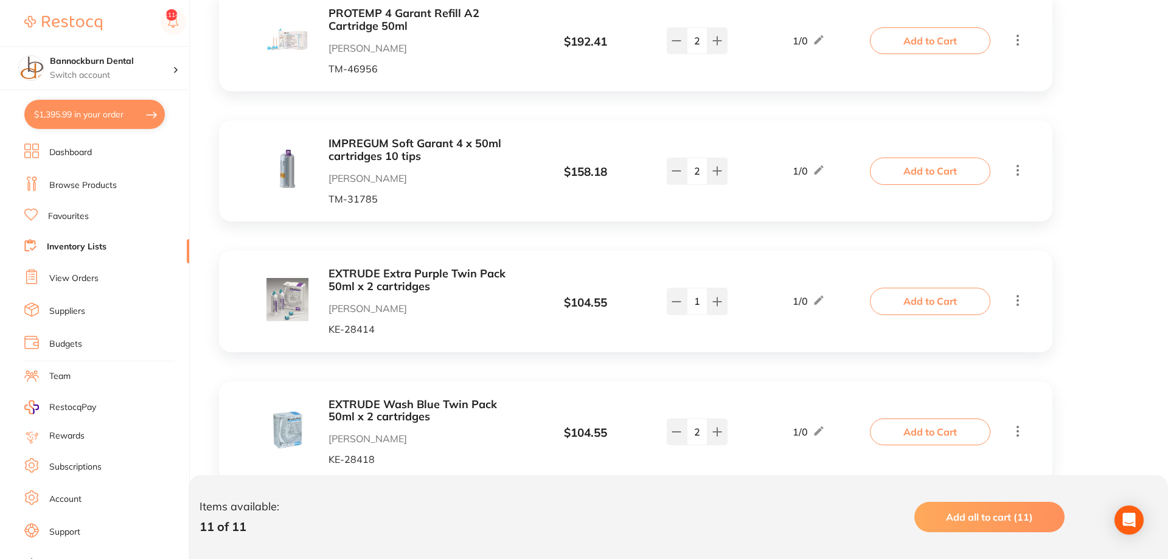
scroll to position [0, 0]
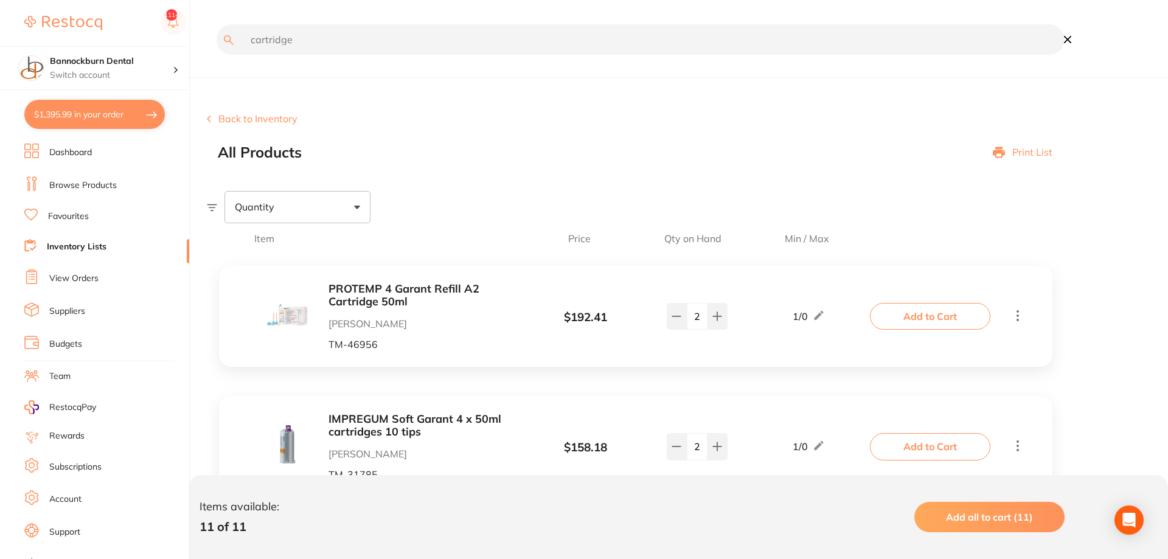
drag, startPoint x: 338, startPoint y: 36, endPoint x: 147, endPoint y: 55, distance: 191.9
click at [217, 55] on input "cartridge" at bounding box center [641, 39] width 848 height 30
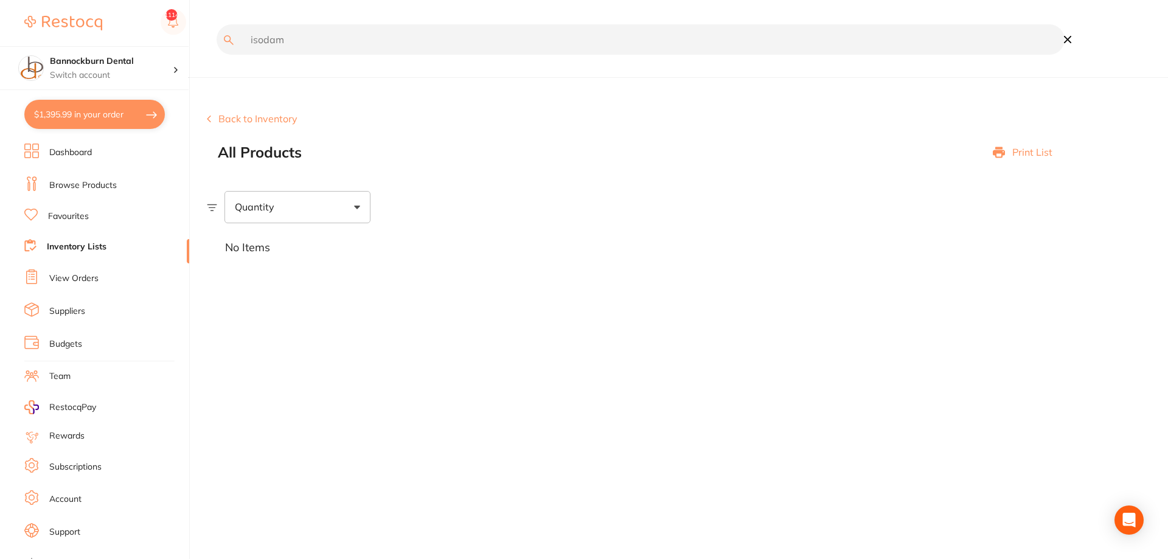
drag, startPoint x: 350, startPoint y: 38, endPoint x: 139, endPoint y: 61, distance: 212.9
click at [217, 55] on input "isodam" at bounding box center [641, 39] width 848 height 30
type input "medium"
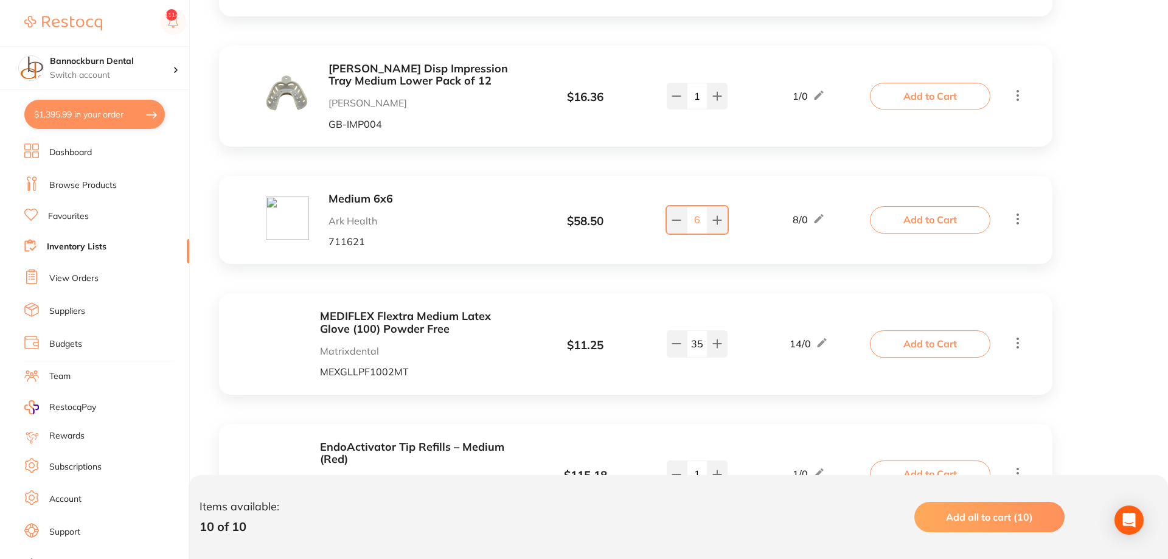
scroll to position [765, 0]
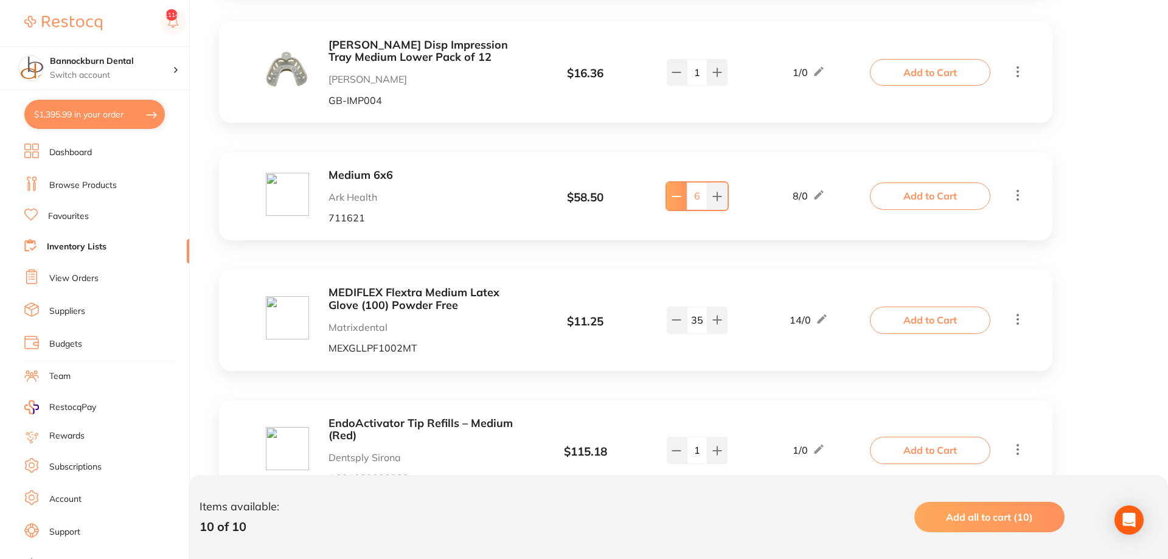
click at [672, 204] on button at bounding box center [677, 195] width 20 height 27
type input "5"
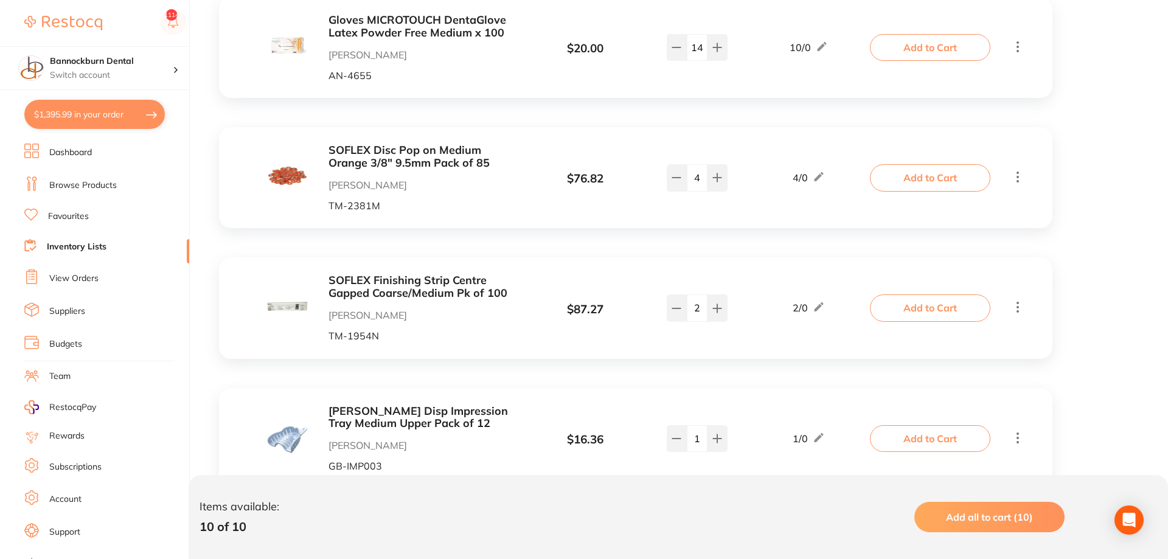
scroll to position [0, 0]
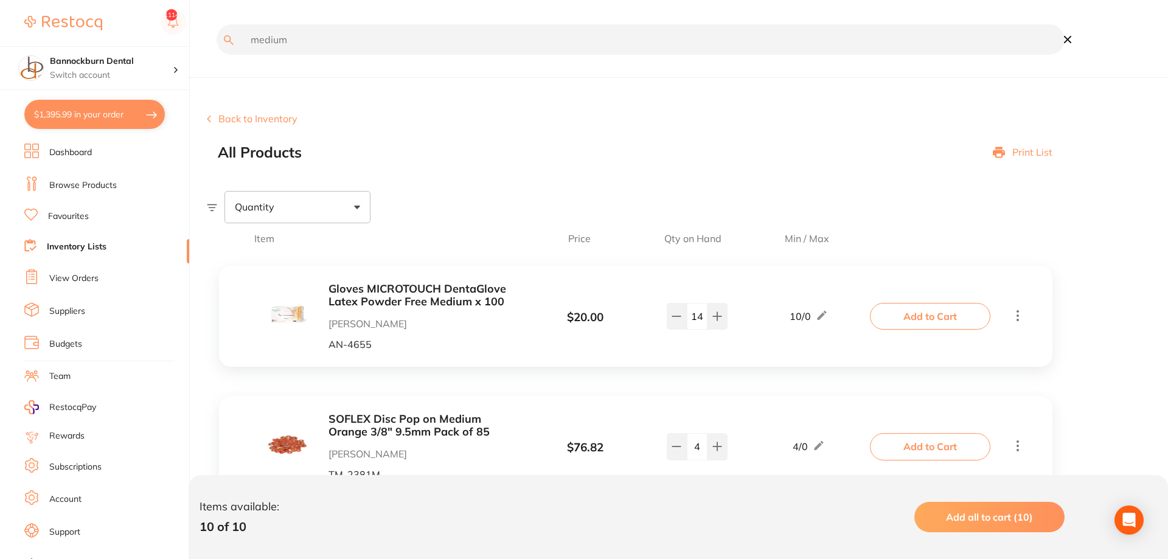
drag, startPoint x: 249, startPoint y: 50, endPoint x: 0, endPoint y: 66, distance: 249.9
click at [217, 55] on input "medium" at bounding box center [641, 39] width 848 height 30
type input "filtek"
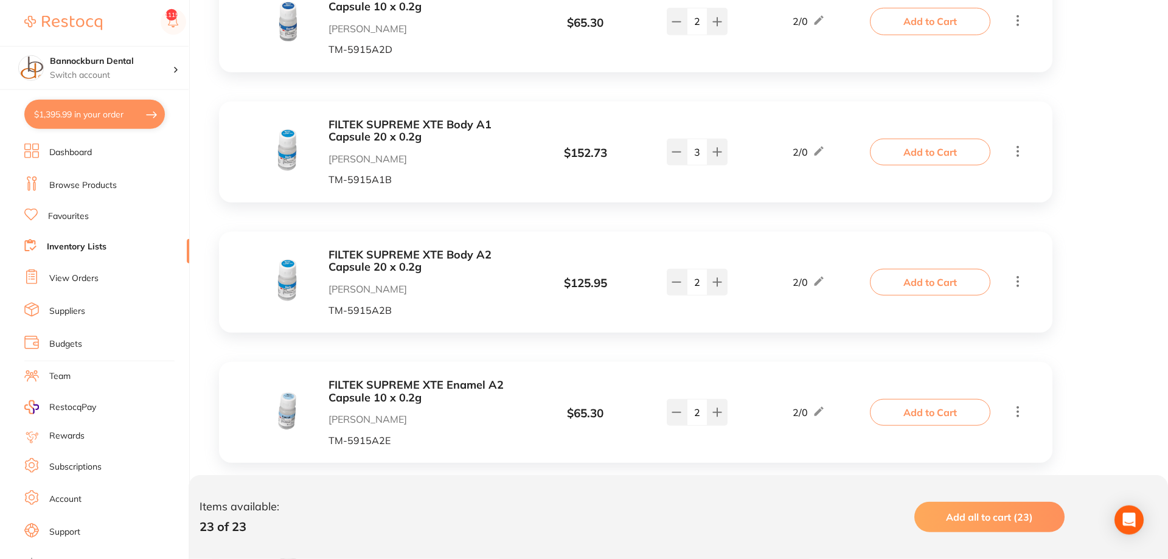
scroll to position [620, 0]
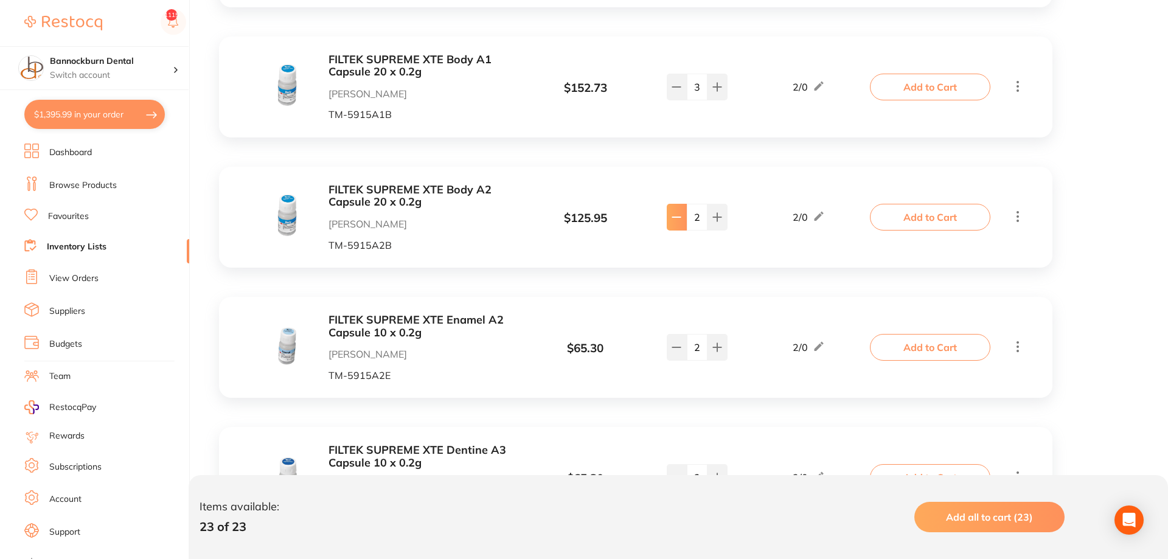
click at [678, 221] on icon at bounding box center [677, 217] width 10 height 10
type input "1"
drag, startPoint x: 947, startPoint y: 221, endPoint x: 834, endPoint y: 206, distance: 113.5
click at [723, 221] on button "Add to Cart" at bounding box center [930, 217] width 120 height 27
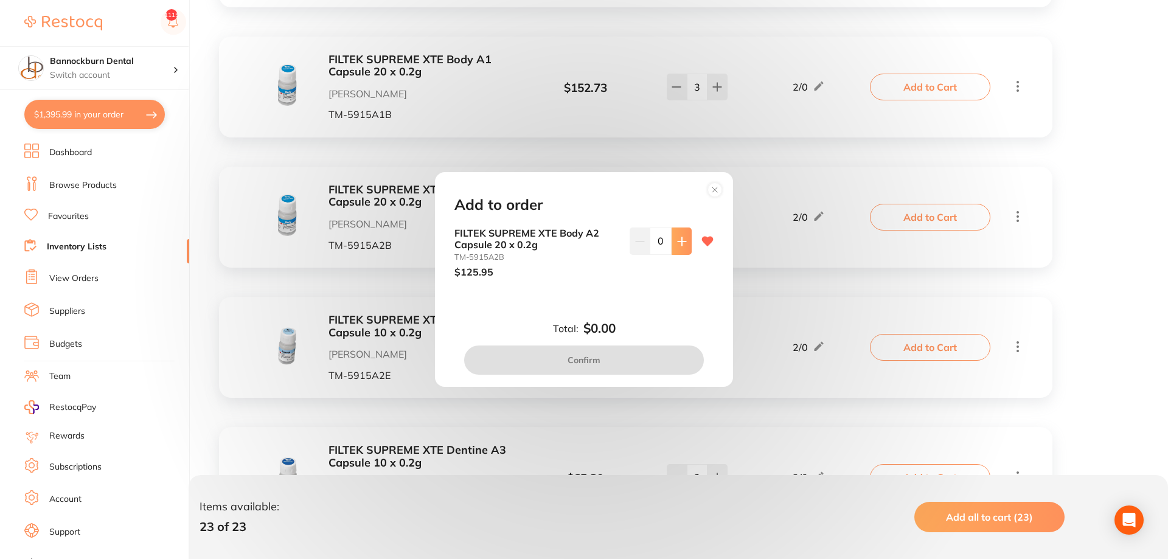
click at [686, 243] on icon at bounding box center [682, 242] width 10 height 10
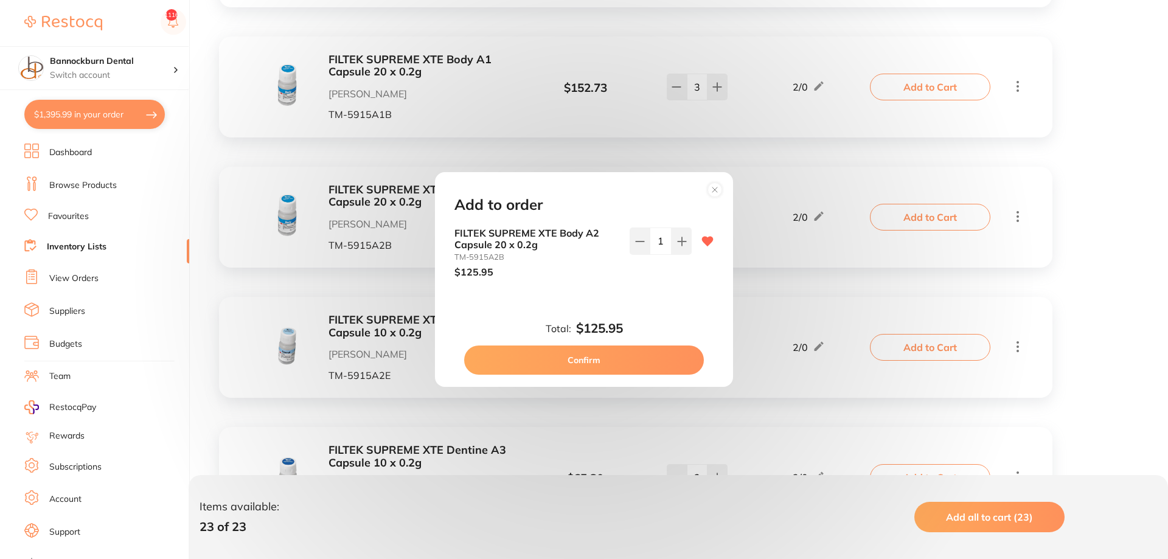
type input "1"
click at [670, 360] on button "Confirm" at bounding box center [584, 360] width 240 height 29
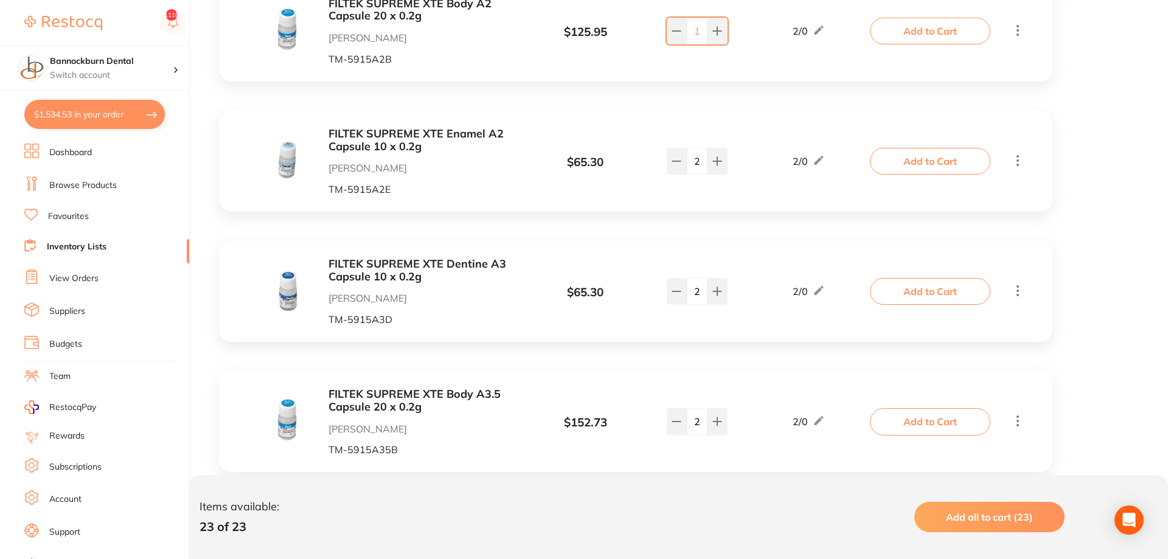
scroll to position [931, 0]
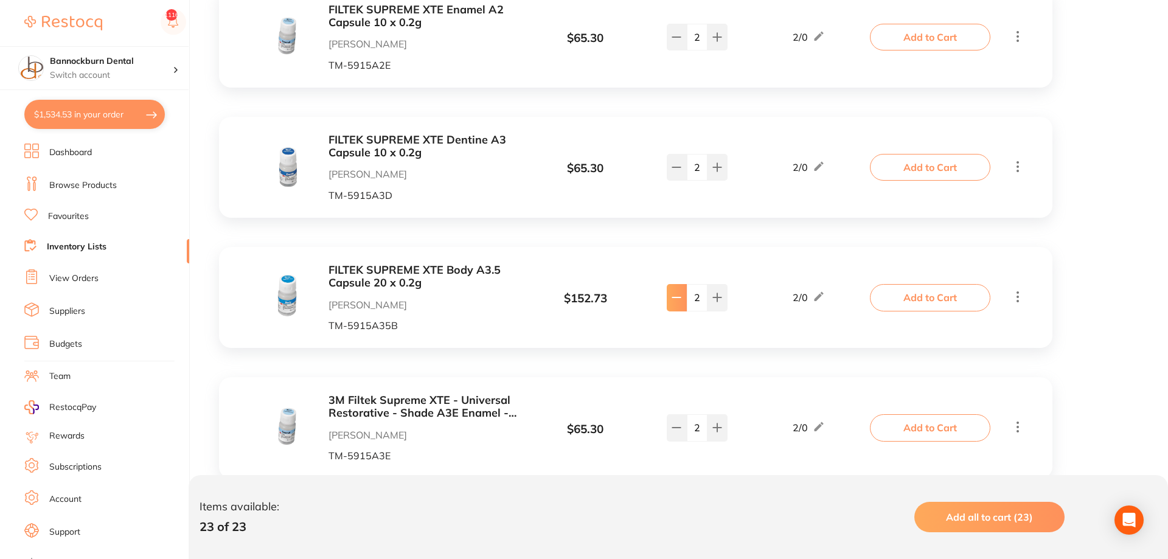
click at [669, 305] on button at bounding box center [677, 297] width 20 height 27
type input "1"
click at [723, 305] on button "Add to Cart" at bounding box center [930, 297] width 120 height 27
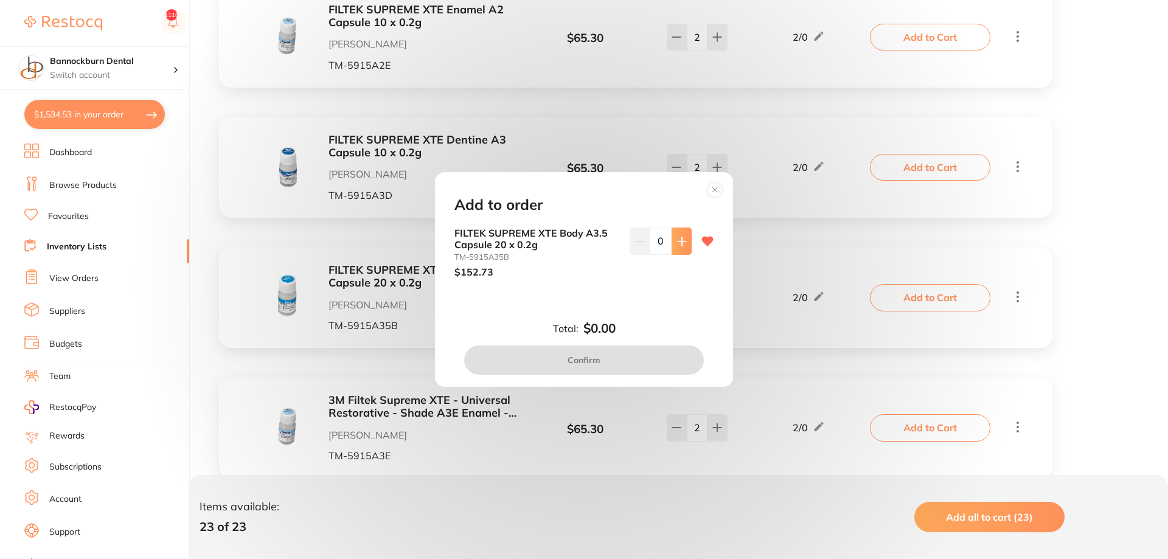
click at [685, 253] on button at bounding box center [682, 241] width 20 height 27
type input "1"
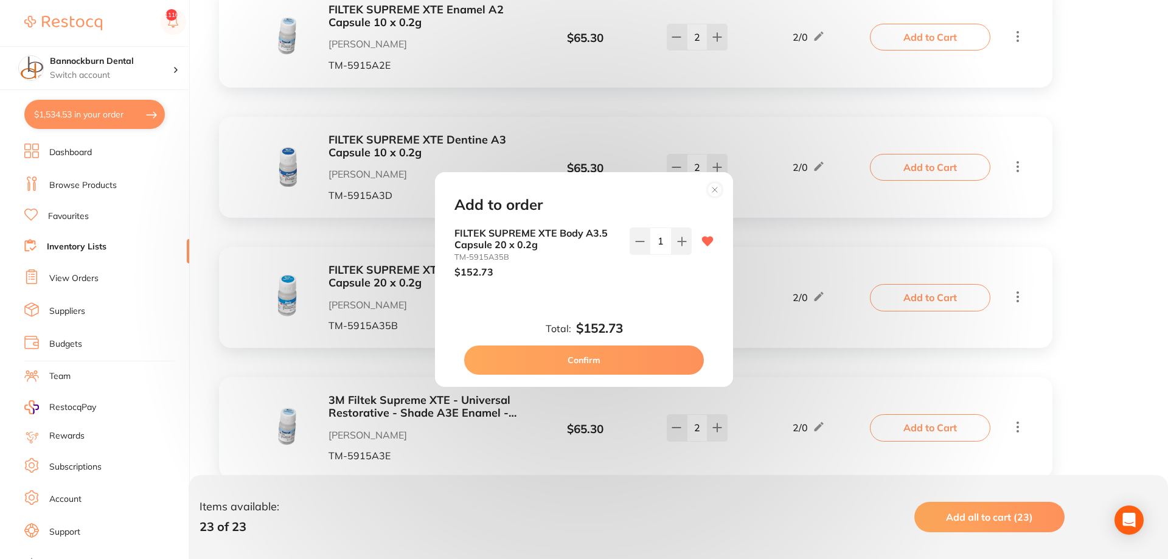
click at [645, 356] on button "Confirm" at bounding box center [584, 360] width 240 height 29
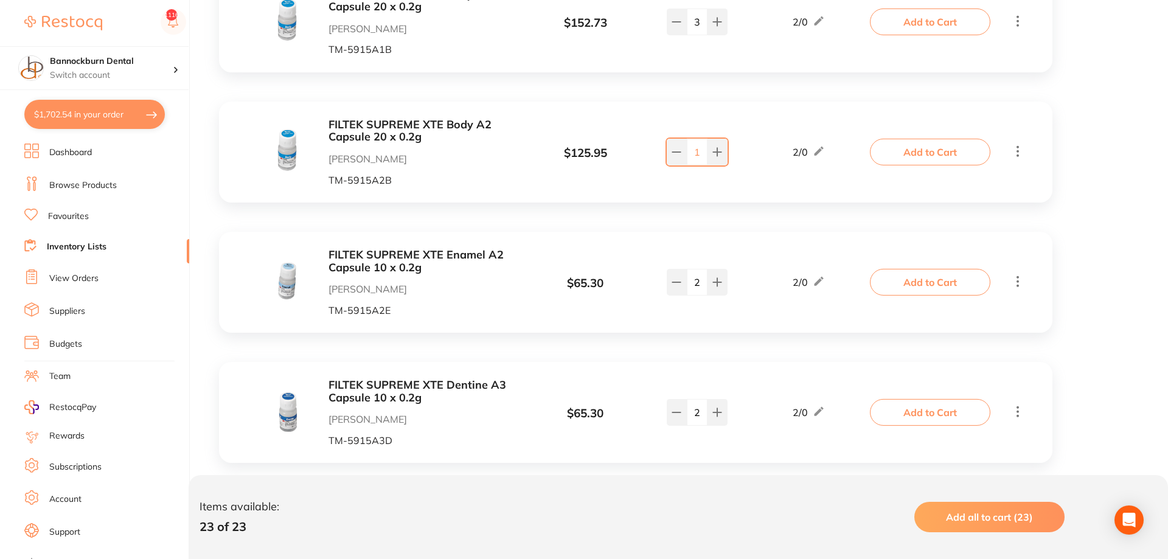
scroll to position [629, 0]
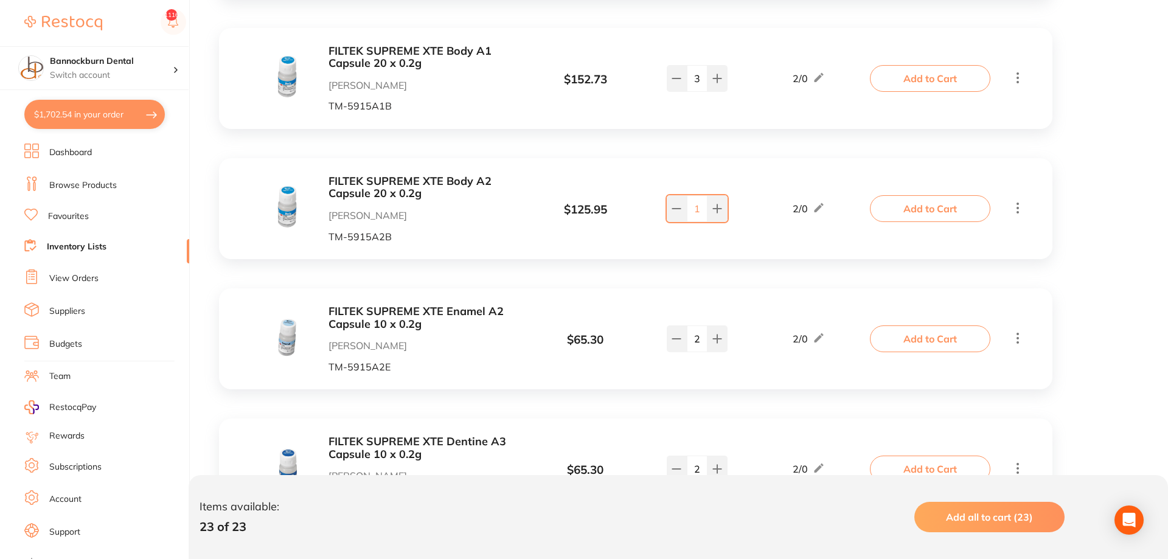
click at [450, 177] on b "FILTEK SUPREME XTE Body A2 Capsule 20 x 0.2g" at bounding box center [424, 187] width 193 height 25
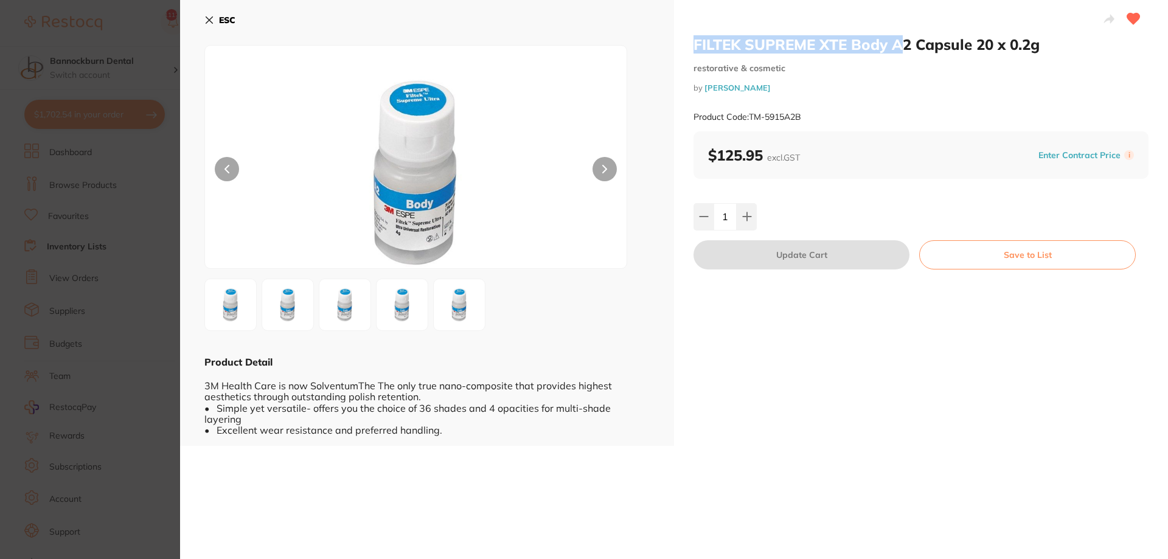
drag, startPoint x: 905, startPoint y: 49, endPoint x: 687, endPoint y: 40, distance: 217.3
click at [687, 40] on div "FILTEK SUPREME XTE Body A2 Capsule 20 x 0.2g restorative & cosmetic by [PERSON_…" at bounding box center [921, 223] width 494 height 446
copy h2 "FILTEK SUPREME XTE Body A"
click at [217, 18] on button "ESC" at bounding box center [219, 20] width 31 height 21
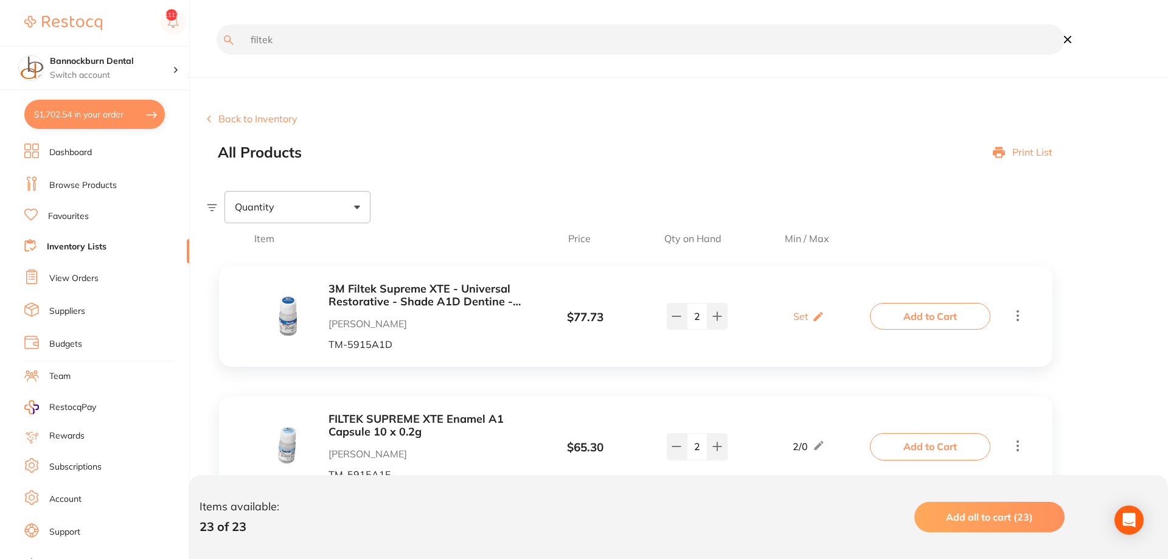
drag, startPoint x: 319, startPoint y: 43, endPoint x: 0, endPoint y: 60, distance: 319.8
click at [217, 55] on input "filtek" at bounding box center [641, 39] width 848 height 30
paste input "supreme xte body a"
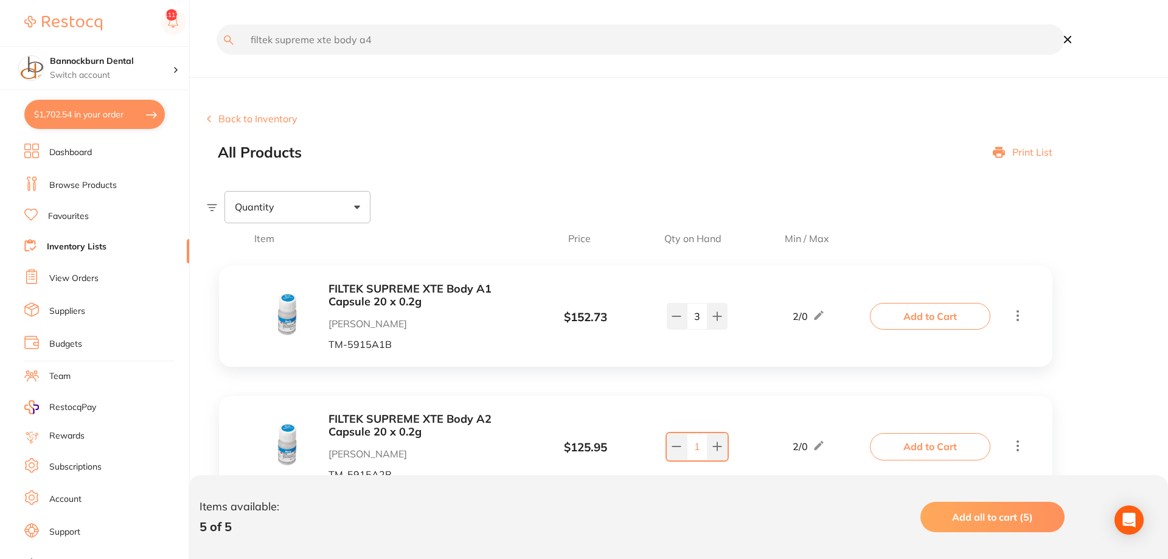
type input "filtek supreme xte body a4"
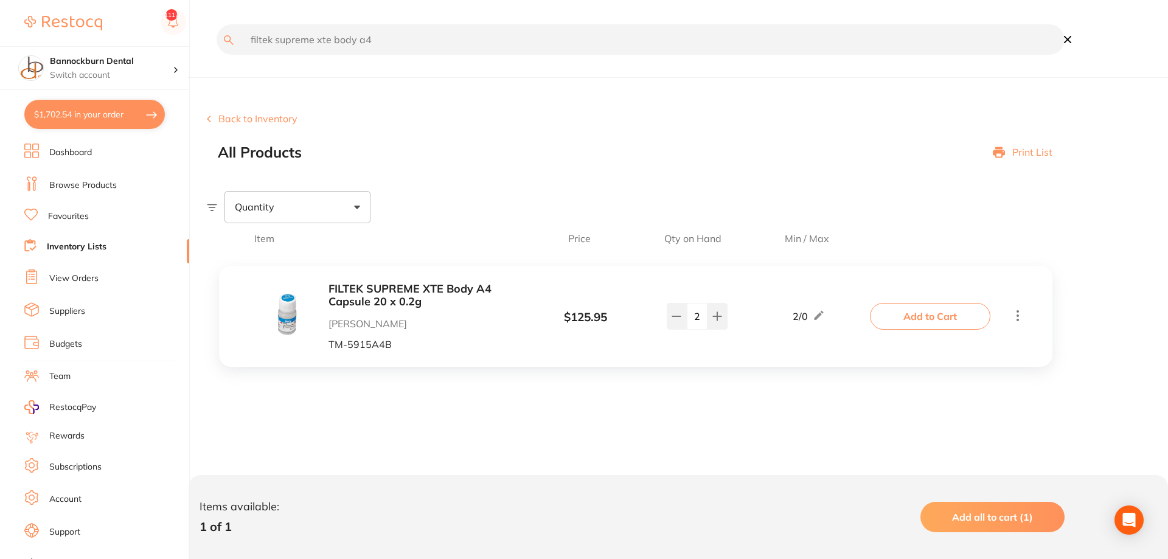
drag, startPoint x: 676, startPoint y: 325, endPoint x: 834, endPoint y: 333, distance: 157.8
click at [676, 324] on button at bounding box center [677, 316] width 20 height 27
type input "1"
click at [723, 320] on button "Add to Cart" at bounding box center [930, 316] width 120 height 27
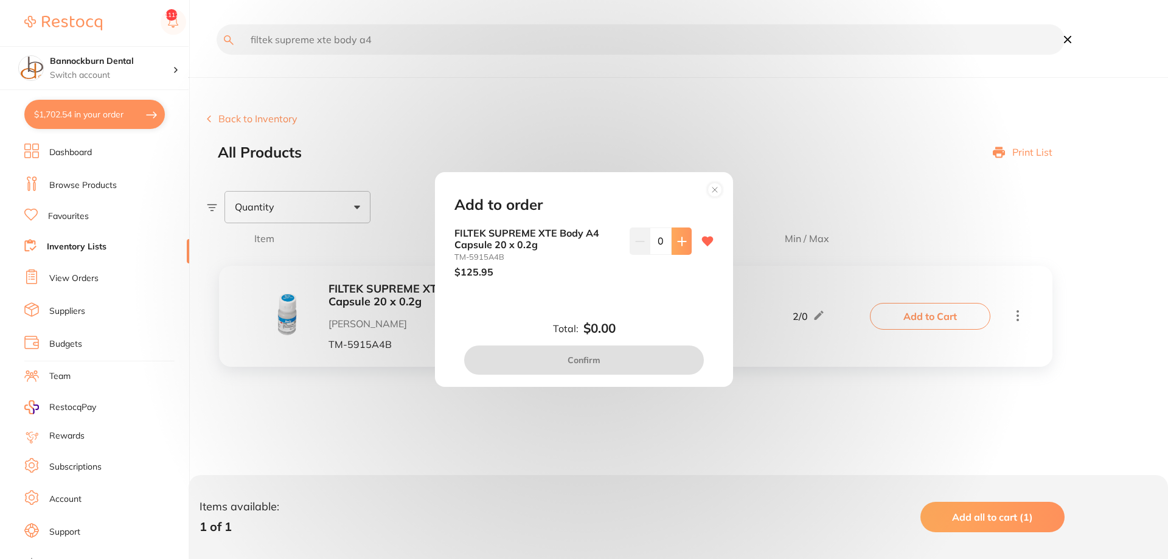
click at [679, 245] on icon at bounding box center [682, 242] width 10 height 10
type input "1"
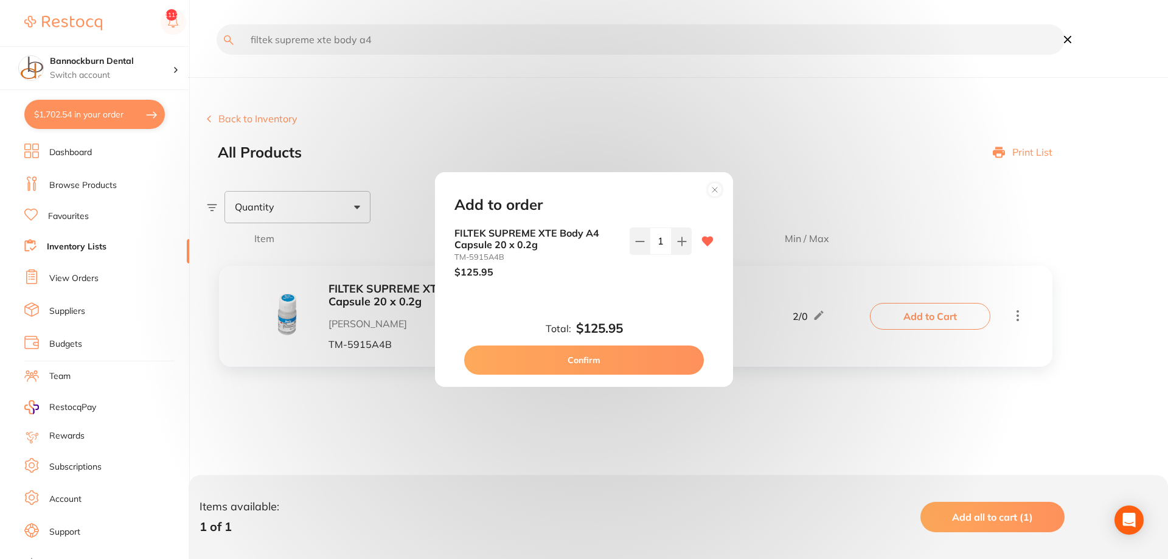
click at [650, 359] on button "Confirm" at bounding box center [584, 360] width 240 height 29
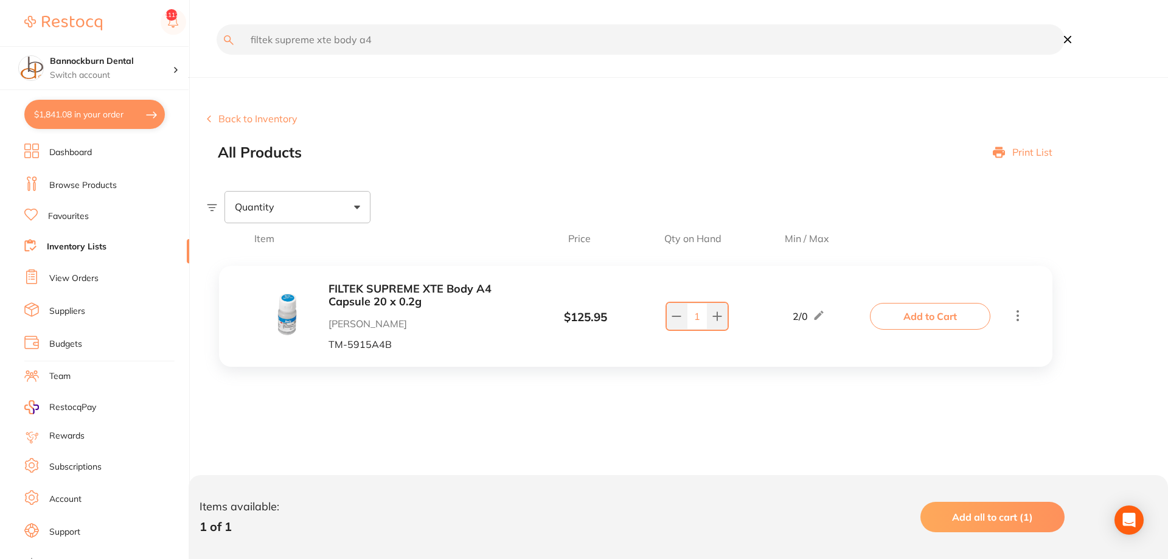
drag, startPoint x: 439, startPoint y: 43, endPoint x: 72, endPoint y: 43, distance: 366.2
click at [217, 43] on input "filtek supreme xte body a4" at bounding box center [641, 39] width 848 height 30
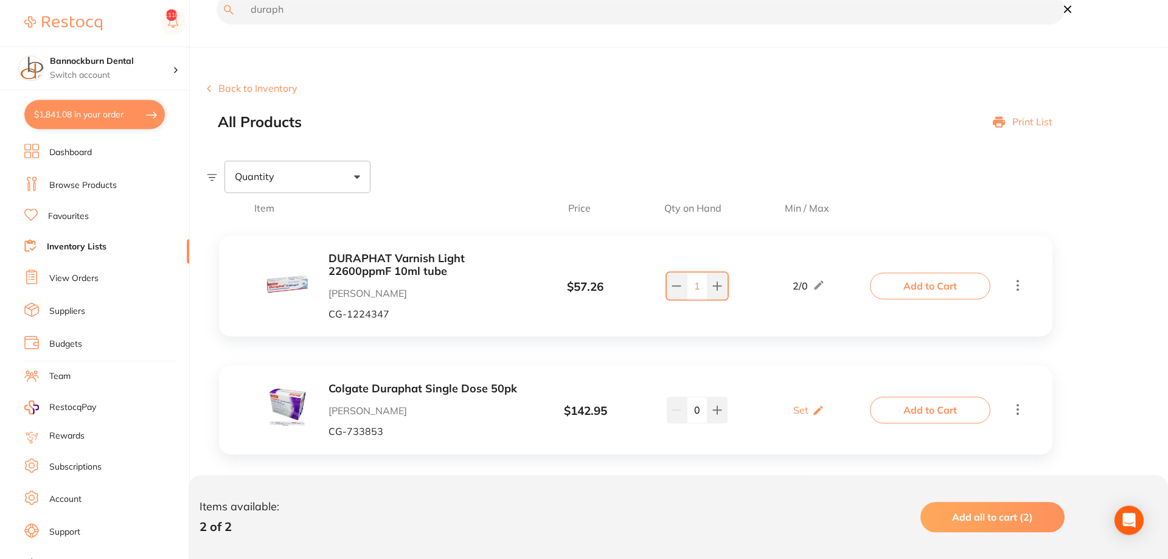
scroll to position [46, 0]
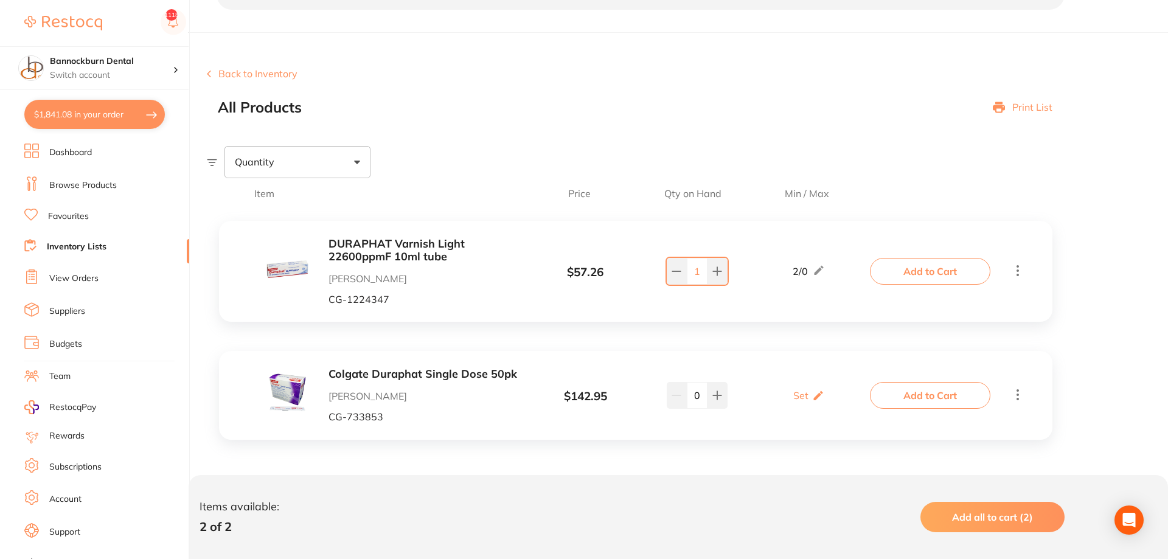
type input "duraph"
click at [723, 266] on button "Add to Cart" at bounding box center [930, 271] width 120 height 27
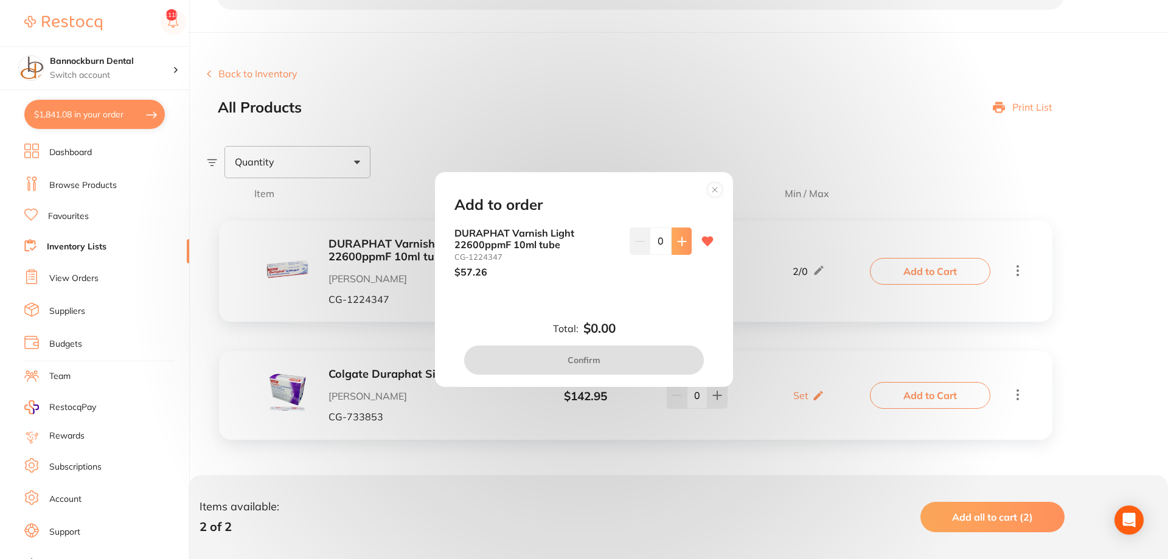
click at [680, 240] on icon at bounding box center [682, 242] width 10 height 10
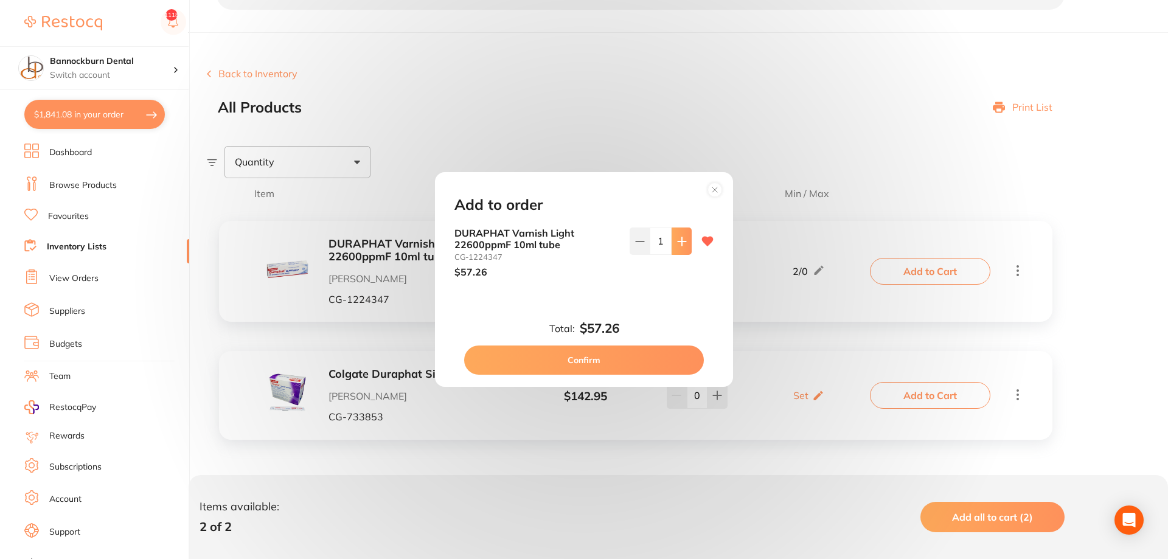
click at [680, 240] on icon at bounding box center [682, 242] width 10 height 10
type input "2"
click at [657, 365] on button "Confirm" at bounding box center [584, 360] width 240 height 29
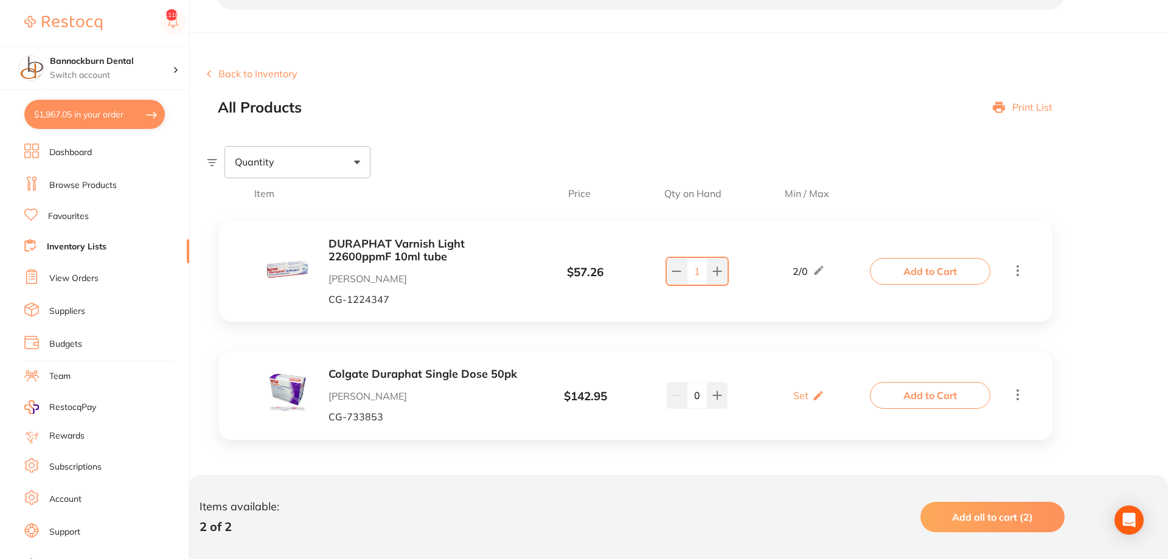
scroll to position [0, 0]
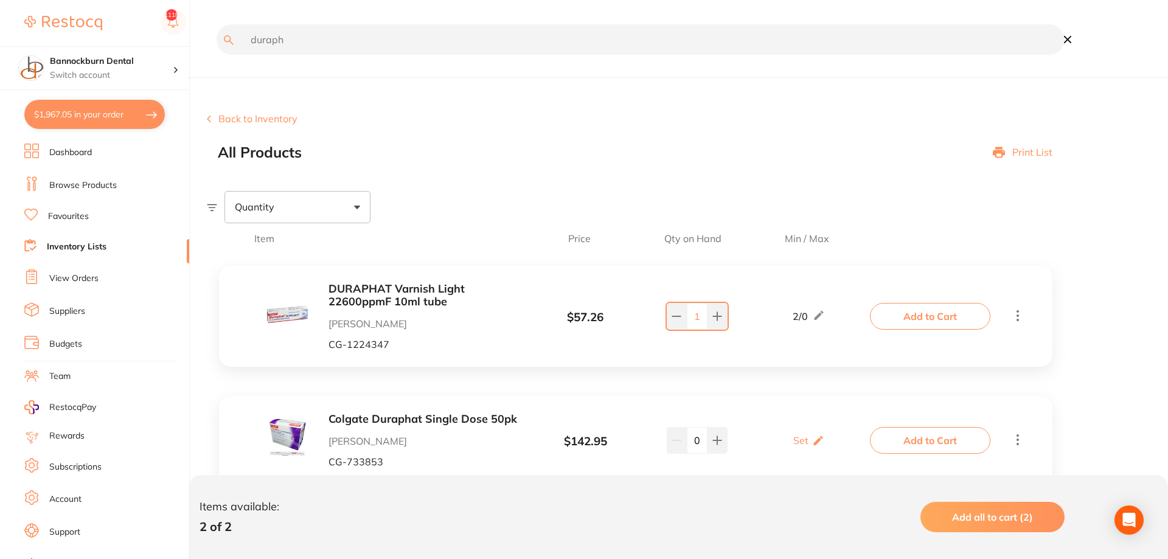
drag, startPoint x: 241, startPoint y: 53, endPoint x: 71, endPoint y: 64, distance: 170.1
click at [217, 55] on input "duraph" at bounding box center [641, 39] width 848 height 30
type input "proglider"
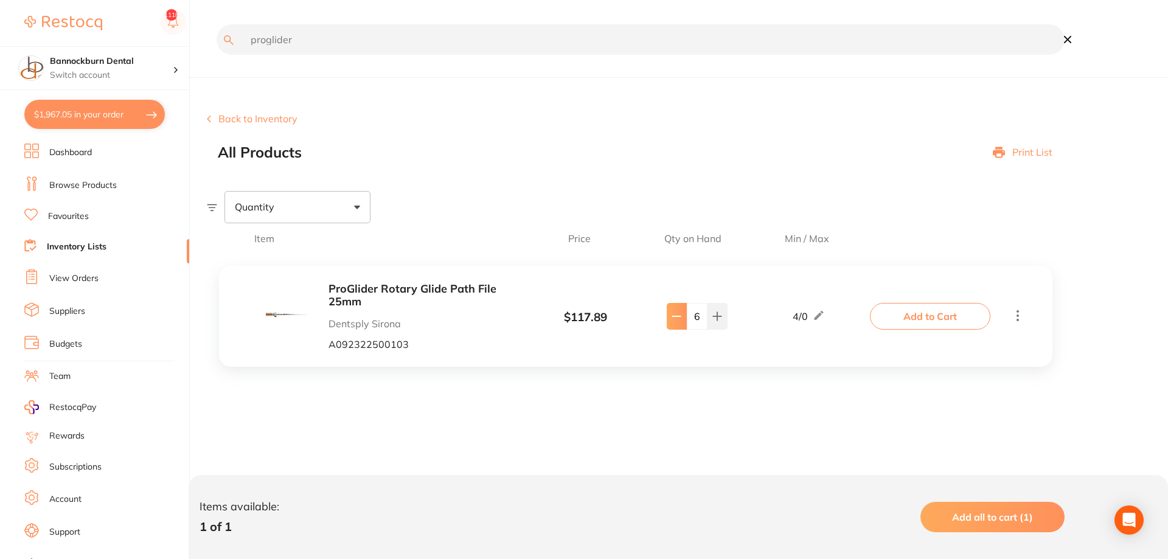
click at [681, 322] on button at bounding box center [677, 316] width 20 height 27
type input "5"
drag, startPoint x: 341, startPoint y: 41, endPoint x: 127, endPoint y: 58, distance: 214.8
click at [217, 55] on input "proglider" at bounding box center [641, 39] width 848 height 30
type input "protaper"
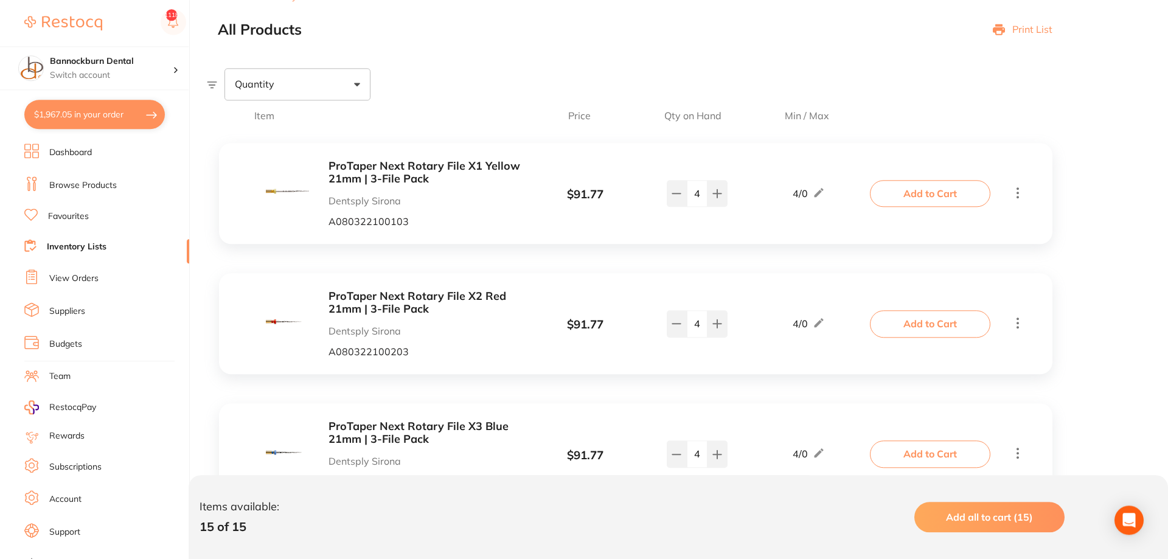
scroll to position [124, 0]
click at [678, 332] on button at bounding box center [677, 322] width 20 height 27
type input "3"
click at [723, 322] on button "Add to Cart" at bounding box center [930, 322] width 120 height 27
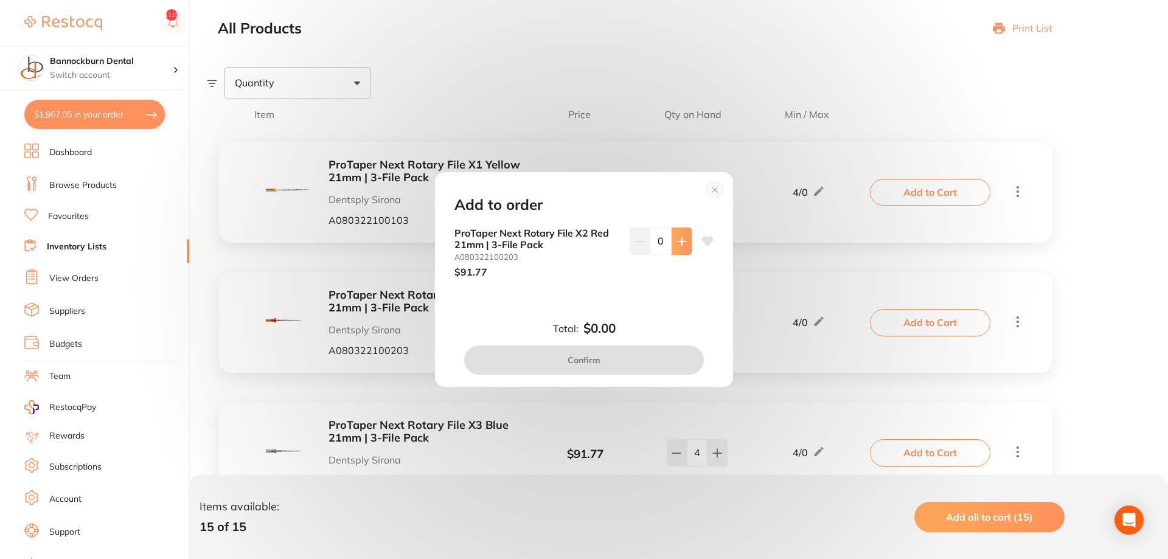
click at [683, 252] on button at bounding box center [682, 241] width 20 height 27
type input "1"
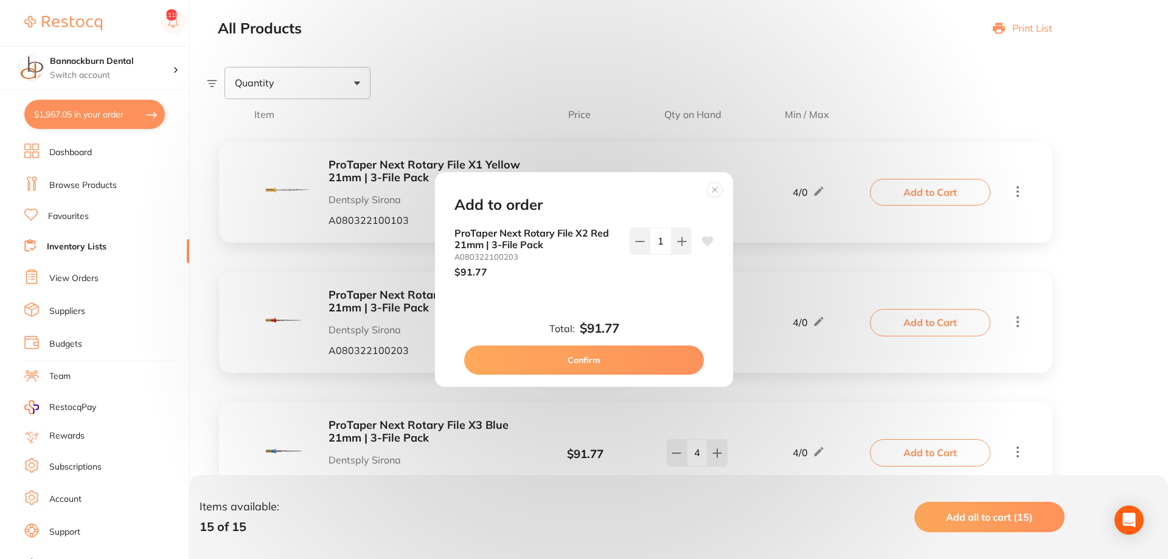
click at [648, 365] on button "Confirm" at bounding box center [584, 360] width 240 height 29
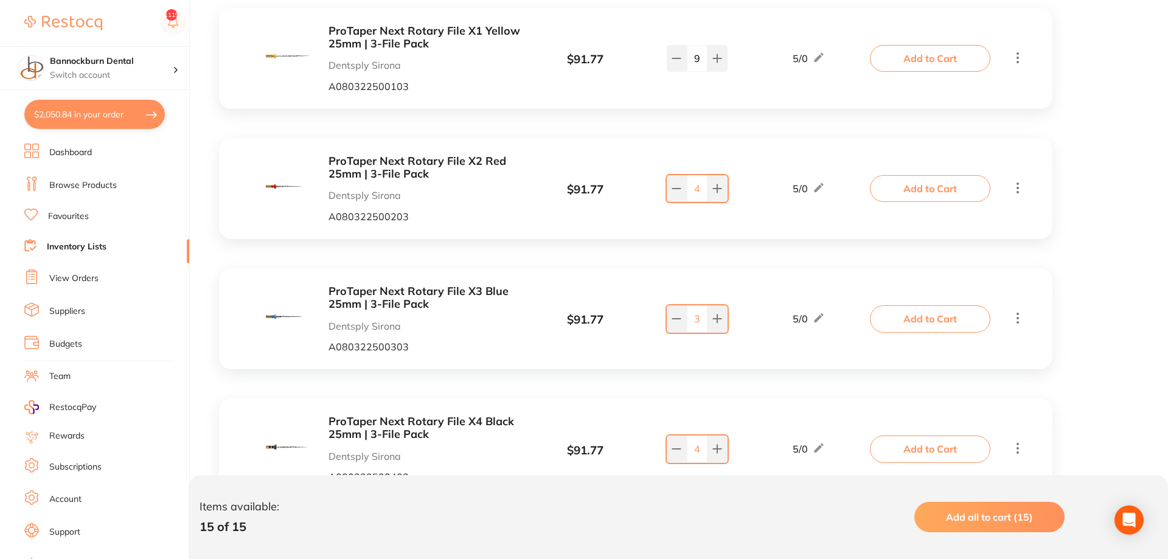
scroll to position [931, 0]
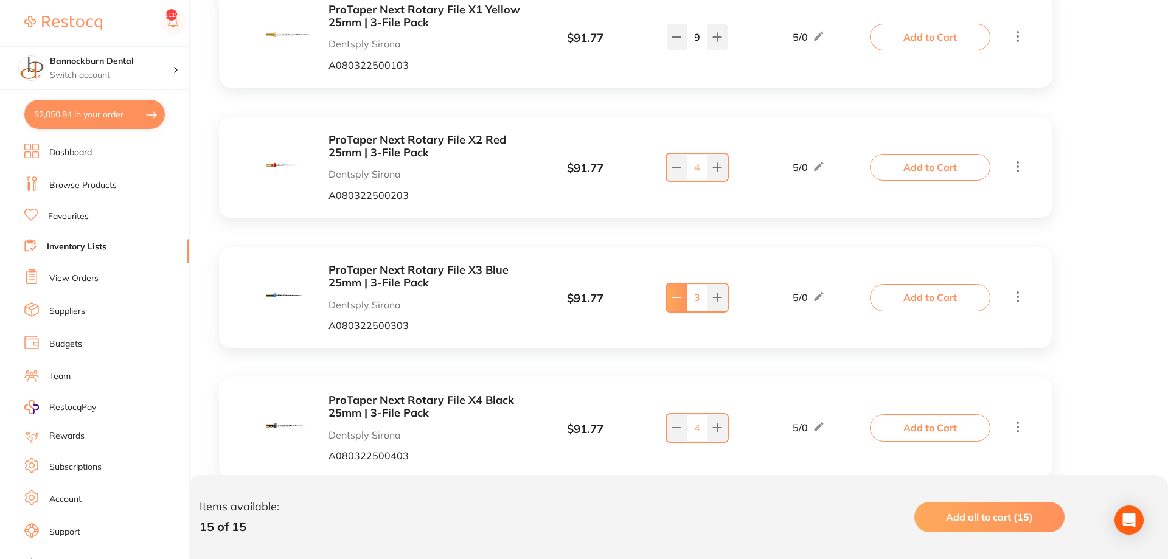
click at [671, 303] on button at bounding box center [677, 297] width 20 height 27
type input "2"
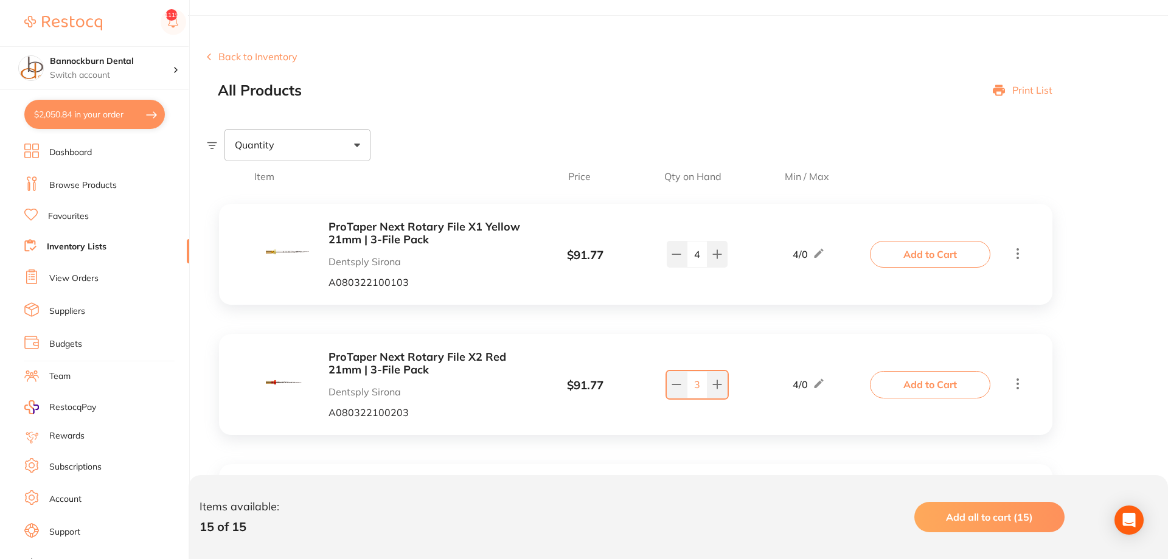
scroll to position [0, 0]
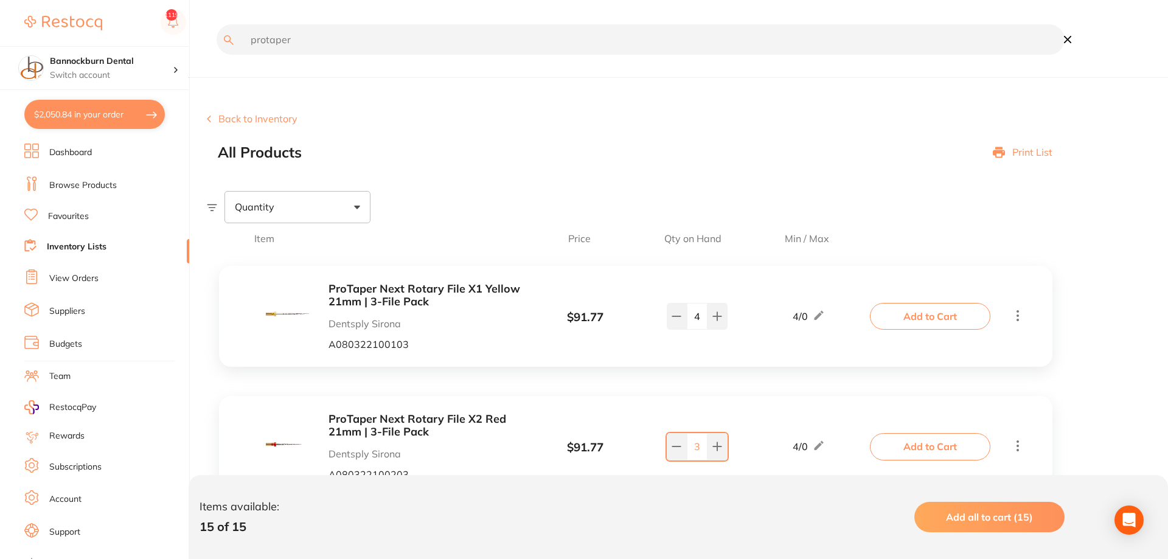
drag, startPoint x: 343, startPoint y: 45, endPoint x: 113, endPoint y: 75, distance: 232.5
click at [217, 55] on input "protaper" at bounding box center [641, 39] width 848 height 30
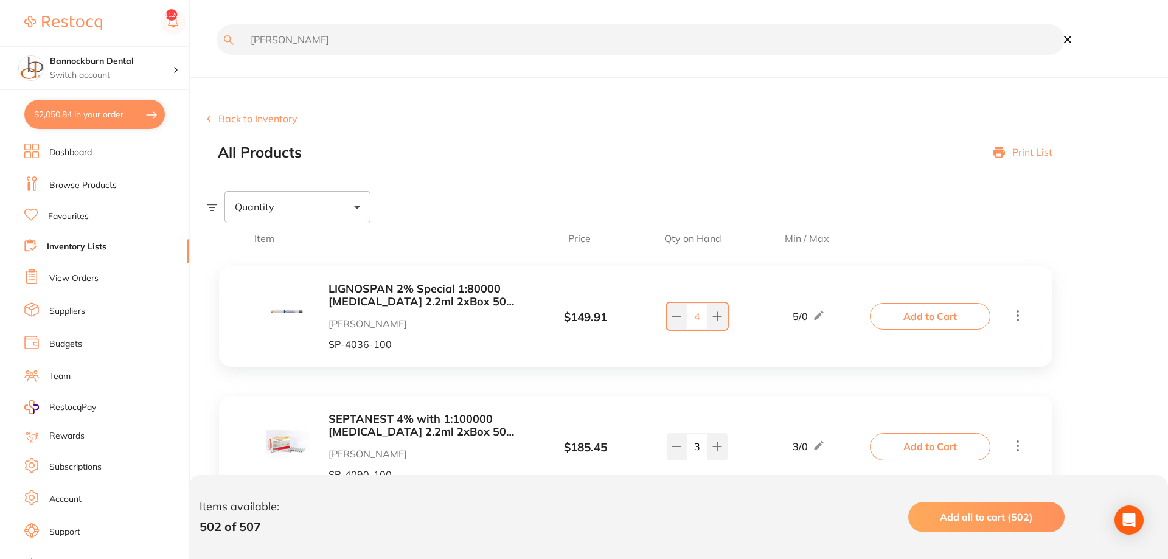
type input "[PERSON_NAME]"
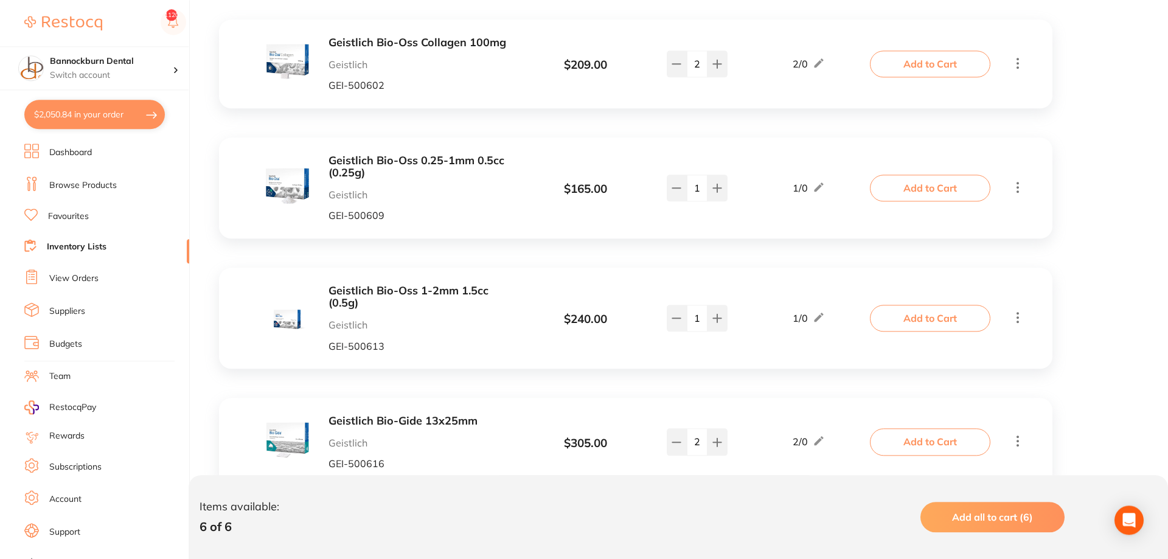
scroll to position [248, 0]
click at [678, 189] on icon at bounding box center [677, 186] width 10 height 10
type input "0"
click at [723, 194] on button "Add to Cart" at bounding box center [930, 186] width 120 height 27
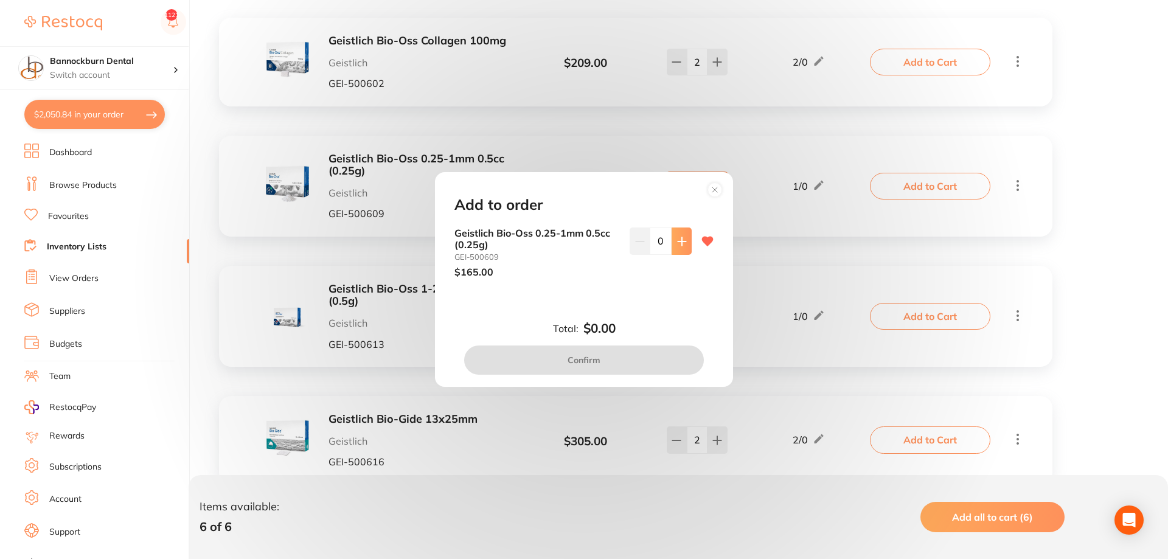
click at [675, 243] on button at bounding box center [682, 241] width 20 height 27
type input "1"
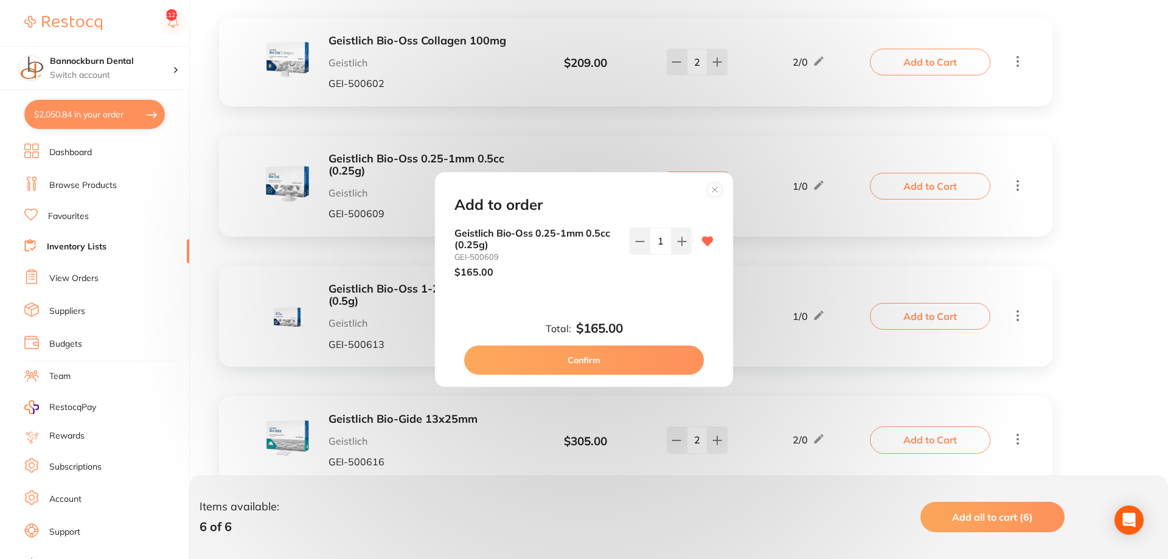
click at [655, 364] on button "Confirm" at bounding box center [584, 360] width 240 height 29
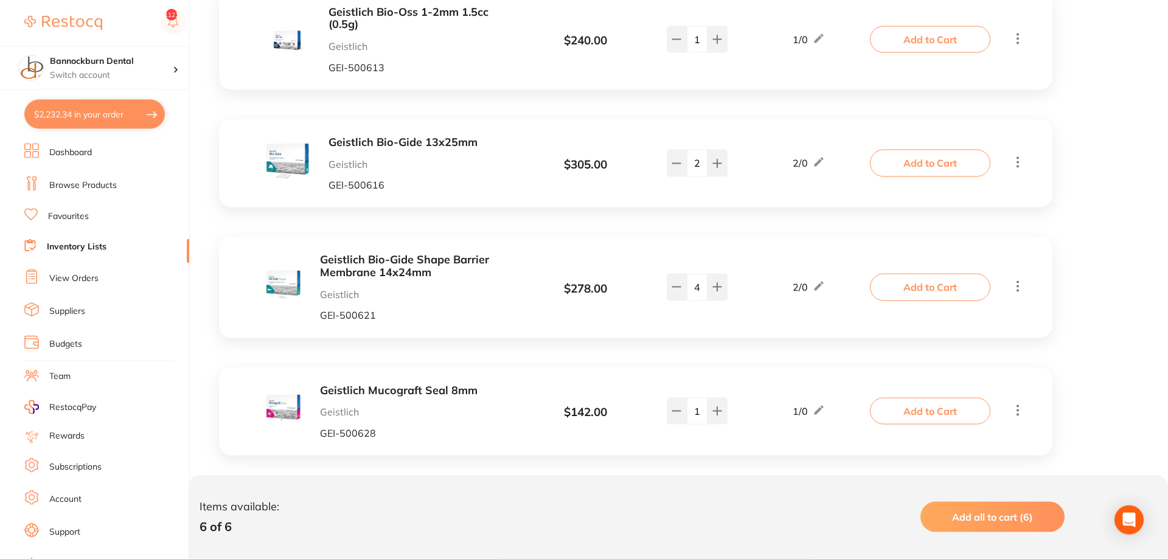
scroll to position [542, 0]
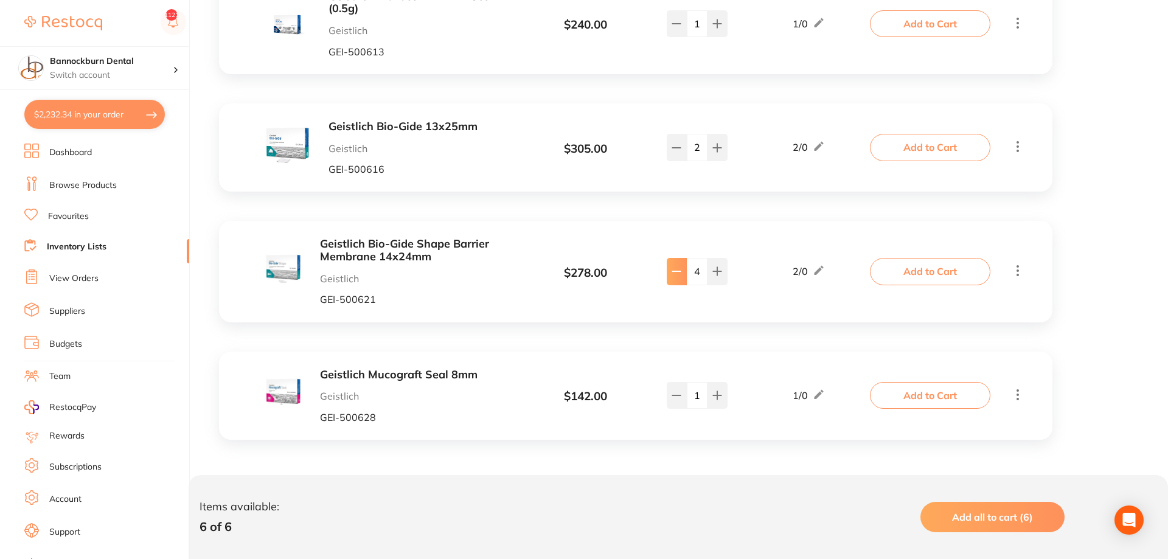
click at [679, 280] on button at bounding box center [677, 271] width 20 height 27
type input "0"
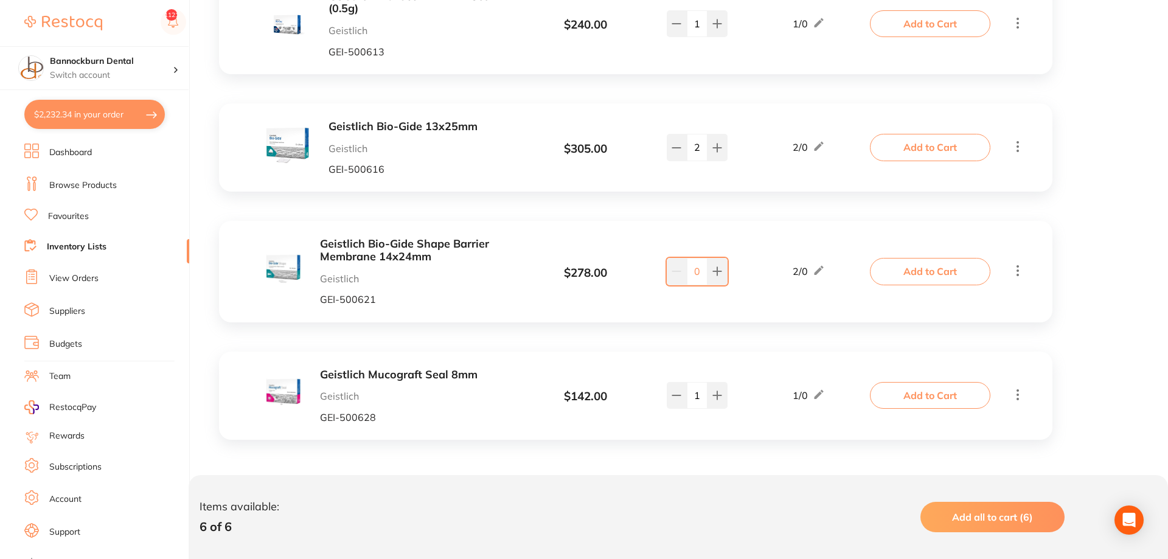
click at [723, 267] on button "Add to Cart" at bounding box center [930, 271] width 120 height 27
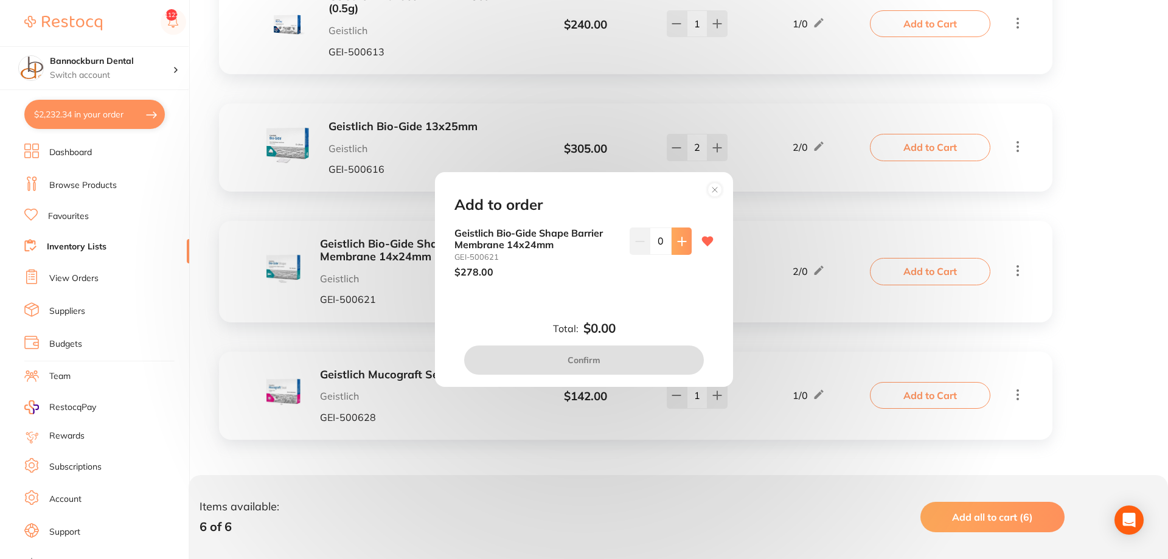
click at [686, 249] on button at bounding box center [682, 241] width 20 height 27
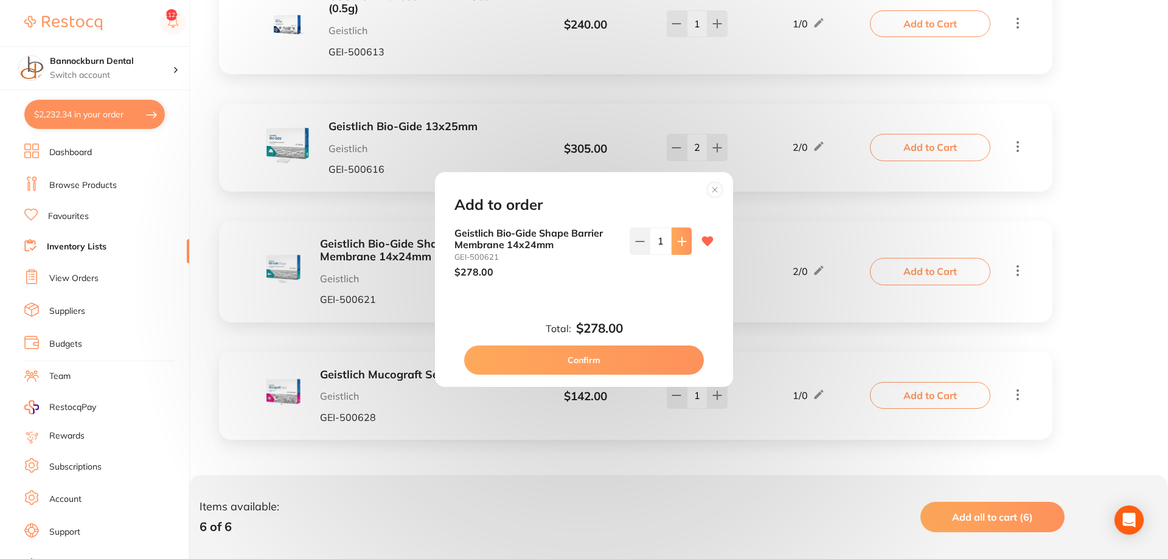
click at [686, 249] on button at bounding box center [682, 241] width 20 height 27
type input "2"
click at [653, 363] on button "Confirm" at bounding box center [584, 360] width 240 height 29
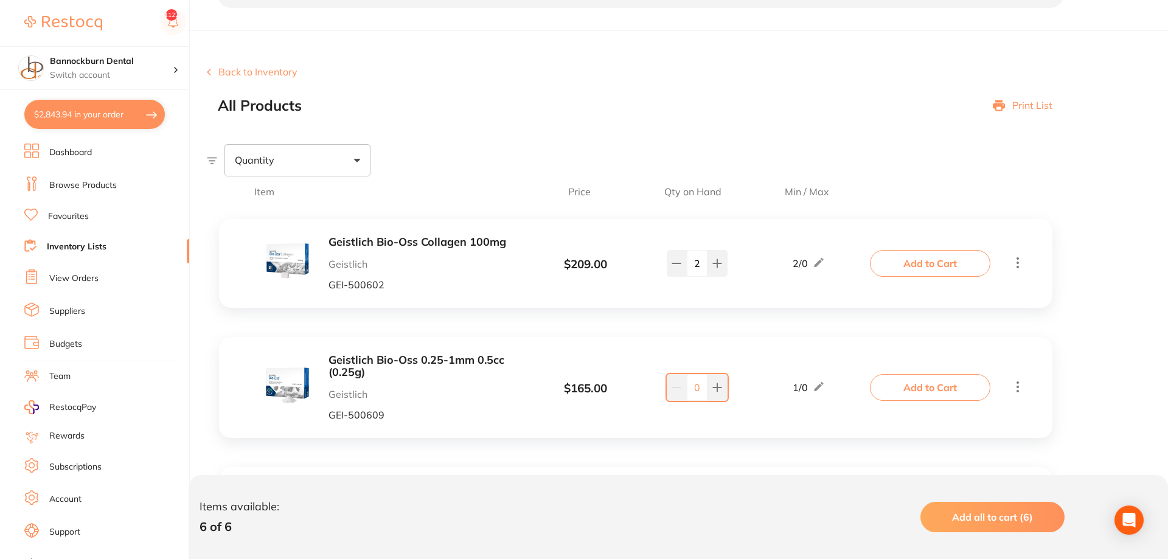
scroll to position [46, 0]
click at [670, 266] on button at bounding box center [677, 264] width 20 height 27
type input "1"
click at [723, 261] on button "Add to Cart" at bounding box center [930, 264] width 120 height 27
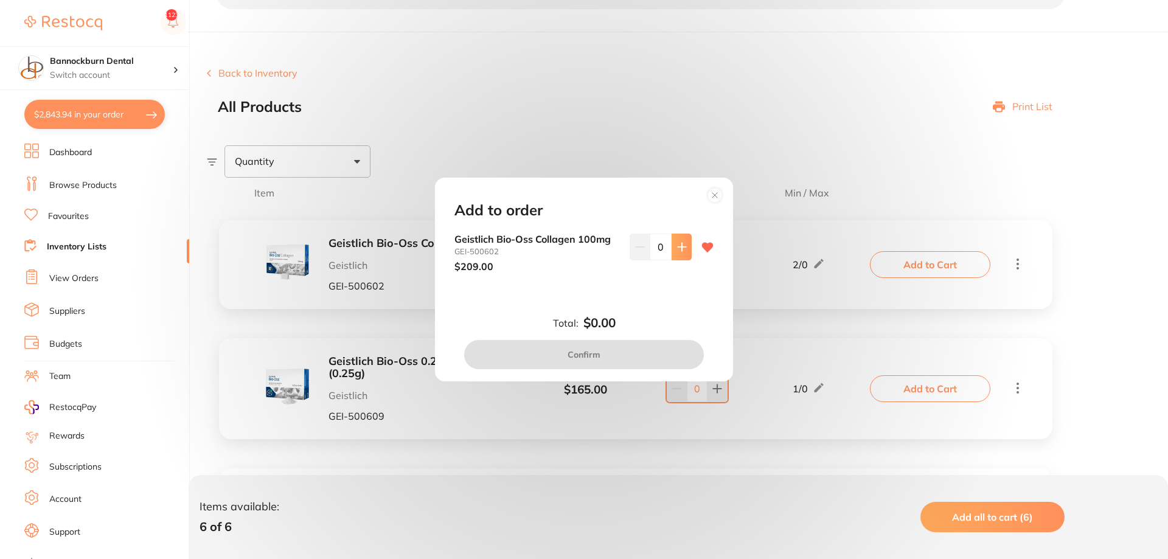
click at [679, 251] on icon at bounding box center [682, 247] width 10 height 10
type input "1"
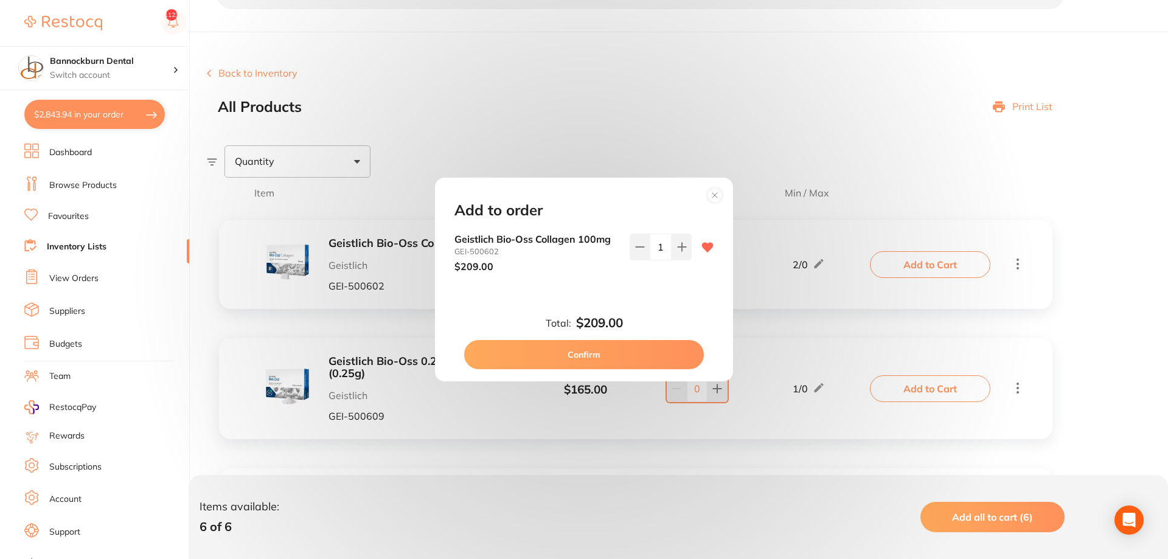
click at [662, 355] on button "Confirm" at bounding box center [584, 354] width 240 height 29
